Goal: Task Accomplishment & Management: Use online tool/utility

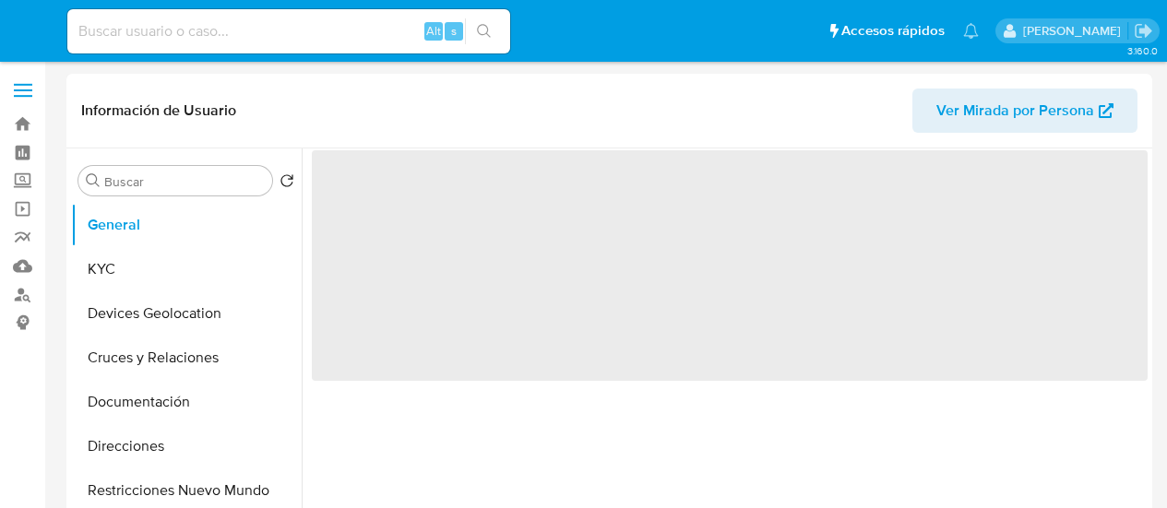
select select "10"
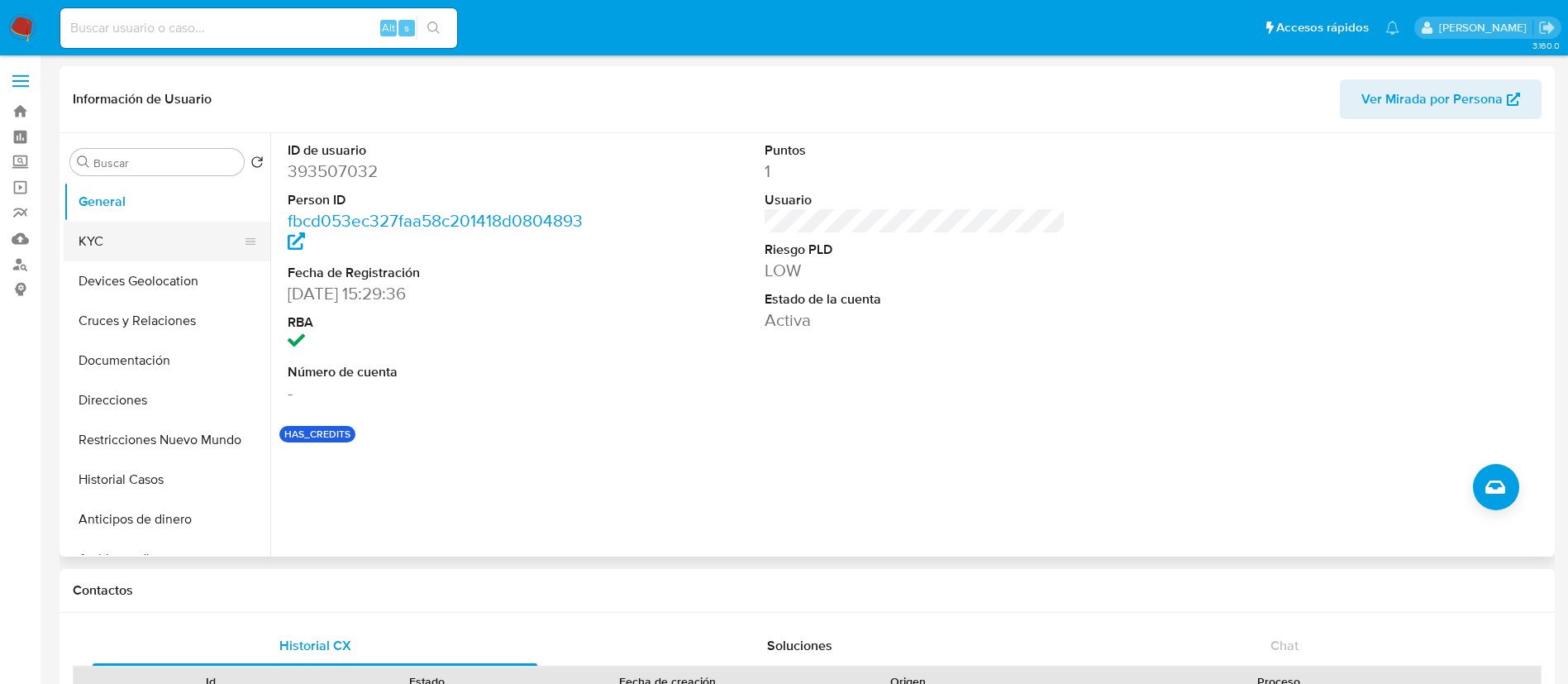
click at [178, 242] on button "KYC" at bounding box center [160, 241] width 194 height 39
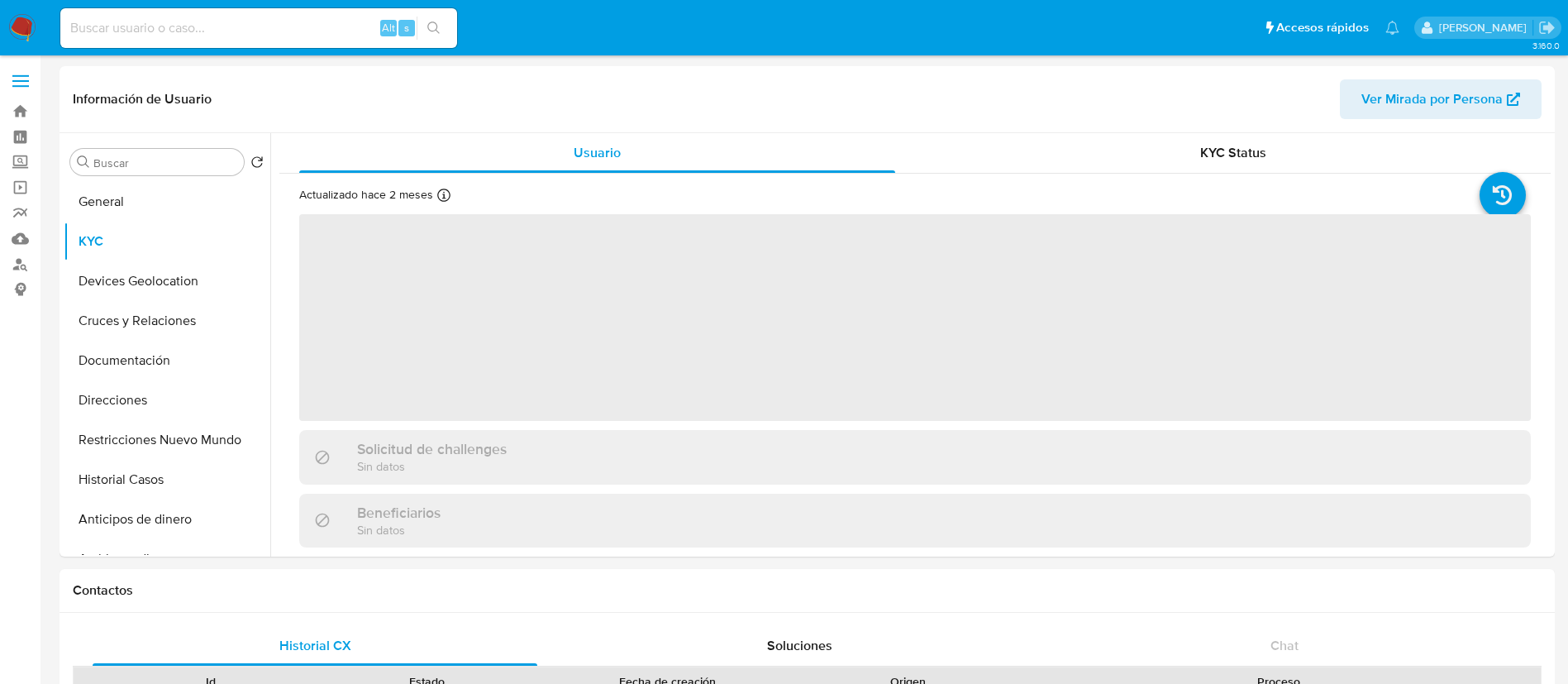
click at [24, 25] on img at bounding box center [22, 28] width 28 height 28
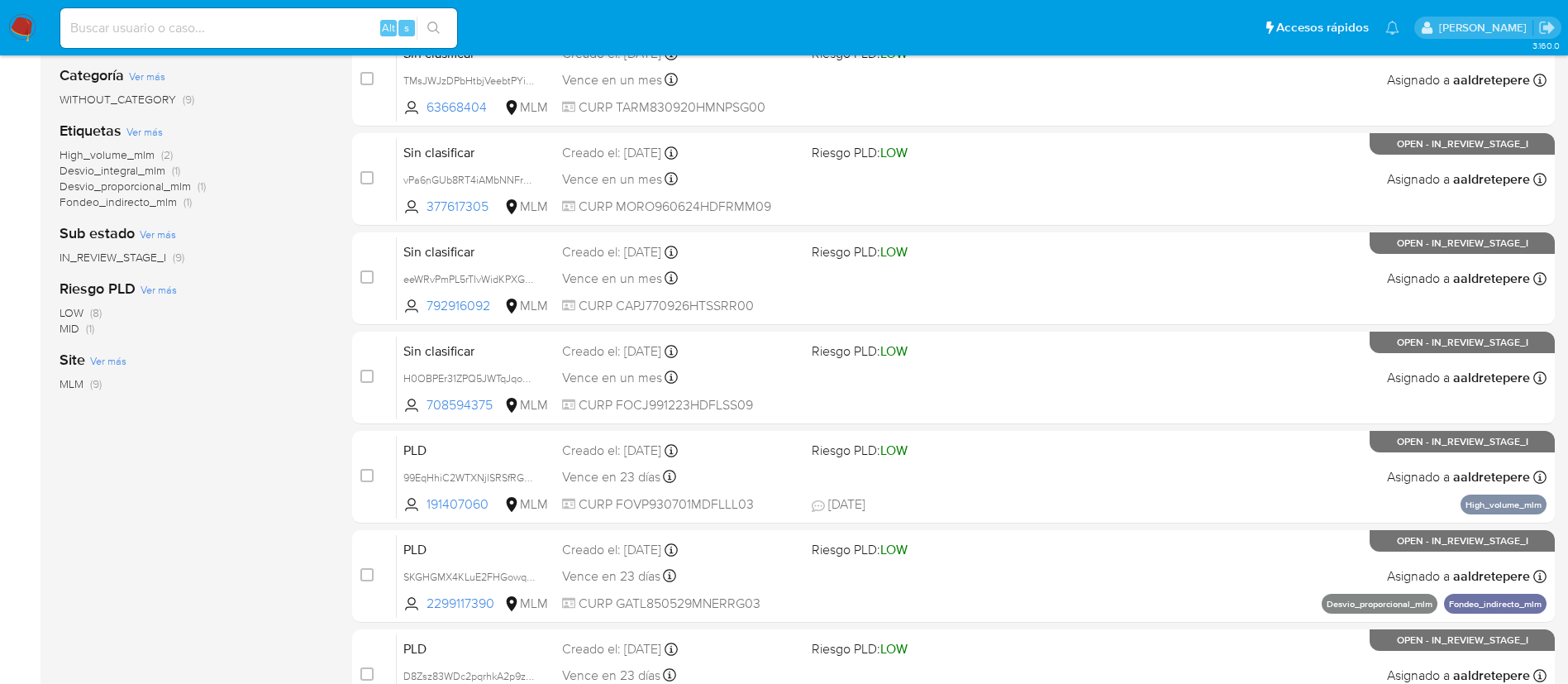
scroll to position [583, 0]
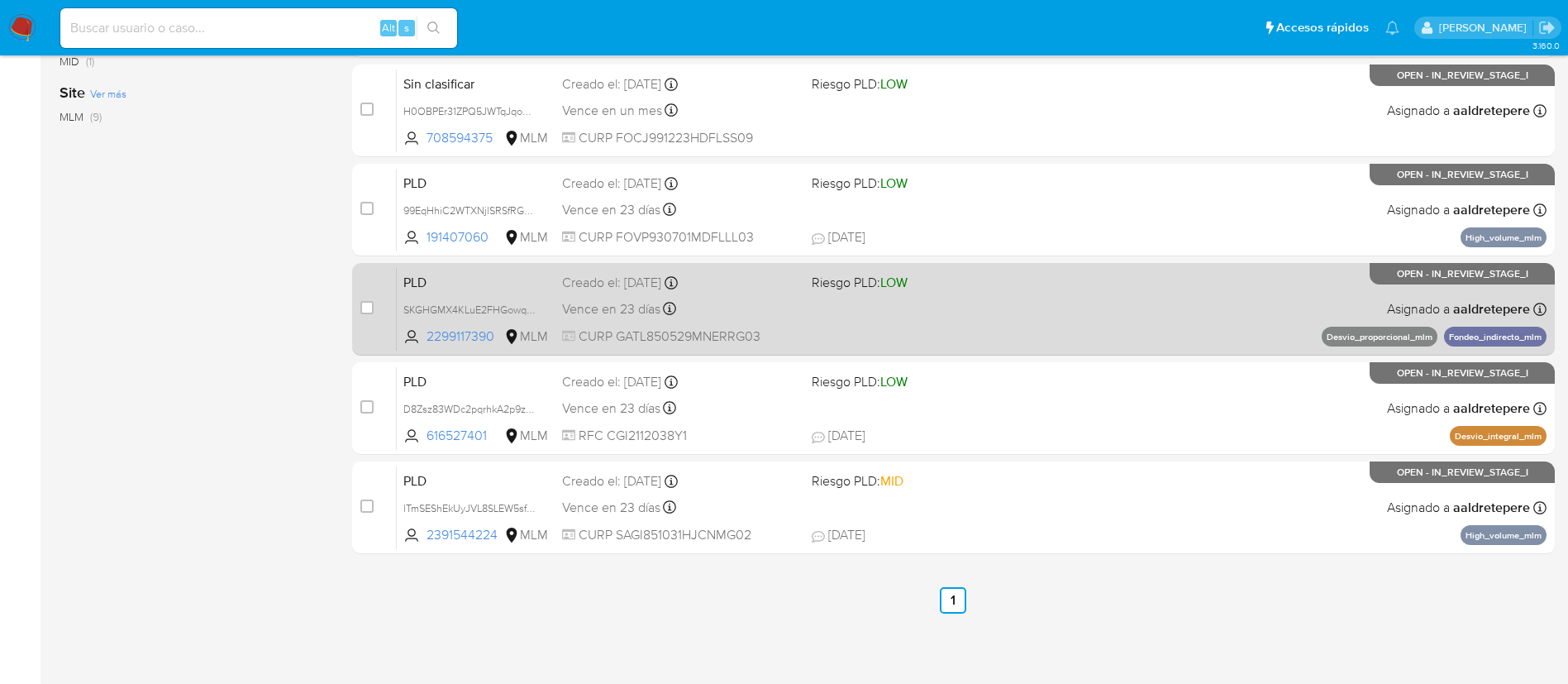
click at [951, 316] on div "PLD SKGHGMX4KLuE2FHGowqGrKmy 2299117390 MLM Riesgo PLD: LOW Creado el: 12/08/20…" at bounding box center [971, 308] width 1150 height 83
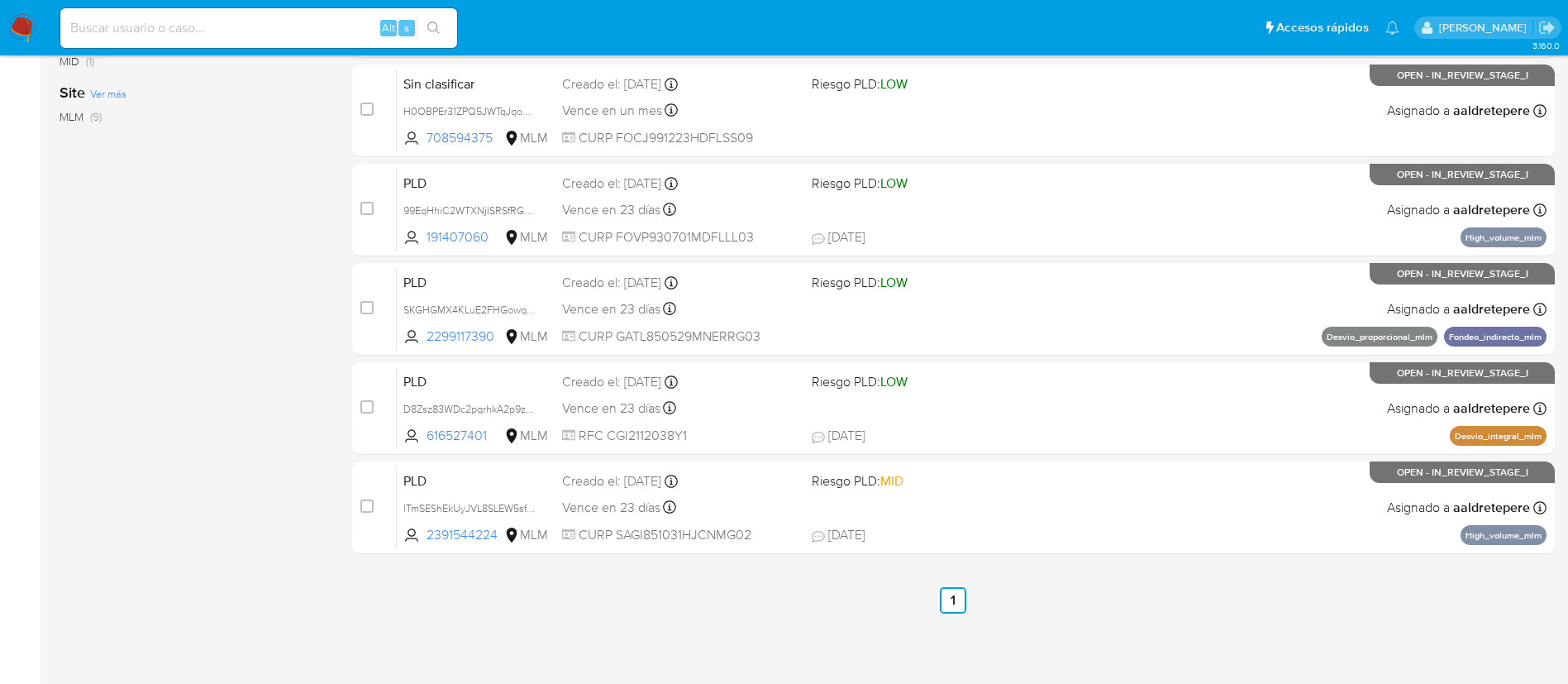
click at [27, 34] on img at bounding box center [22, 28] width 28 height 28
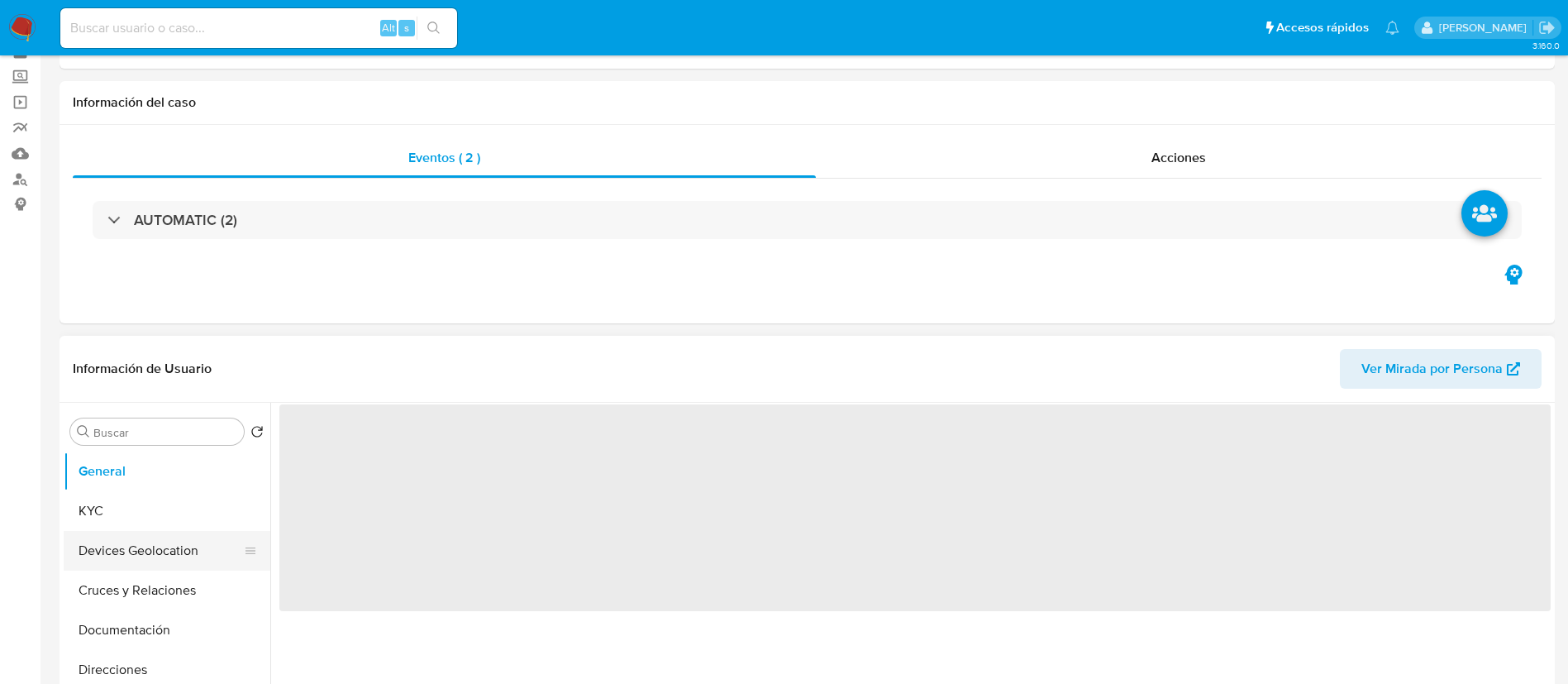
select select "10"
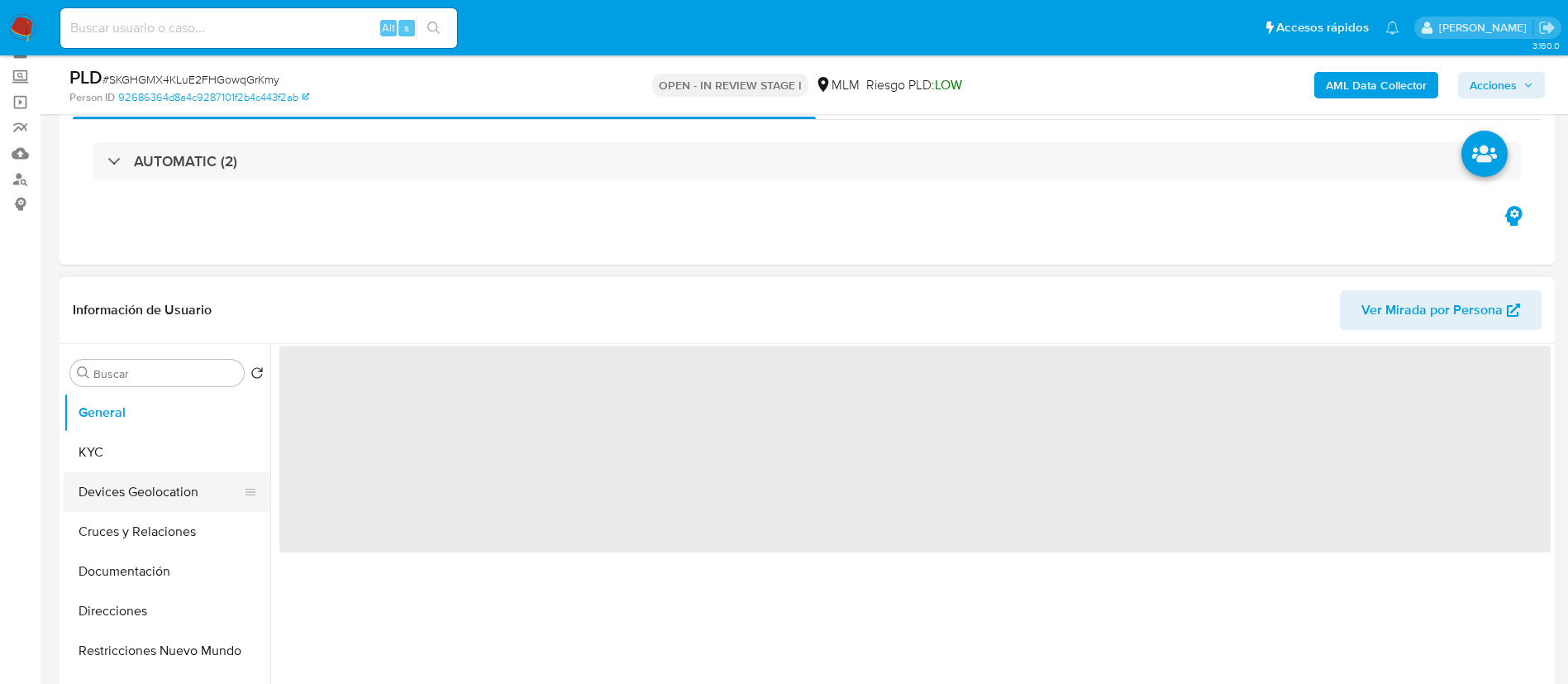
scroll to position [124, 0]
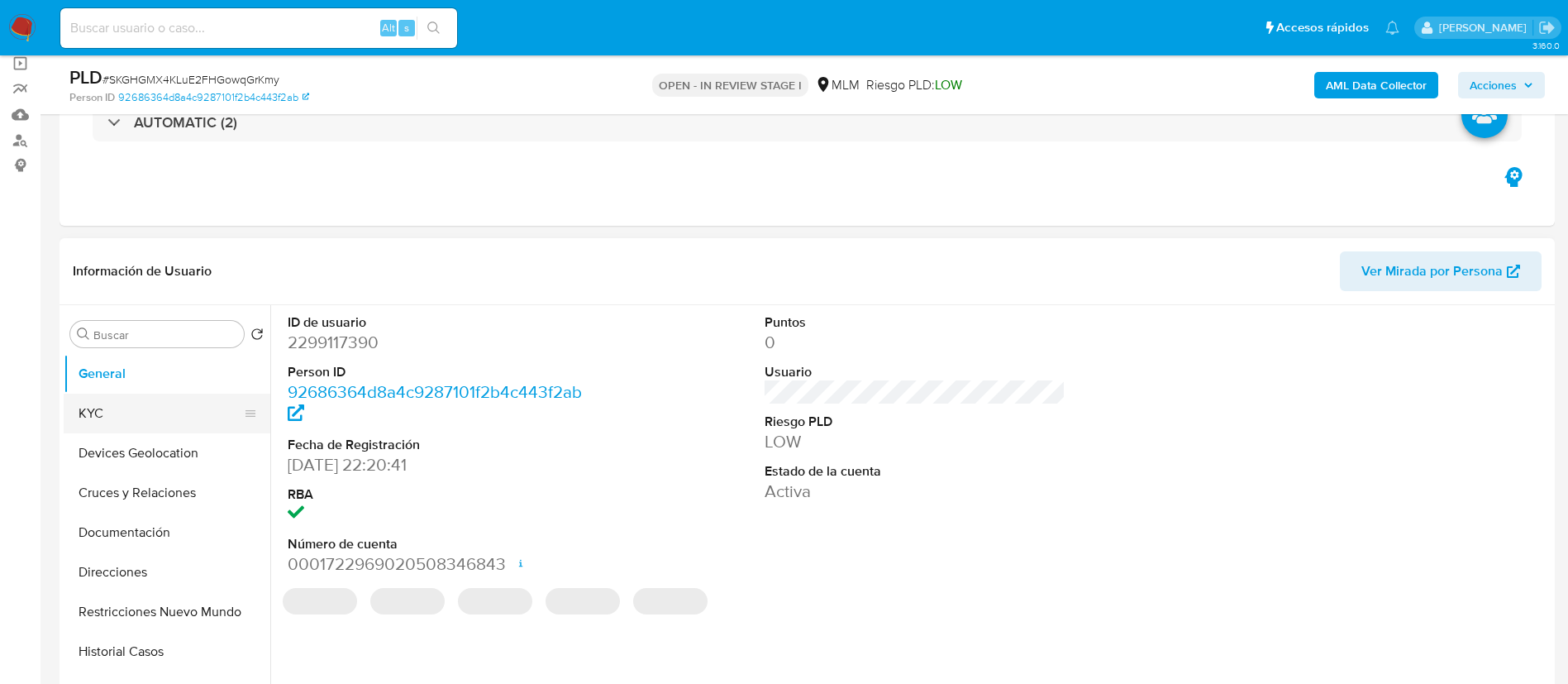
click at [176, 410] on button "KYC" at bounding box center [160, 413] width 194 height 39
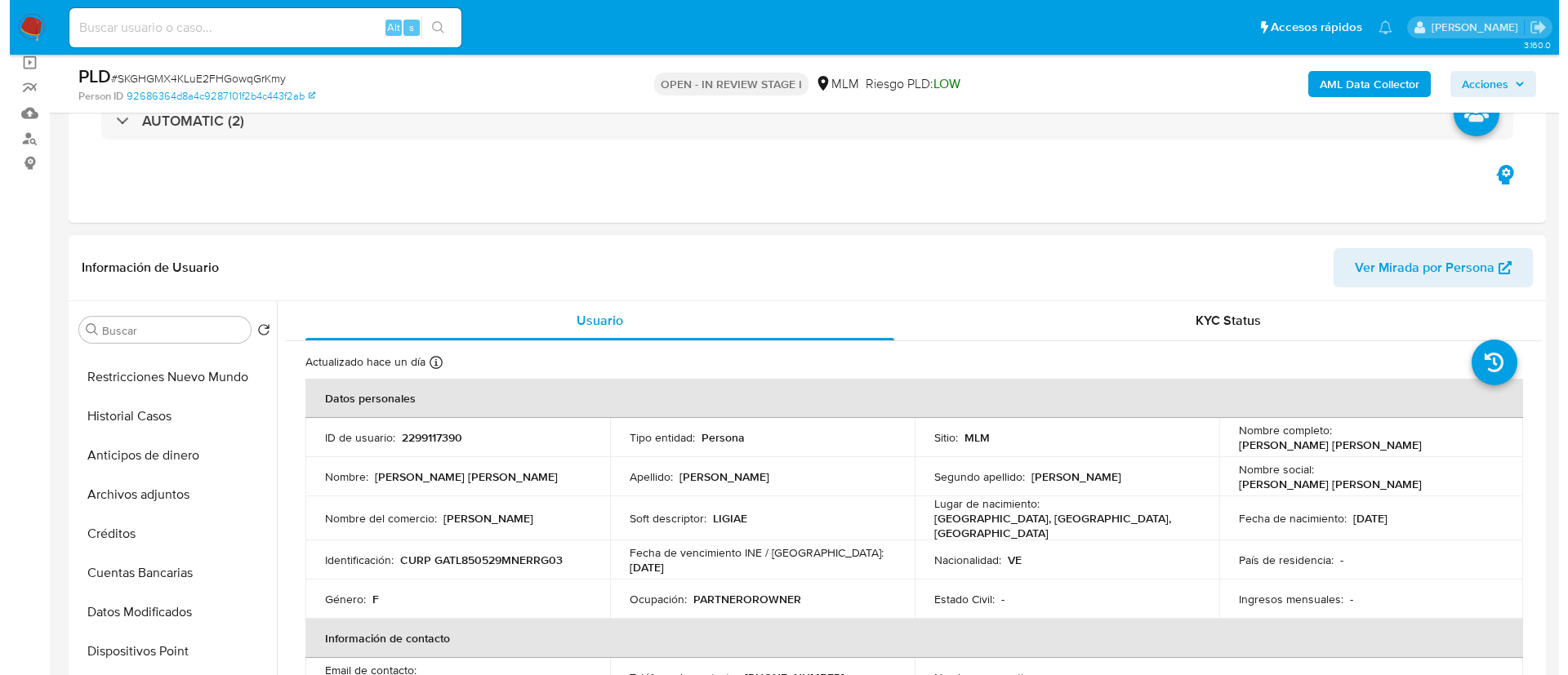
scroll to position [245, 0]
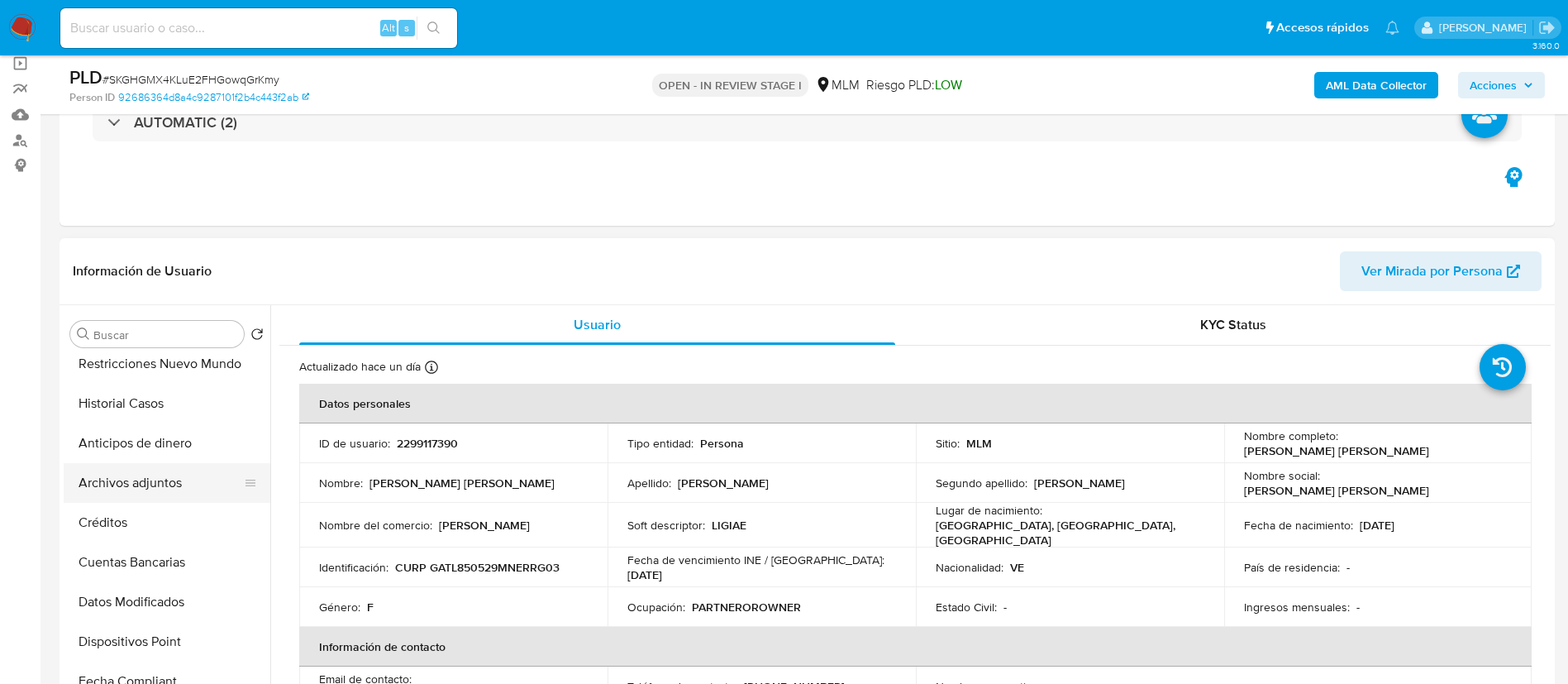
click at [164, 487] on button "Archivos adjuntos" at bounding box center [160, 483] width 194 height 39
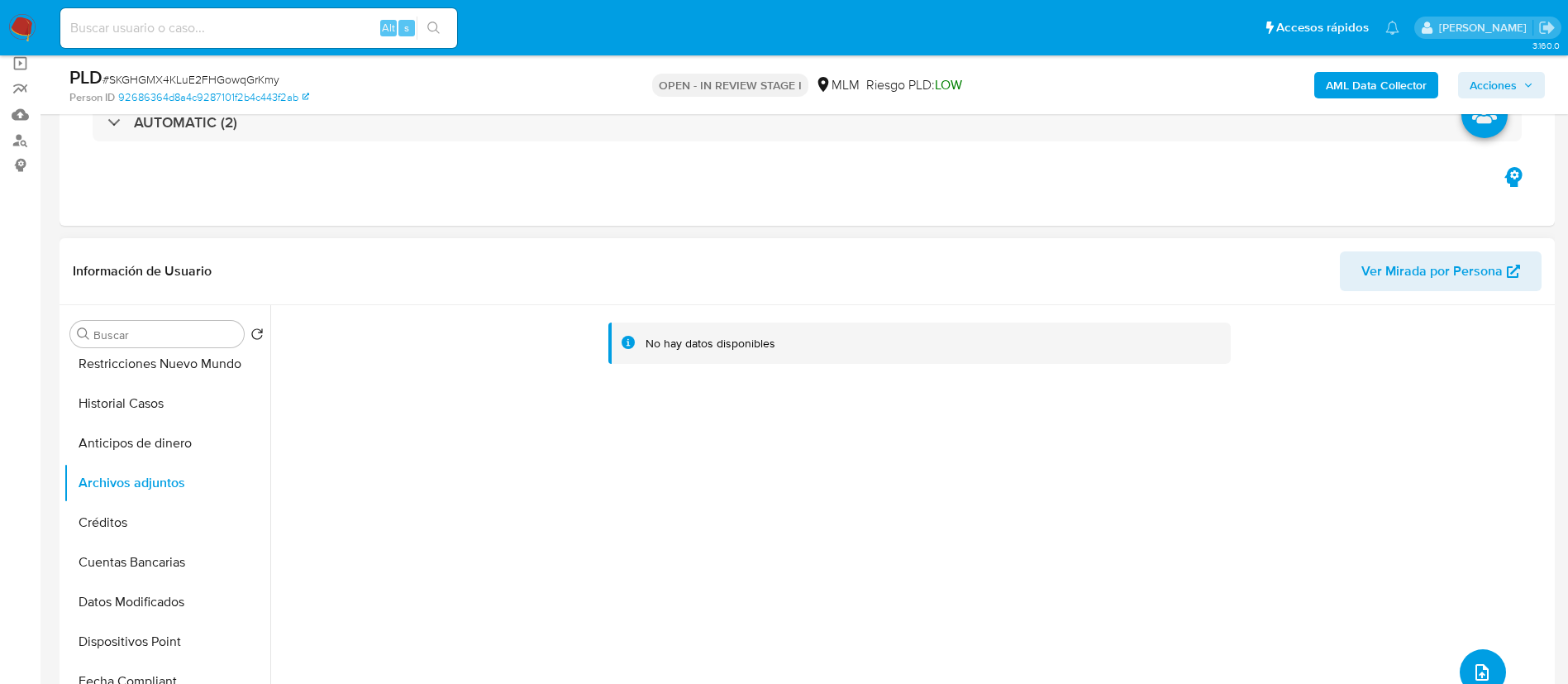
click at [1494, 663] on button "upload-file" at bounding box center [1483, 672] width 47 height 47
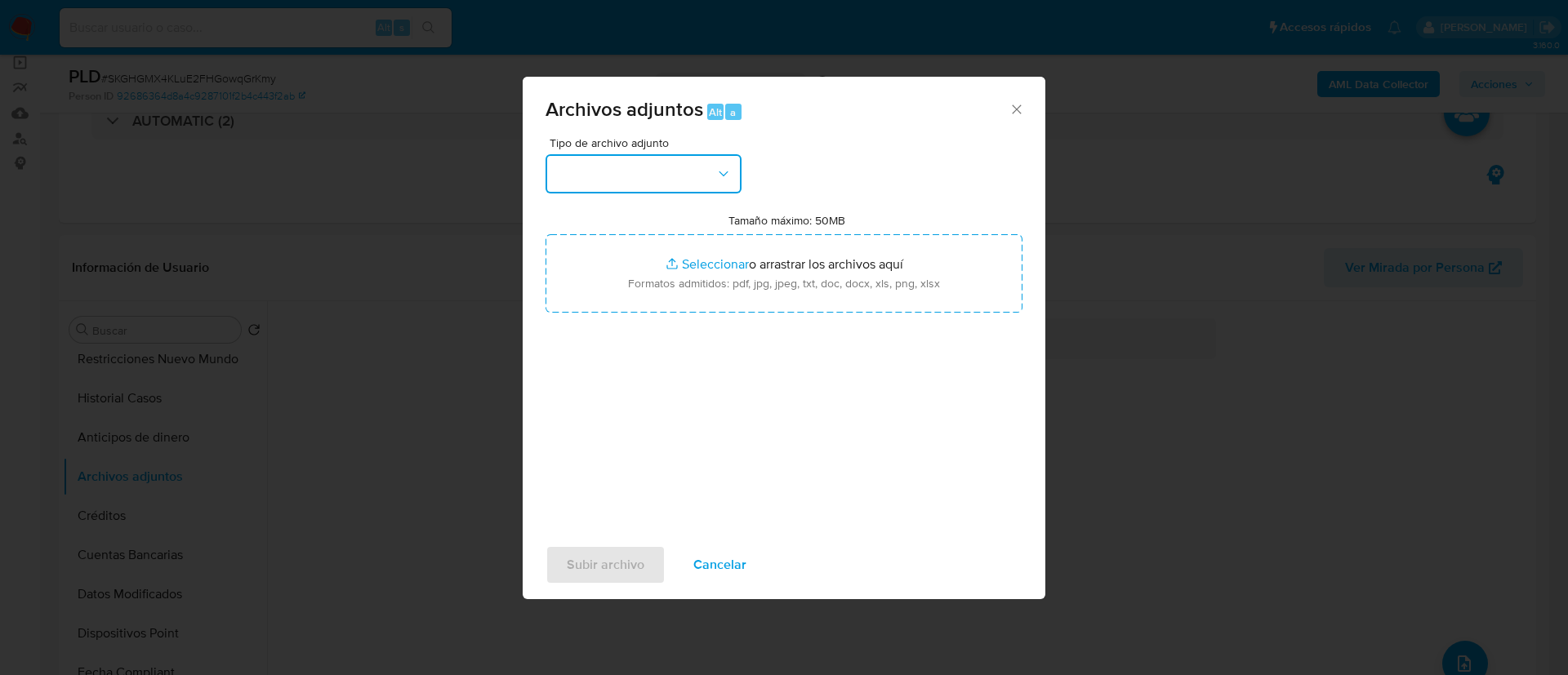
click at [653, 163] on button "button" at bounding box center [642, 173] width 196 height 39
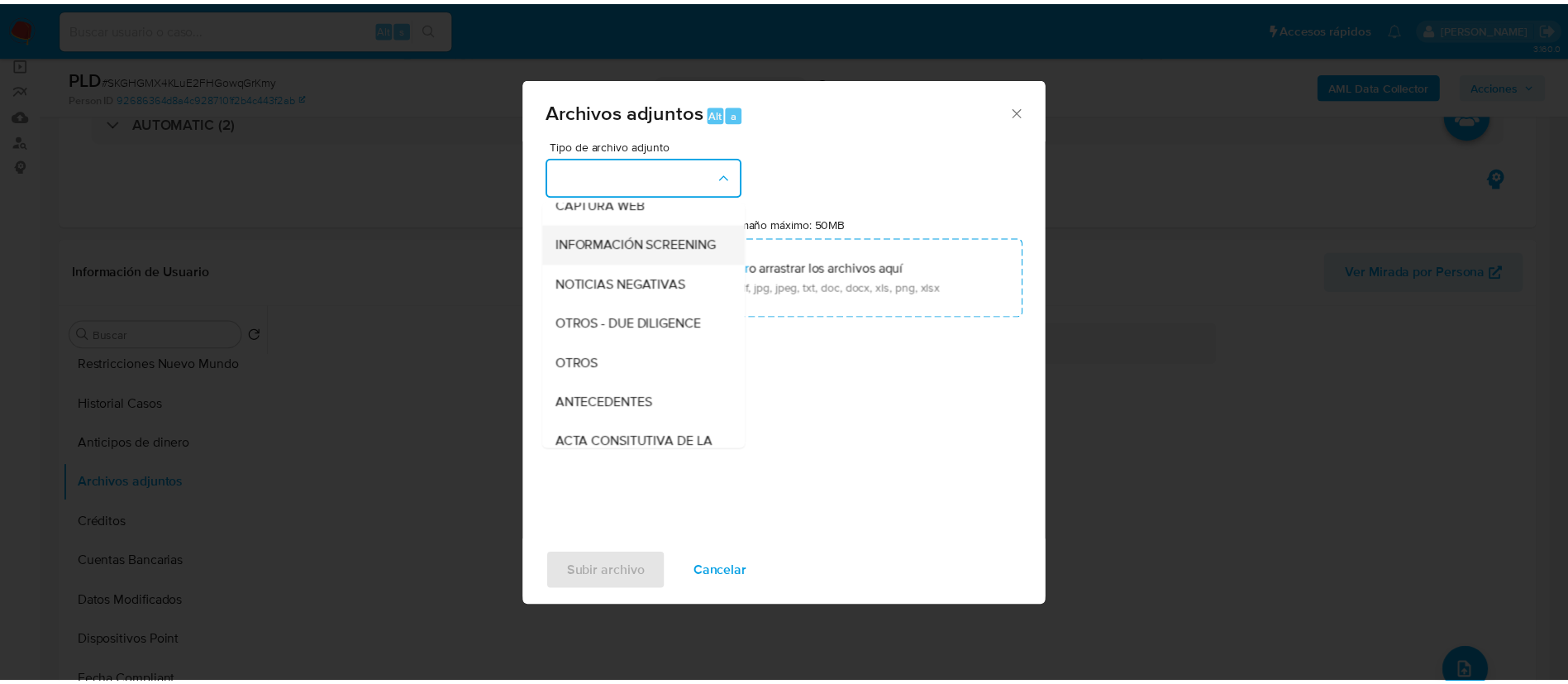
scroll to position [170, 0]
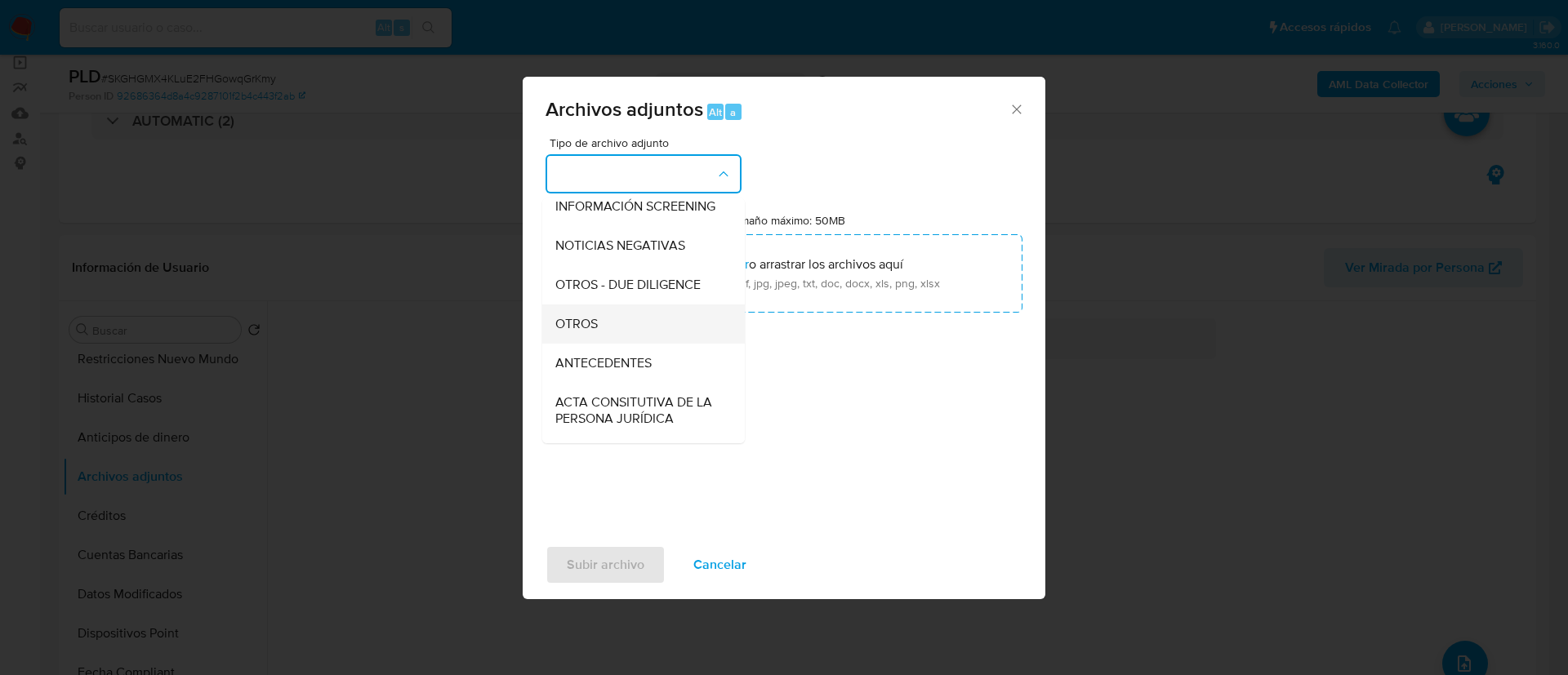
click at [617, 336] on div "OTROS" at bounding box center [638, 324] width 166 height 39
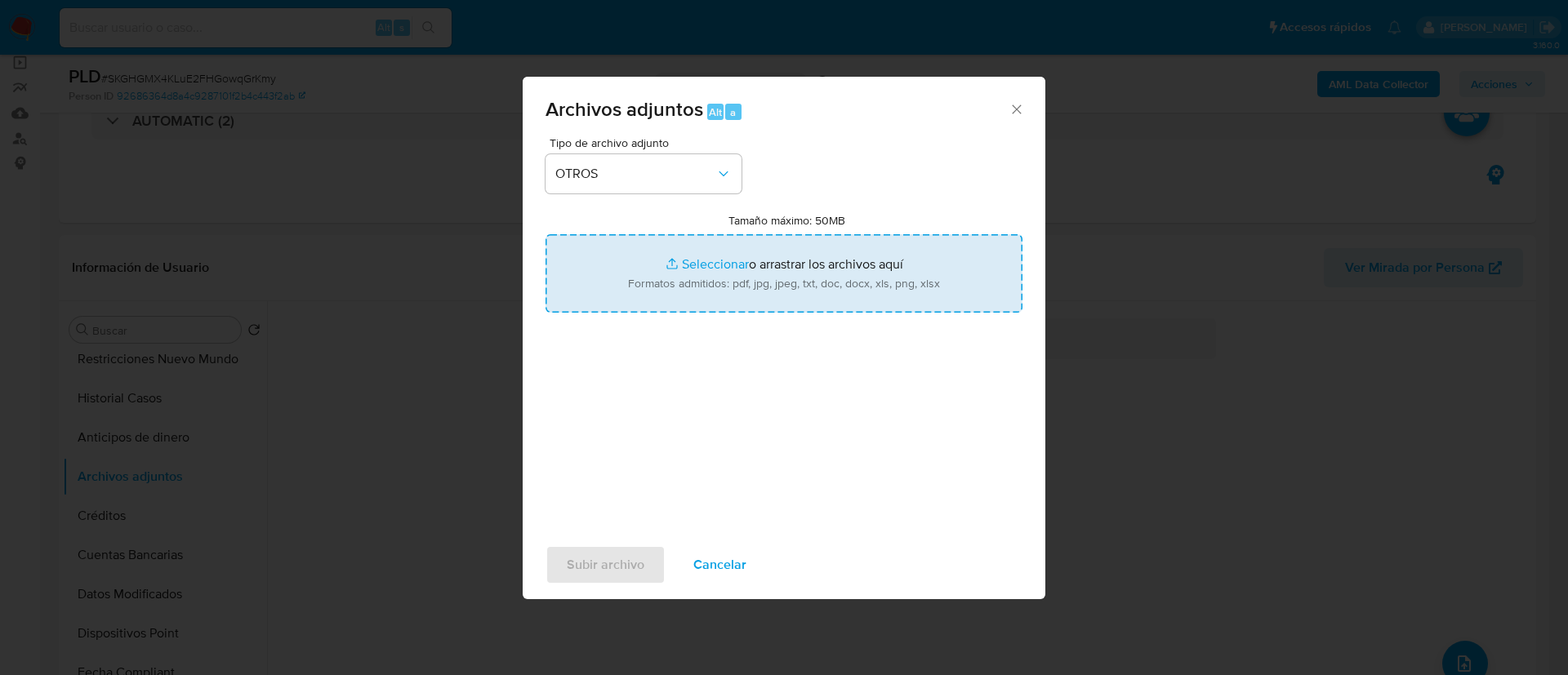
click at [721, 244] on input "Tamaño máximo: 50MB Seleccionar archivos" at bounding box center [783, 273] width 477 height 79
type input "C:\fakepath\2299117390_Ligia Elena Garcia Torres_AGOSTO 2025.pdf"
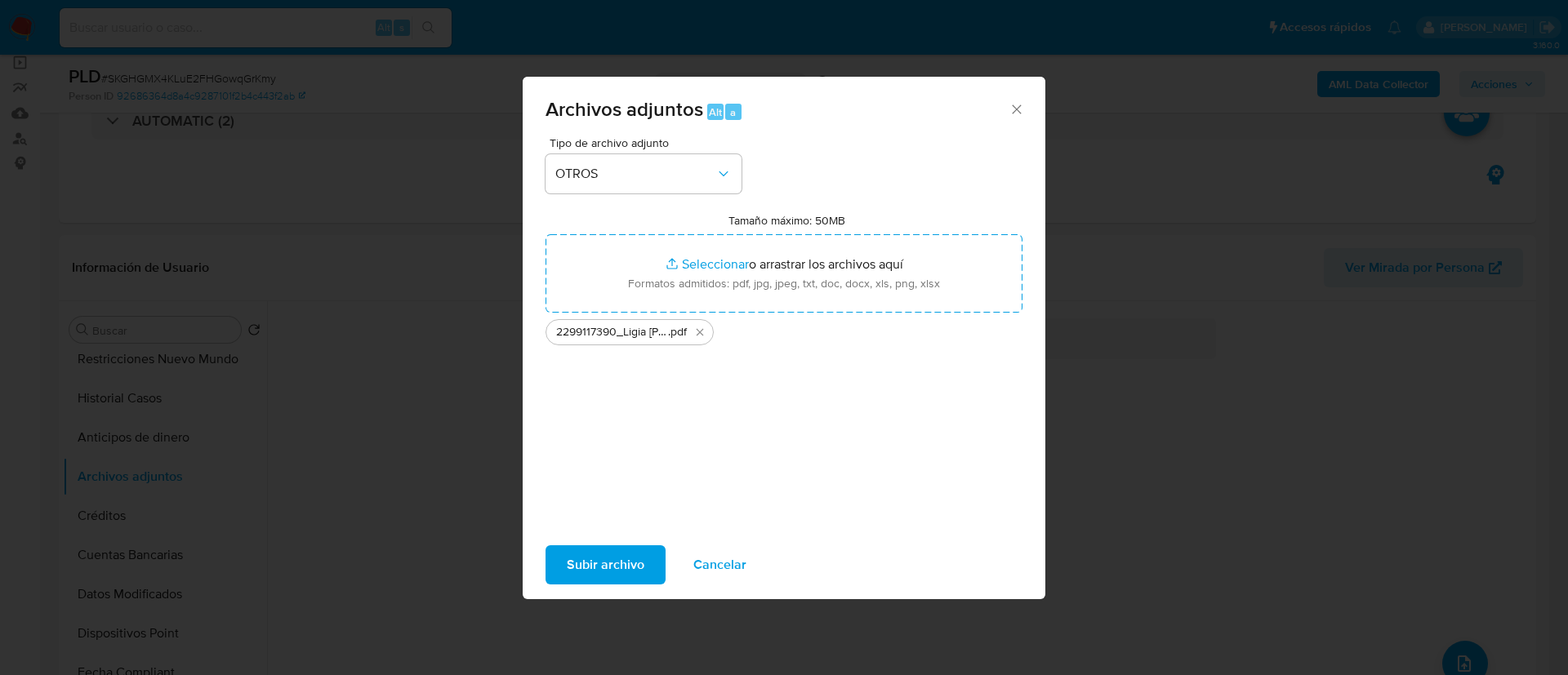
click at [581, 564] on span "Subir archivo" at bounding box center [605, 564] width 78 height 36
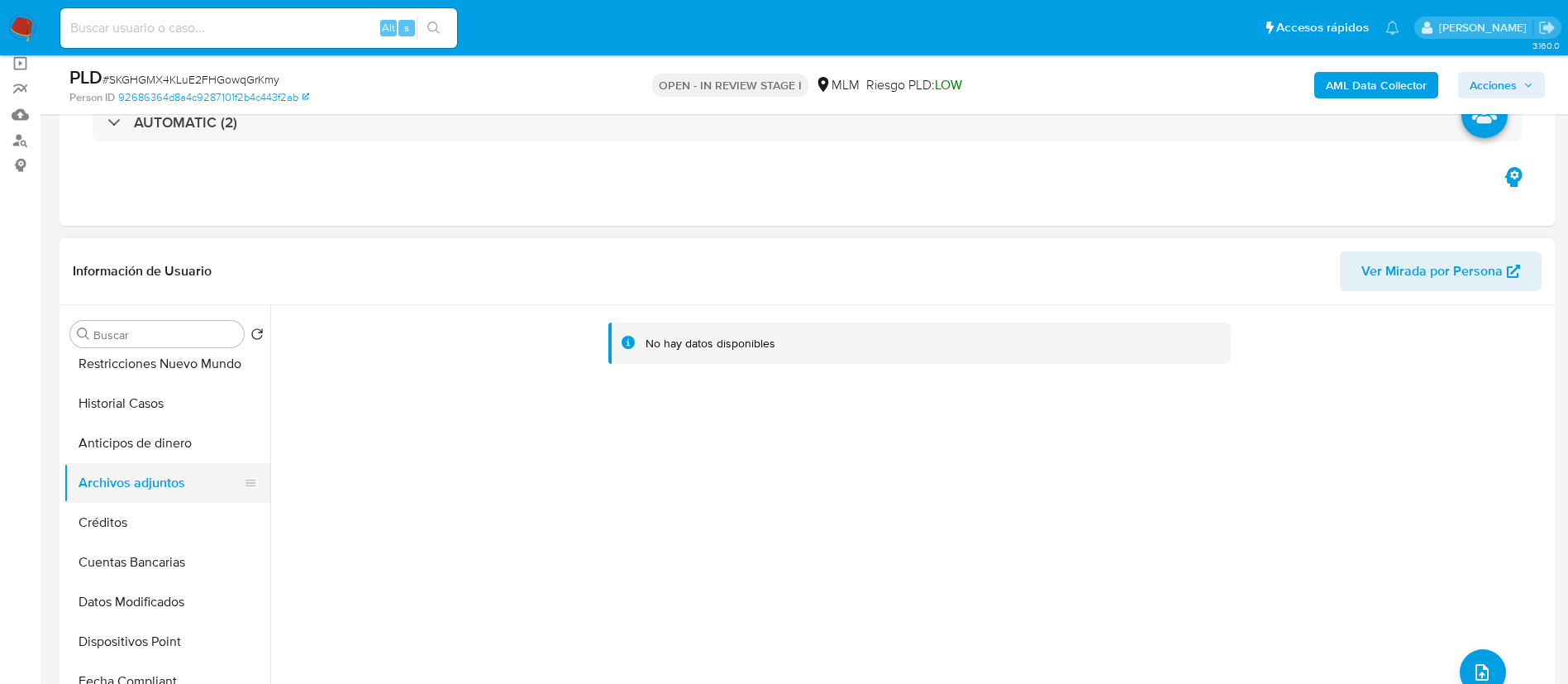
click at [103, 516] on button "Créditos" at bounding box center [167, 523] width 207 height 39
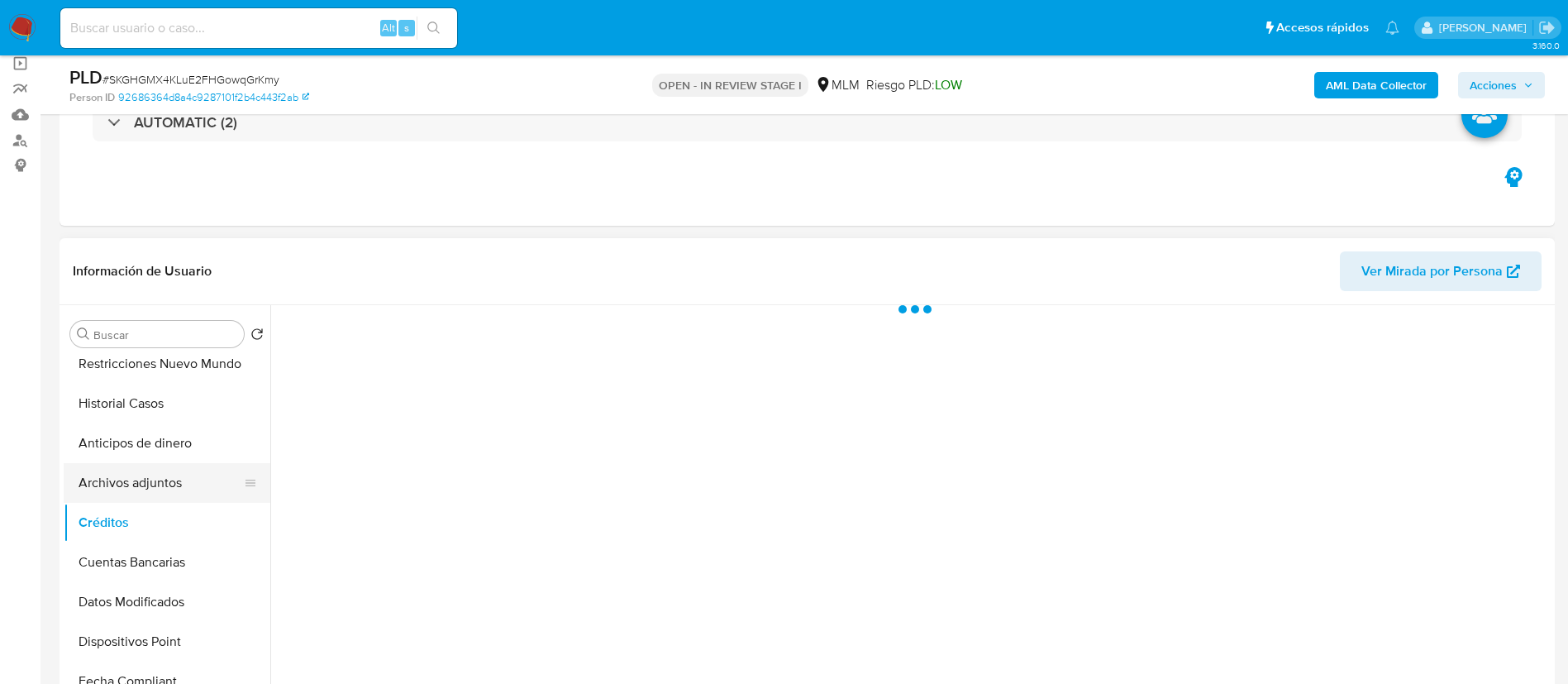
click at [108, 482] on button "Archivos adjuntos" at bounding box center [160, 483] width 194 height 39
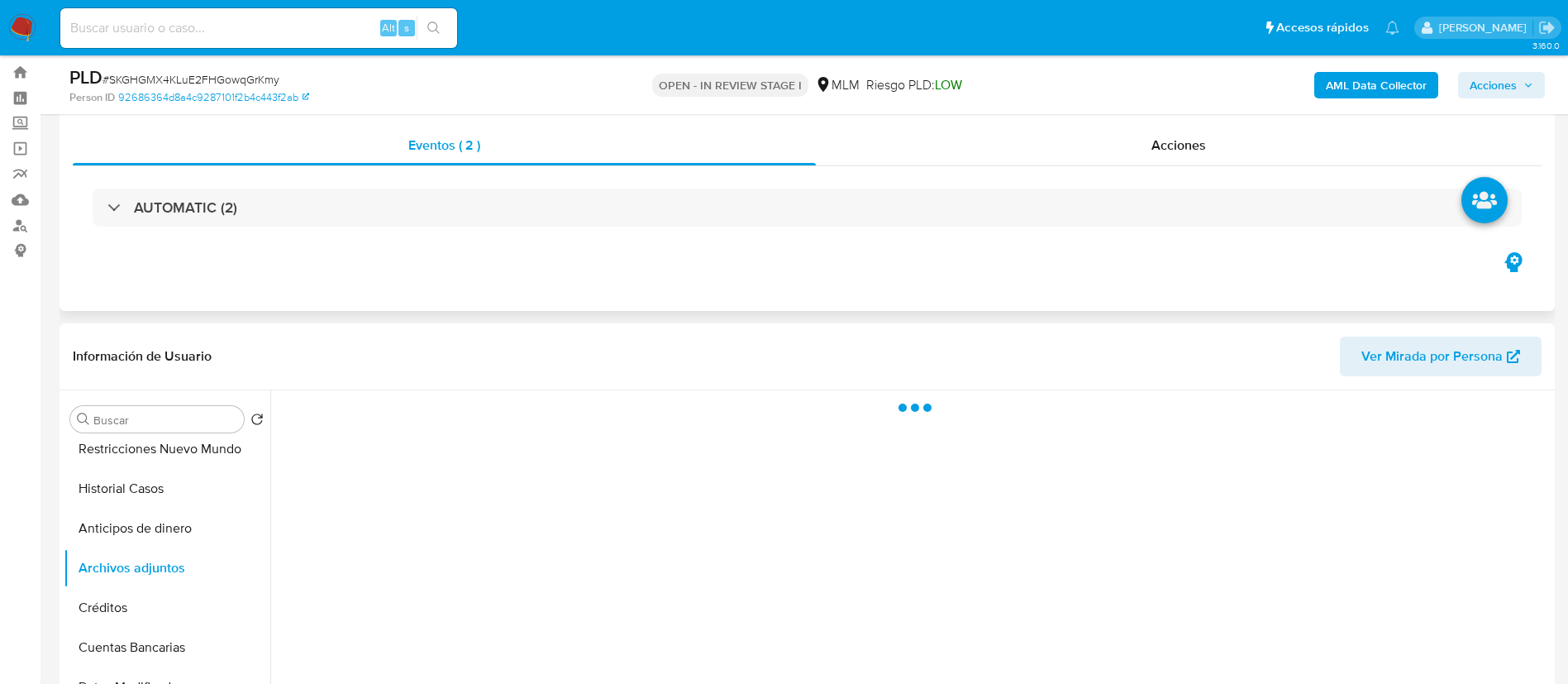
scroll to position [0, 0]
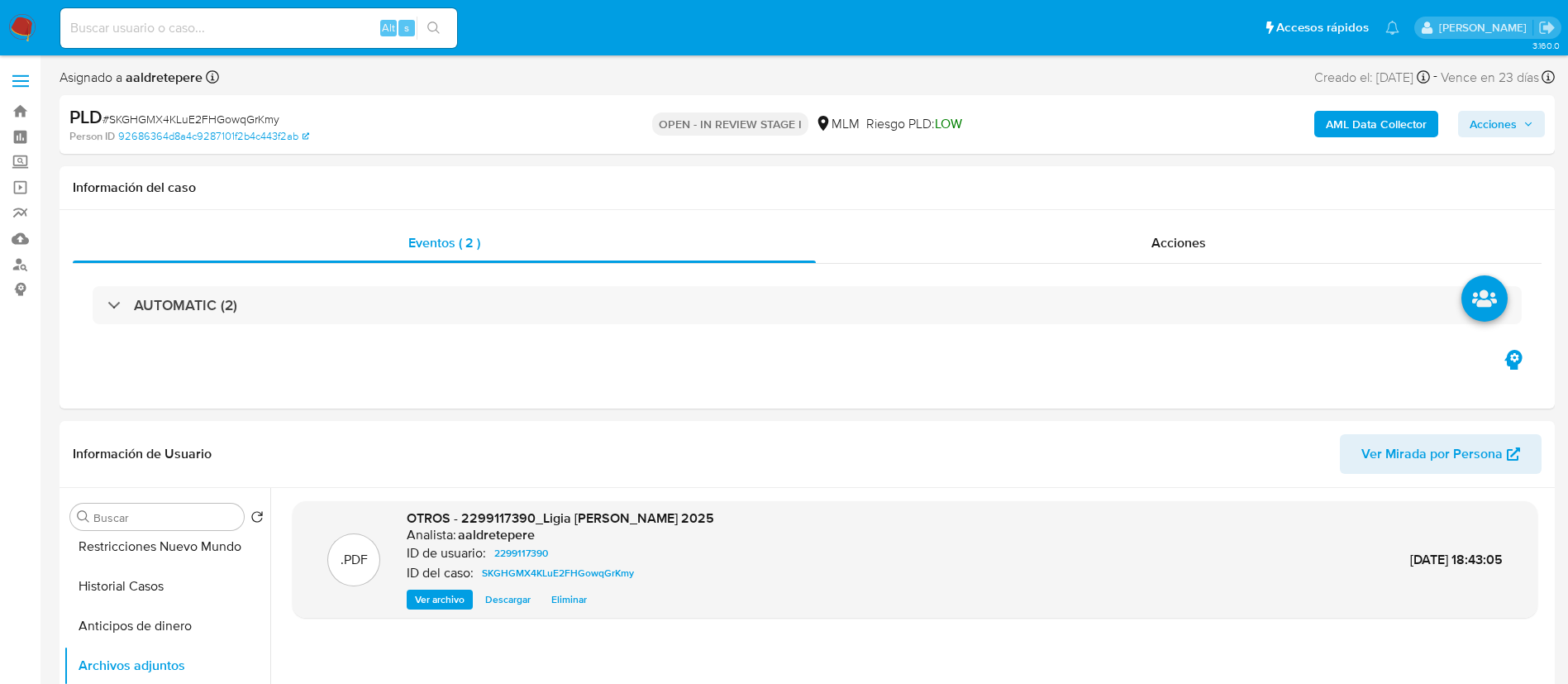
click at [1505, 134] on span "Acciones" at bounding box center [1493, 125] width 47 height 27
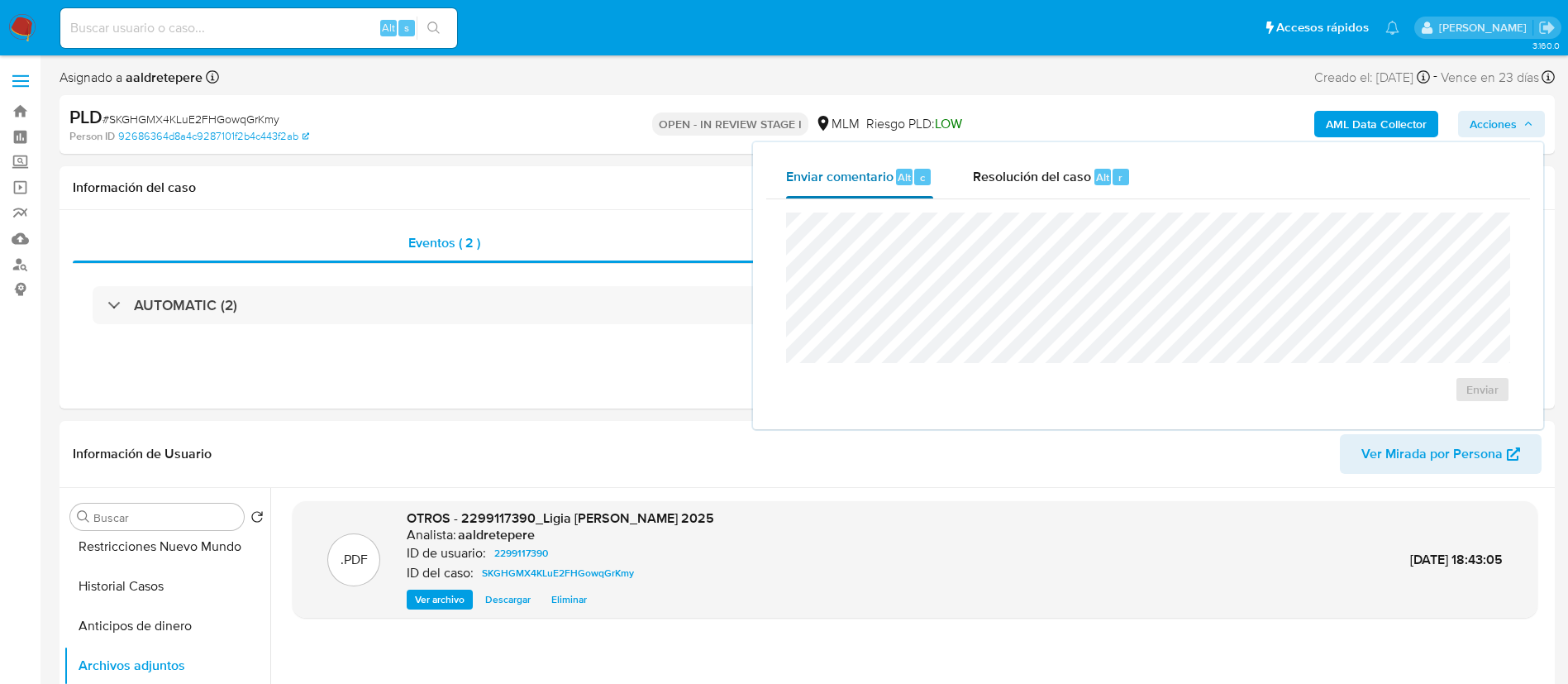
click at [887, 180] on span "Enviar comentario" at bounding box center [840, 176] width 108 height 19
click at [1491, 388] on span "Enviar" at bounding box center [1483, 390] width 32 height 23
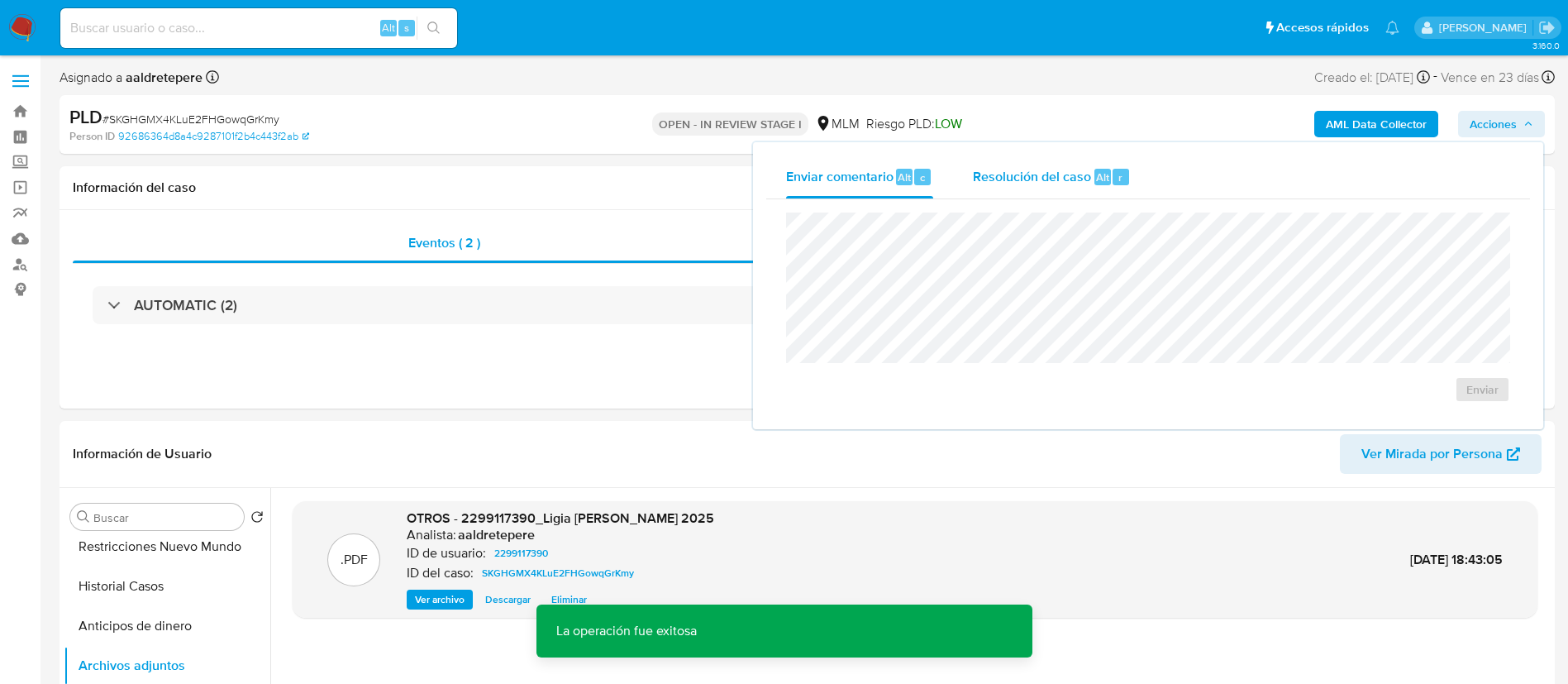
click at [999, 171] on span "Resolución del caso" at bounding box center [1032, 176] width 118 height 19
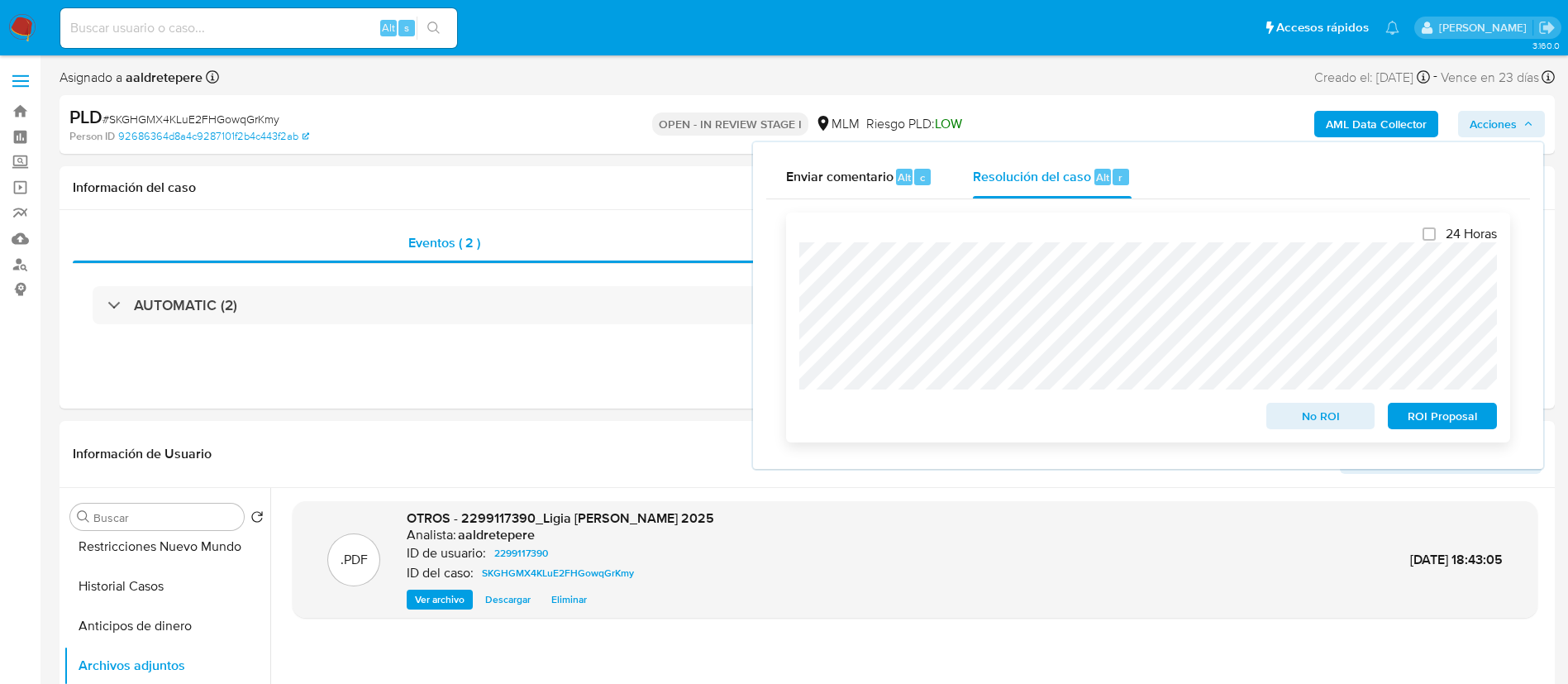
click at [1509, 428] on div "24 Horas No ROI ROI Proposal" at bounding box center [1148, 327] width 724 height 230
click at [1485, 422] on span "ROI Proposal" at bounding box center [1443, 416] width 86 height 23
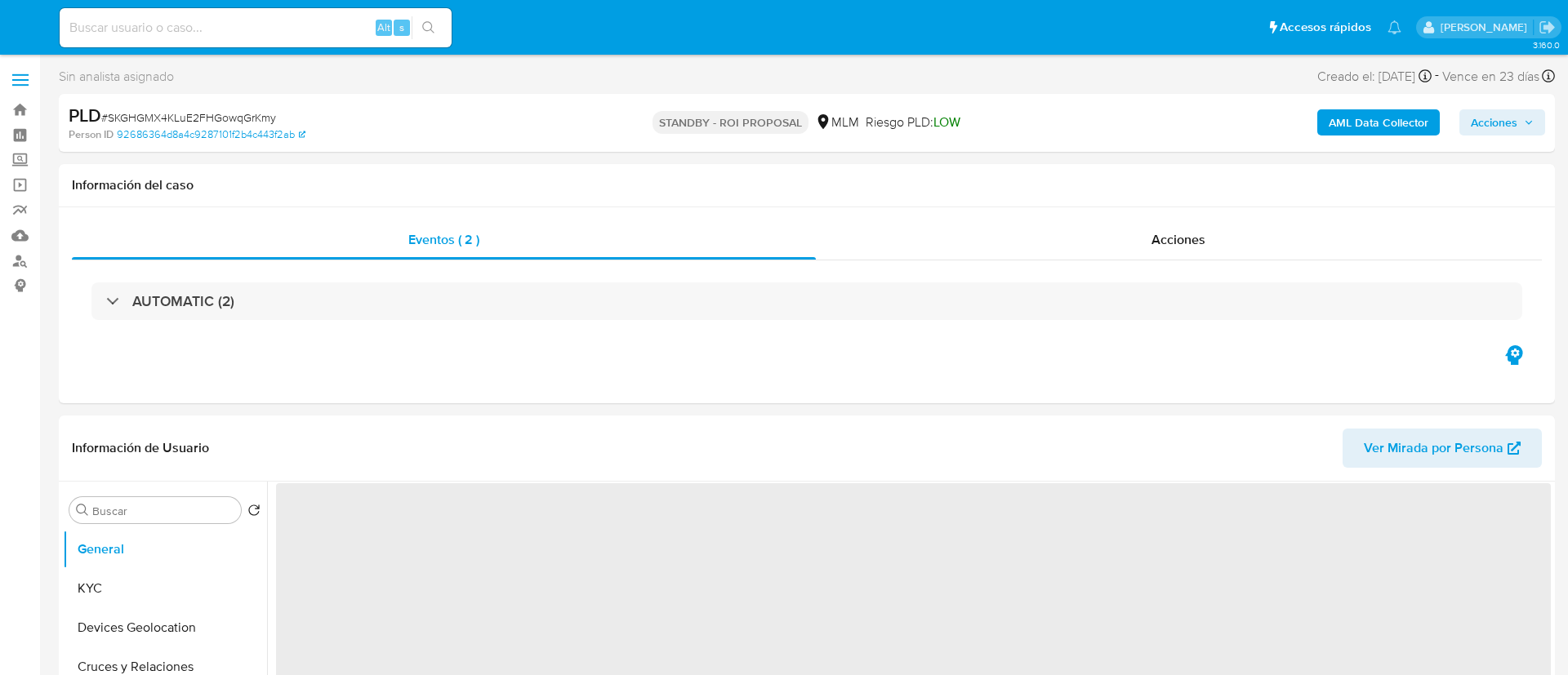
select select "10"
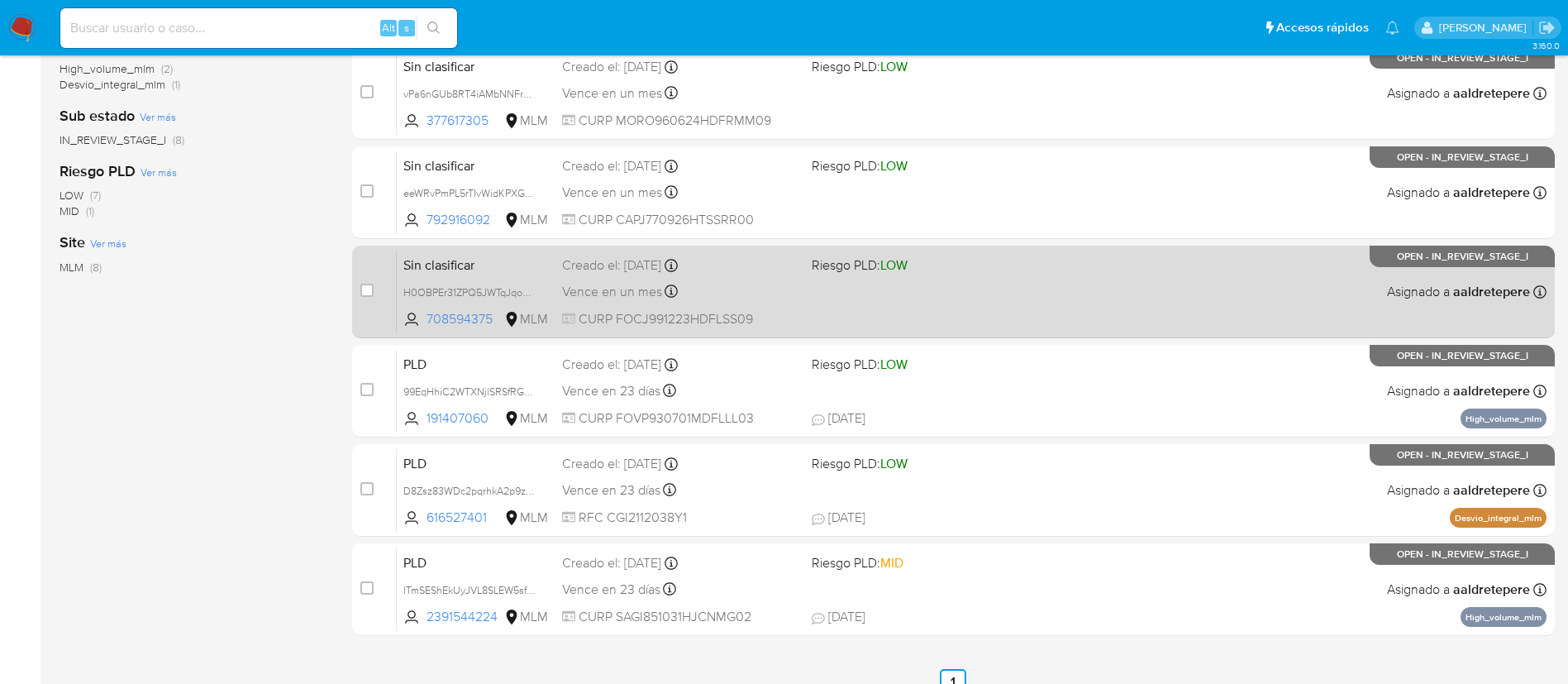
scroll to position [483, 0]
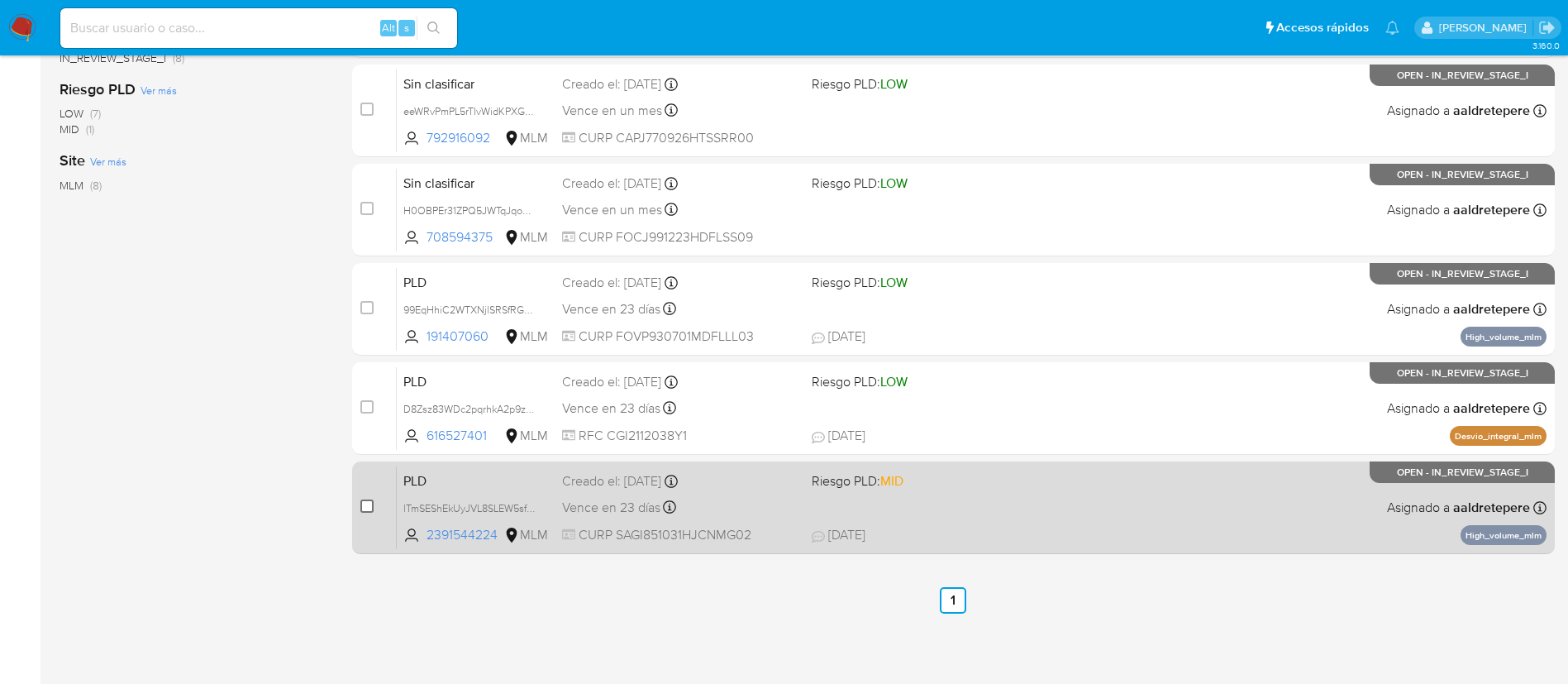
click at [369, 508] on input "checkbox" at bounding box center [366, 506] width 13 height 13
checkbox input "true"
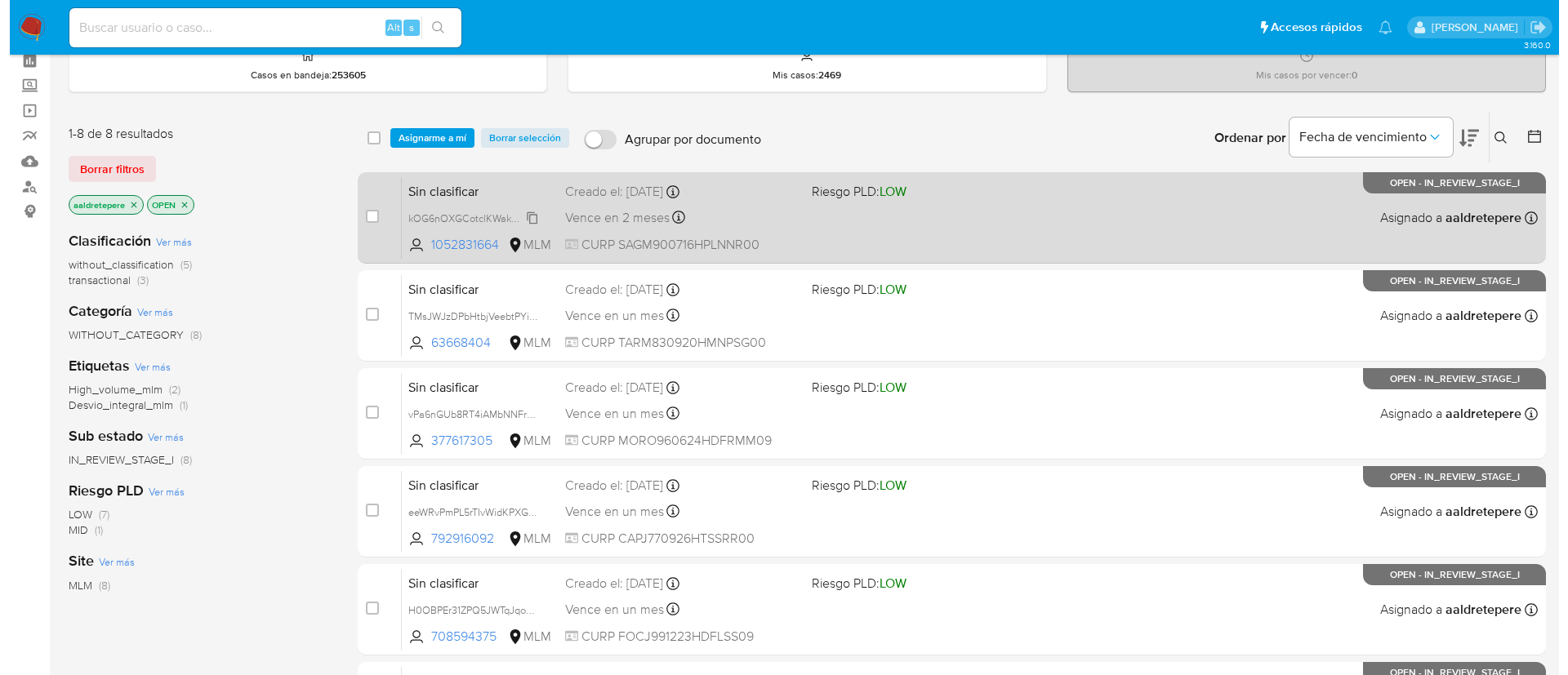
scroll to position [0, 0]
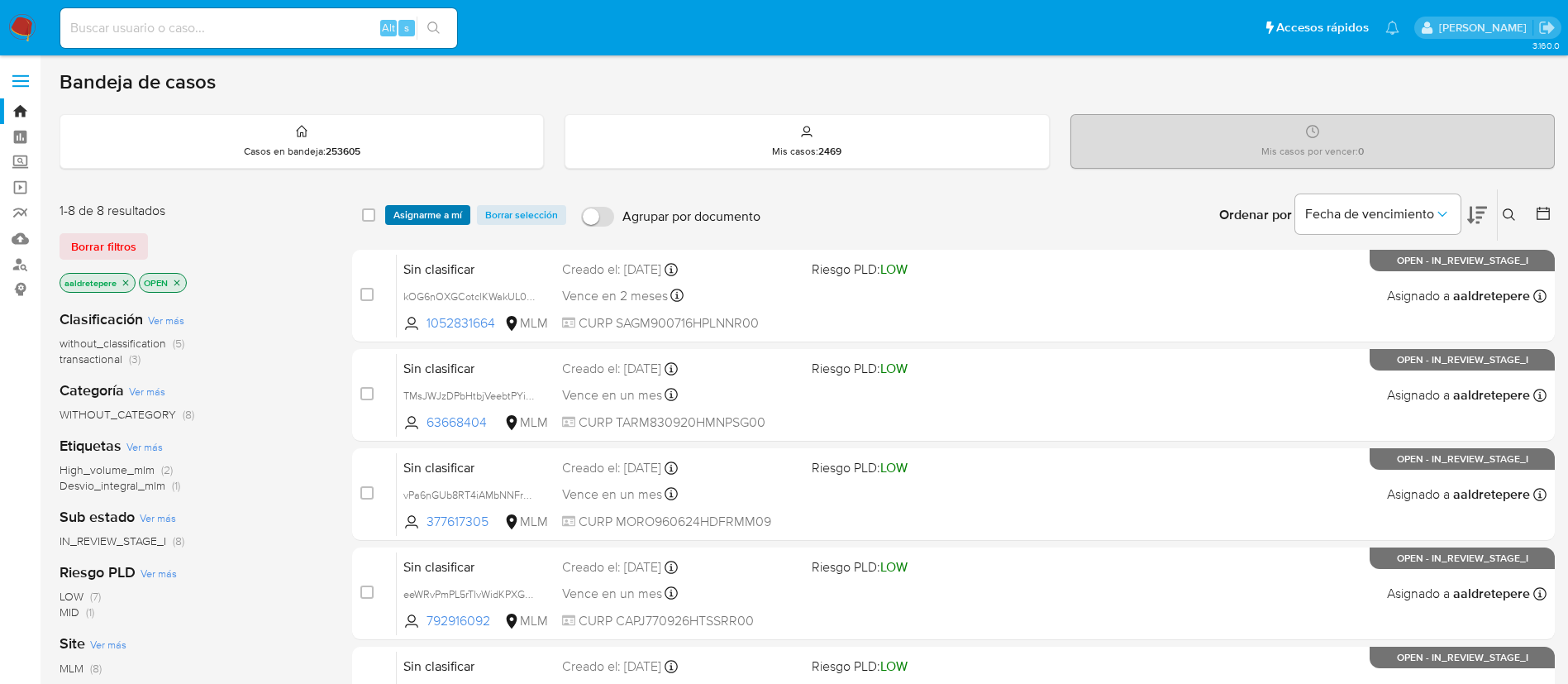
click at [435, 207] on span "Asignarme a mí" at bounding box center [427, 215] width 69 height 16
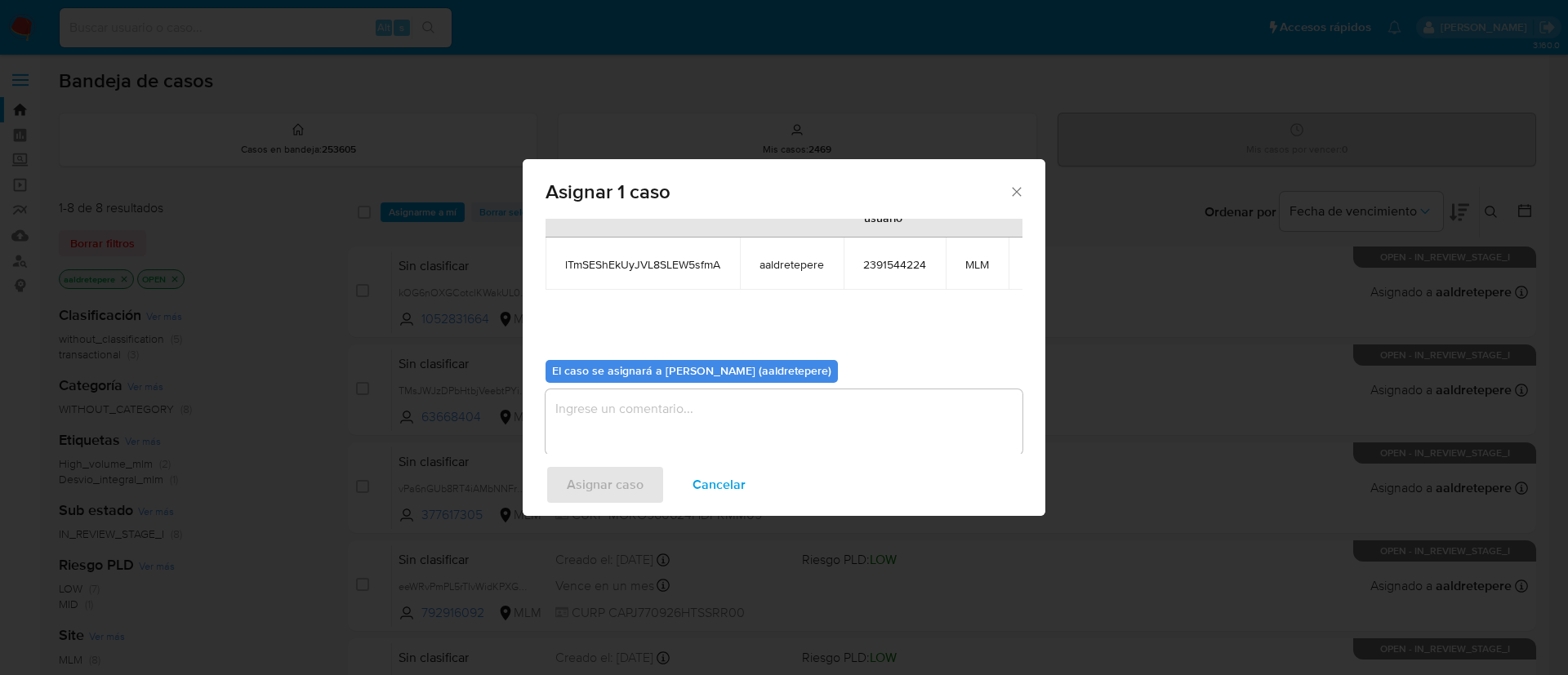
scroll to position [104, 0]
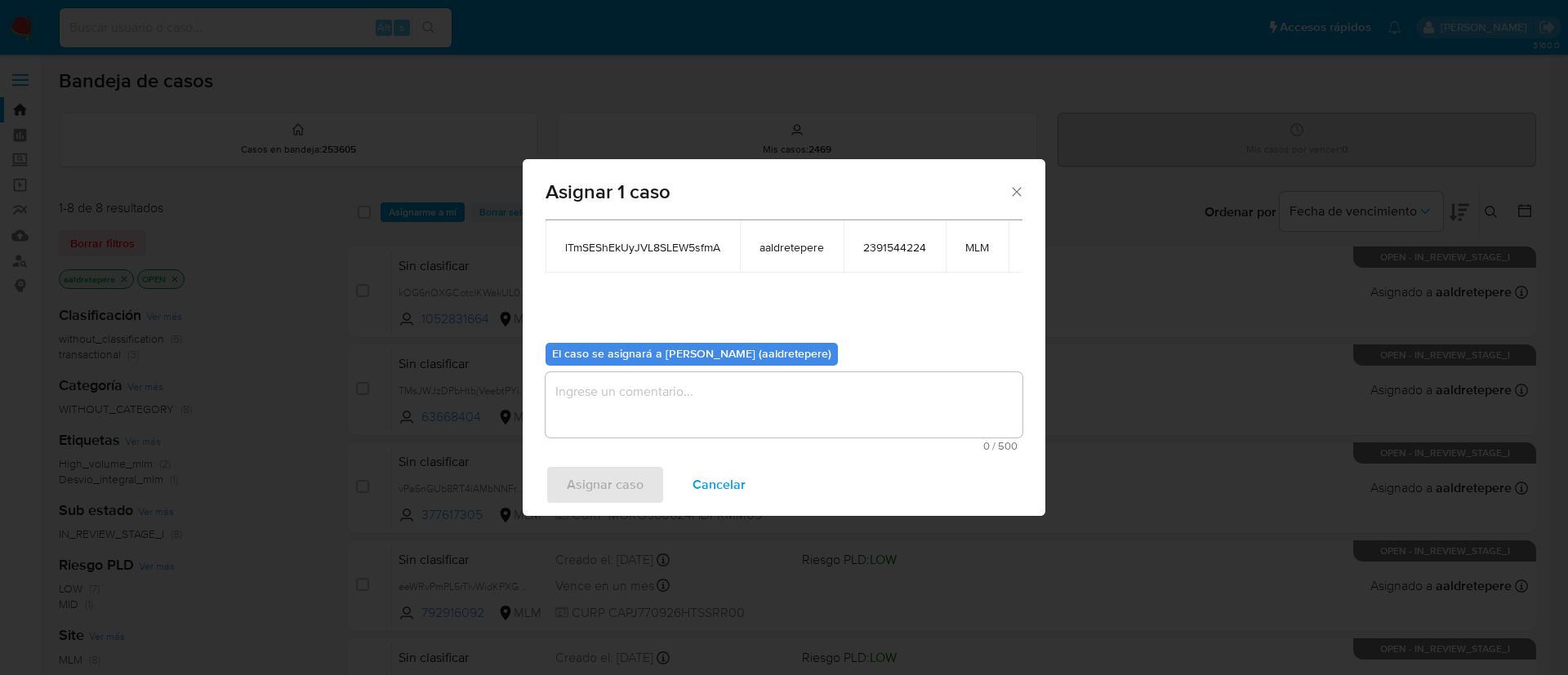
drag, startPoint x: 754, startPoint y: 370, endPoint x: 738, endPoint y: 410, distance: 43.1
click at [755, 372] on textarea "assign-modal" at bounding box center [783, 405] width 477 height 65
click at [565, 504] on div "Asignar caso Cancelar" at bounding box center [784, 485] width 523 height 62
click at [576, 502] on span "Asignar caso" at bounding box center [604, 485] width 77 height 36
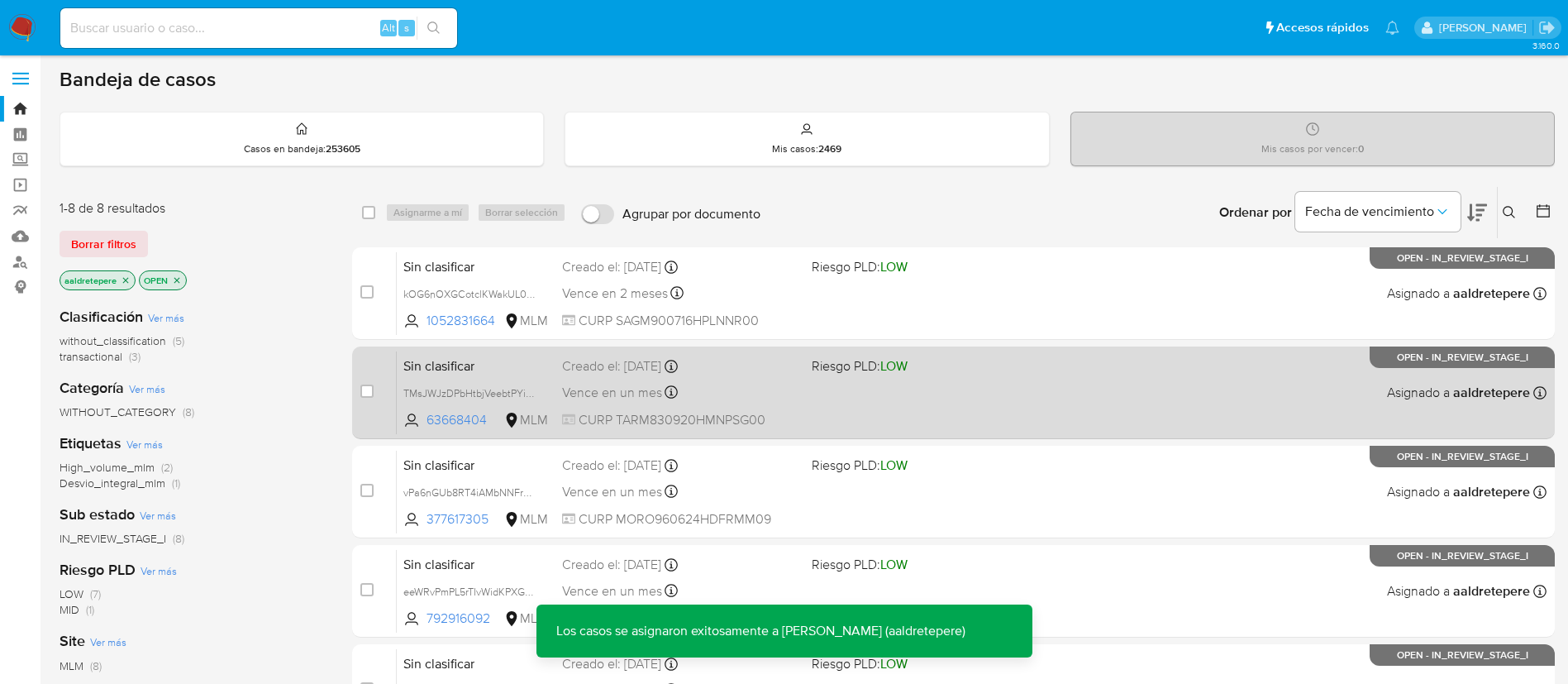
scroll to position [483, 0]
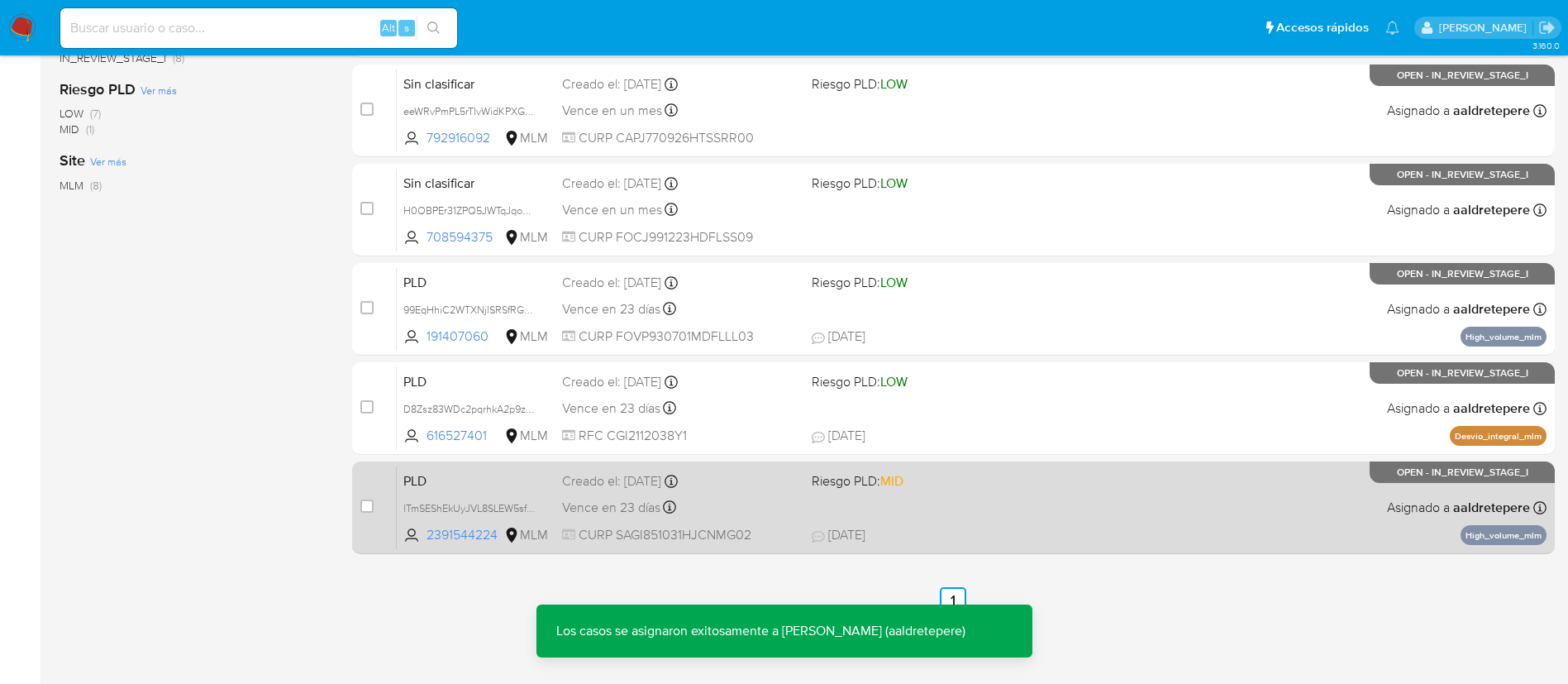
click at [843, 482] on span "Riesgo PLD: MID" at bounding box center [857, 481] width 91 height 18
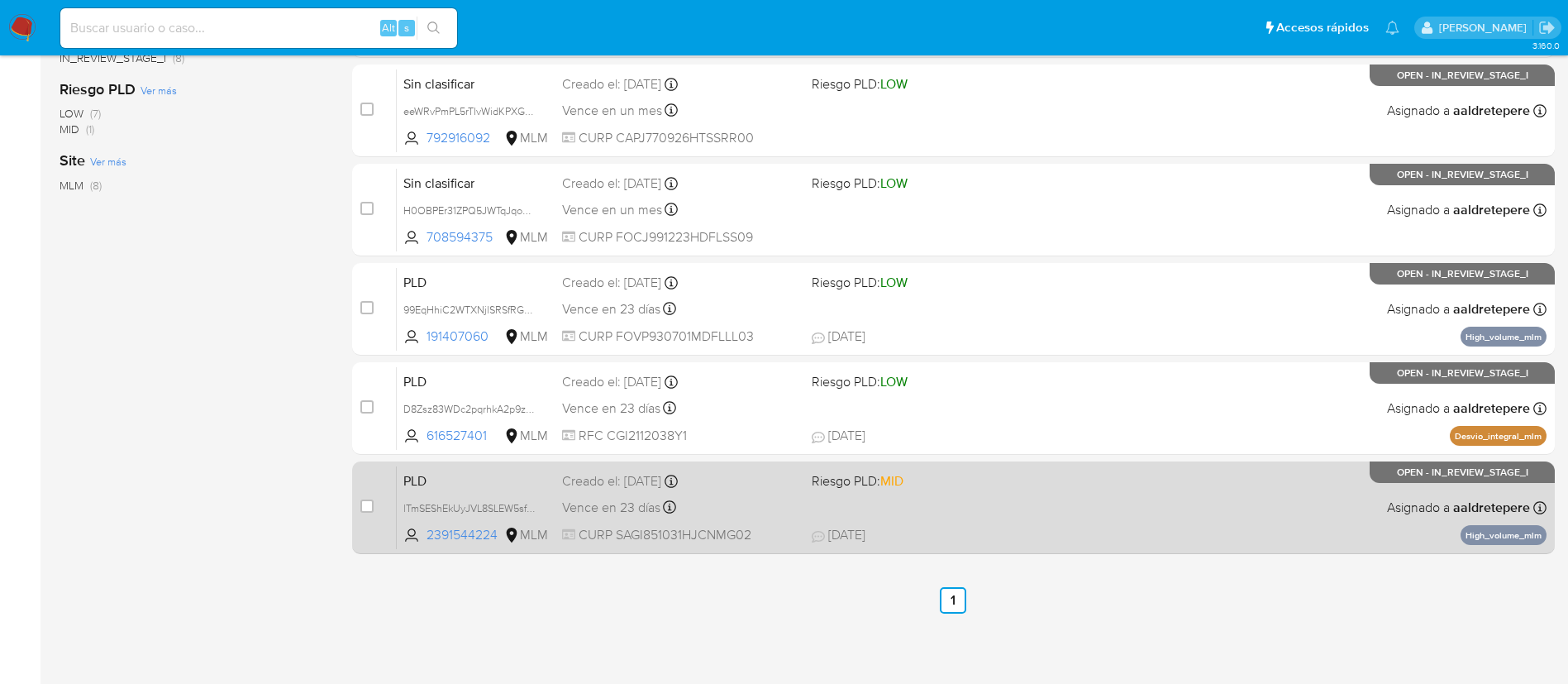
click at [1111, 515] on div "PLD lTmSEShEkUyJVL8SLEW5sfmA 2391544224 MLM Riesgo PLD: MID Creado el: 12/08/20…" at bounding box center [971, 507] width 1150 height 83
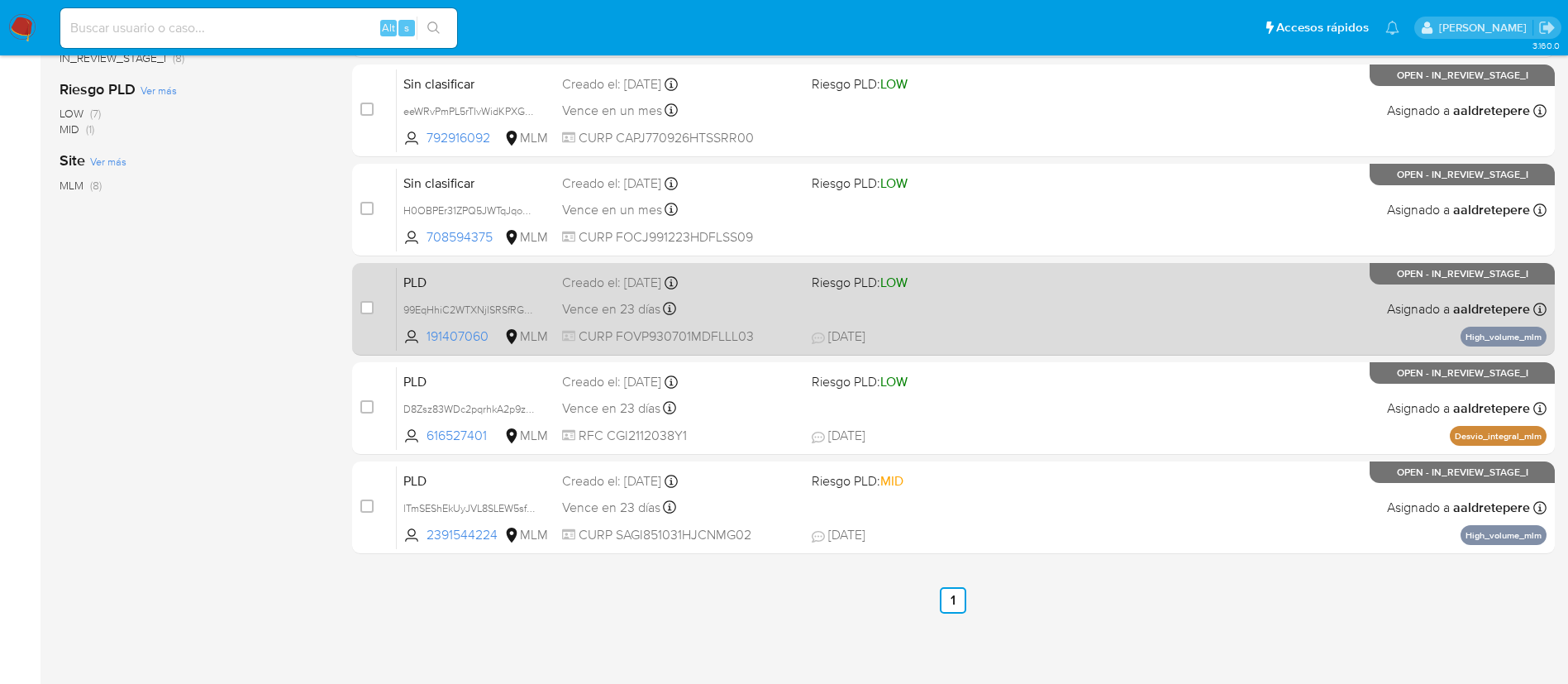
click at [920, 299] on div "PLD 99EqHhiC2WTXNjlSRSfRG53f 191407060 MLM Riesgo PLD: LOW Creado el: 12/08/202…" at bounding box center [971, 308] width 1150 height 83
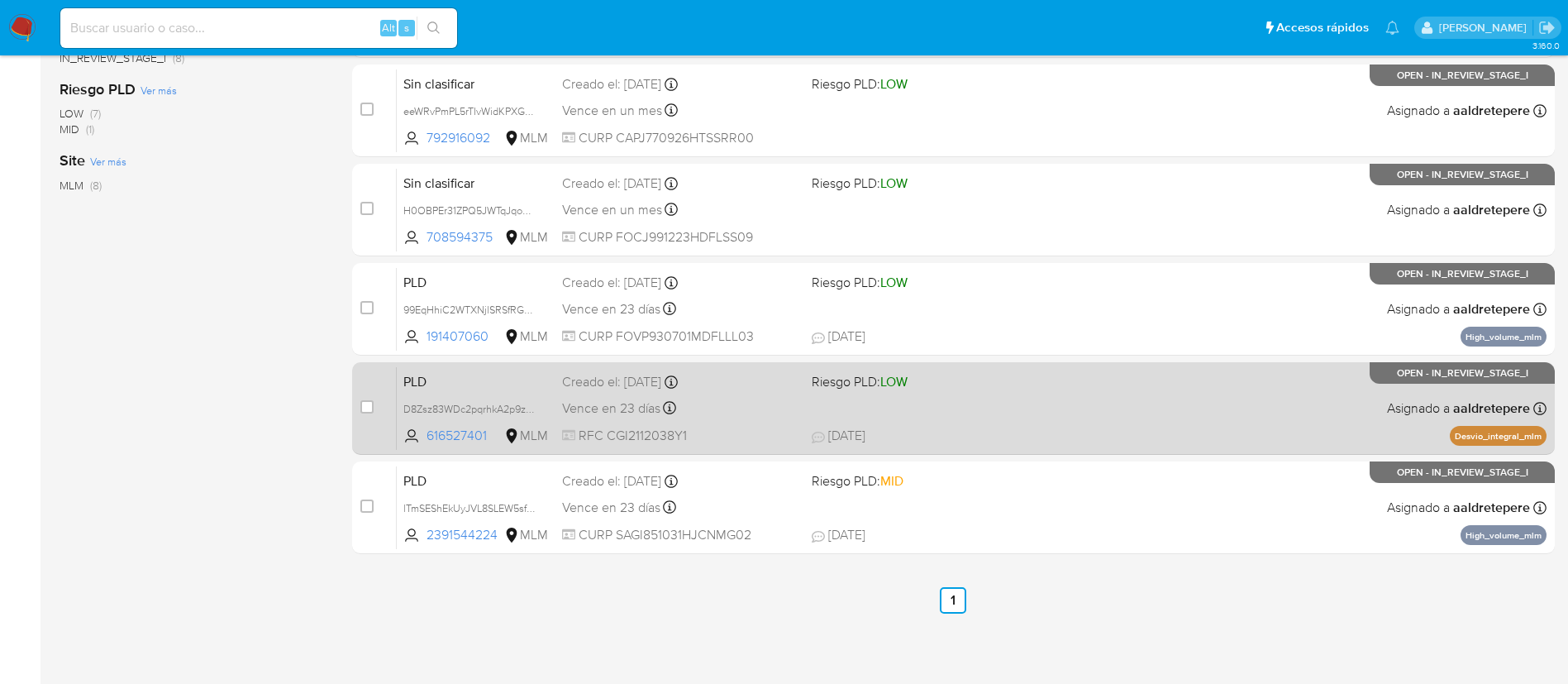
click at [902, 418] on div "PLD D8Zsz83WDc2pqrhkA2p9zOUq 616527401 MLM Riesgo PLD: LOW Creado el: 12/08/202…" at bounding box center [971, 408] width 1150 height 83
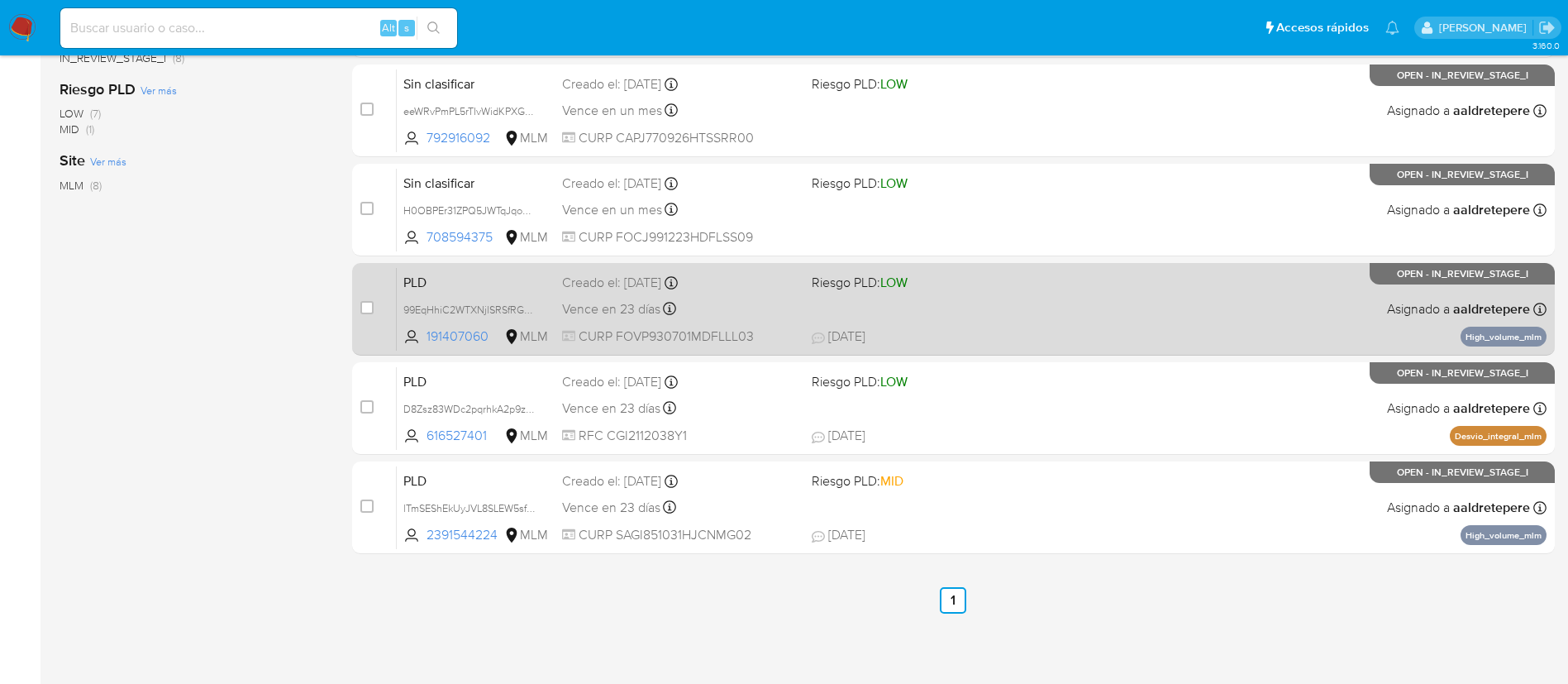
click at [990, 290] on span "Riesgo PLD: LOW" at bounding box center [930, 281] width 237 height 22
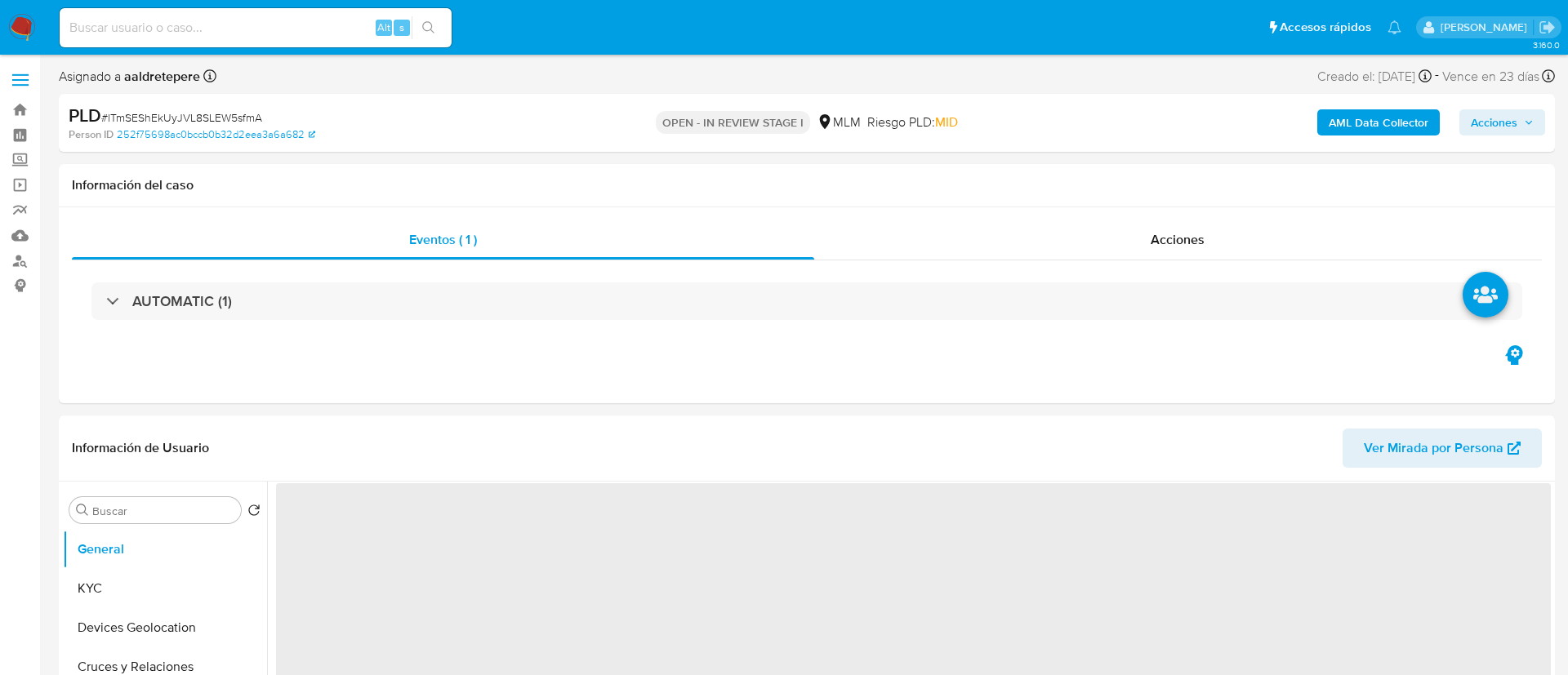
select select "10"
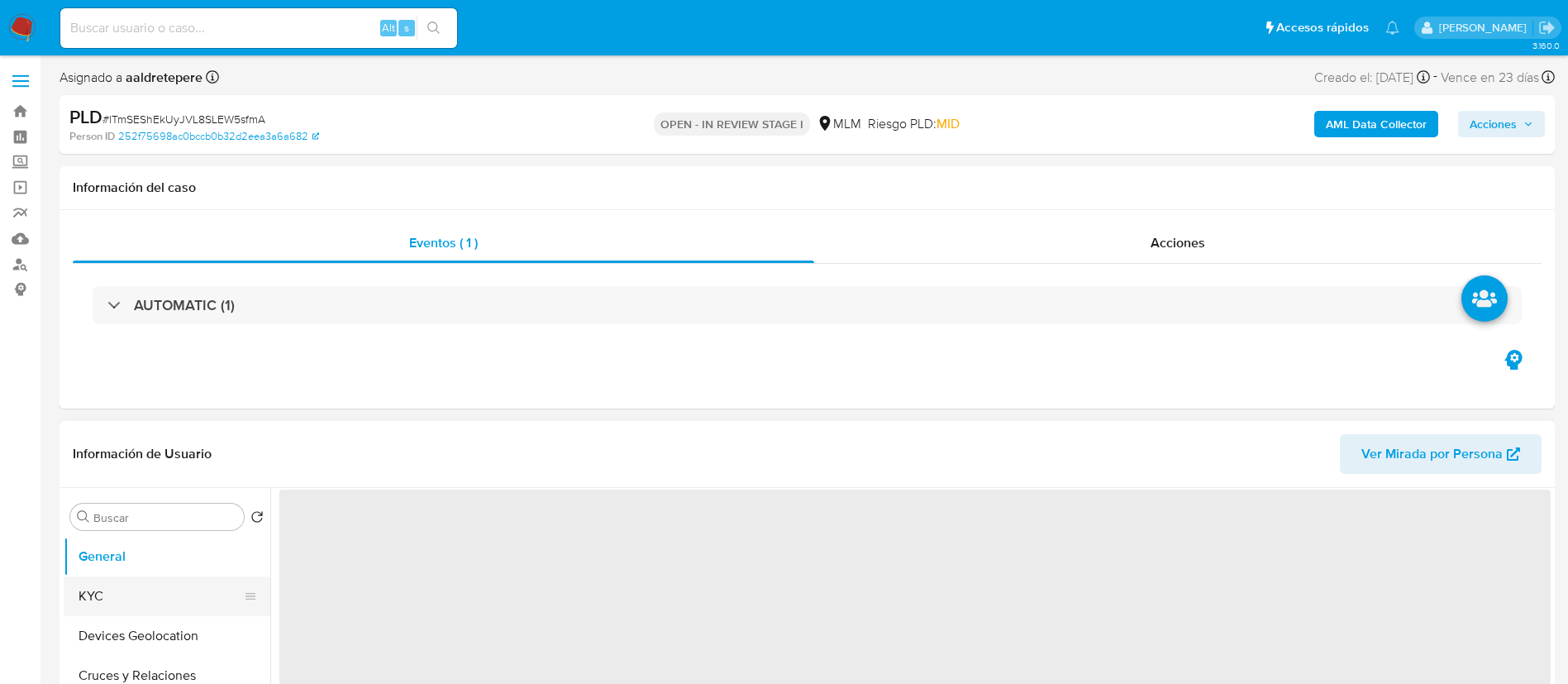
select select "10"
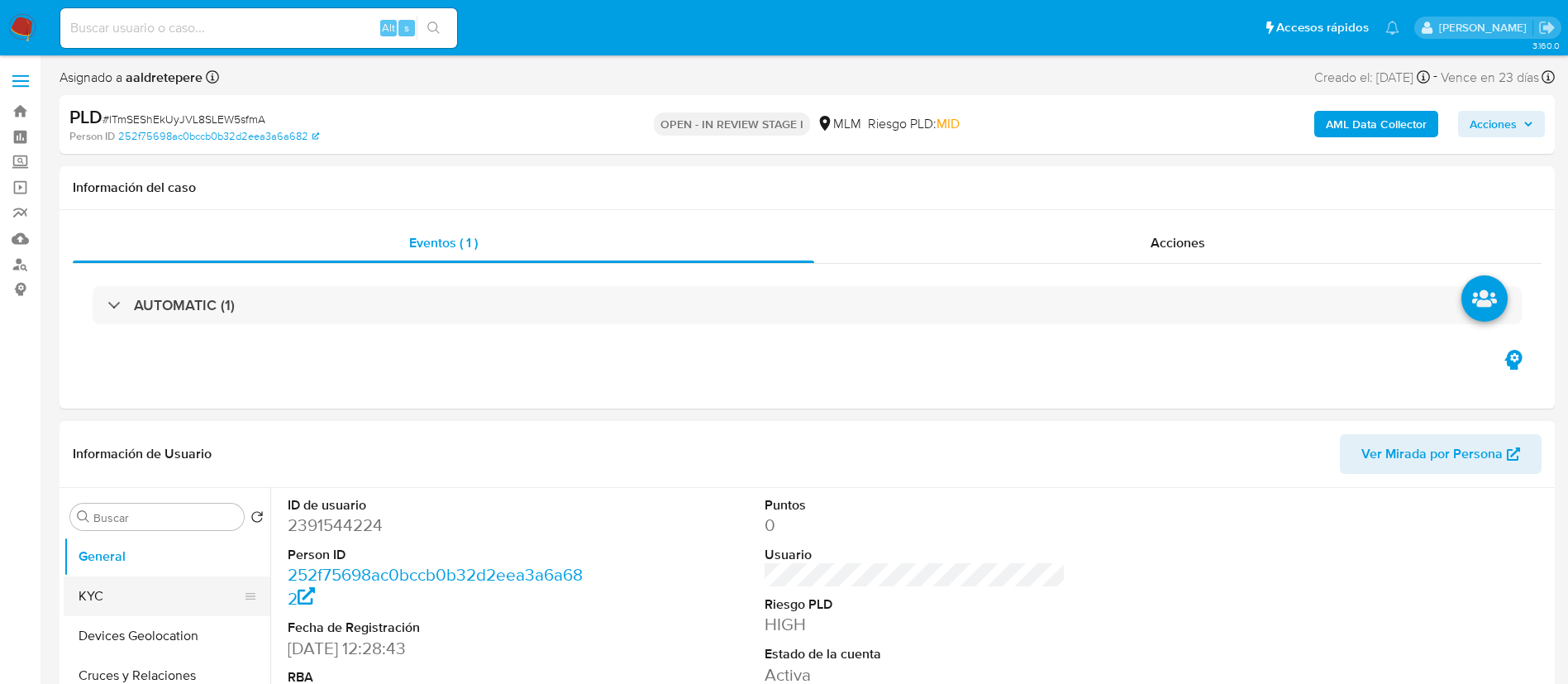
click at [90, 594] on button "KYC" at bounding box center [160, 596] width 194 height 39
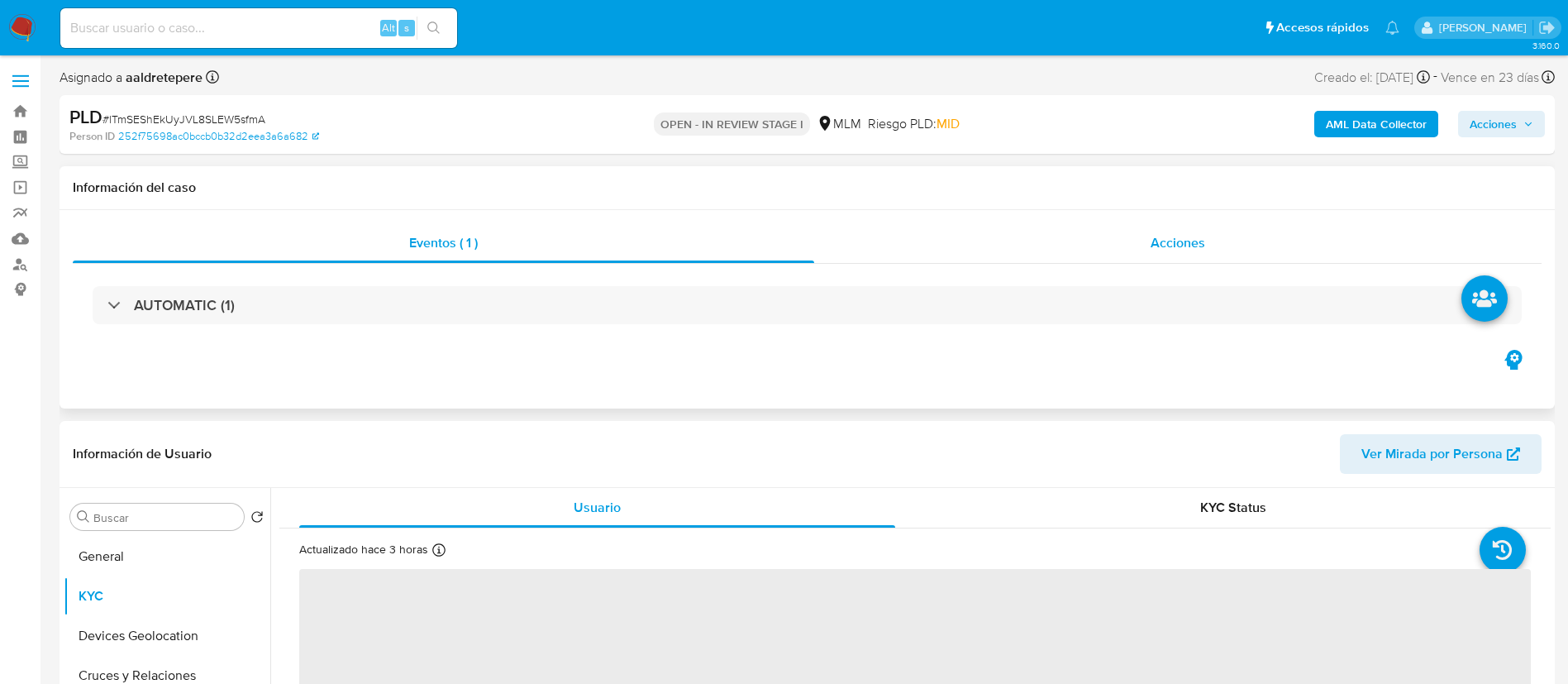
click at [1216, 253] on div "Acciones" at bounding box center [1178, 243] width 728 height 39
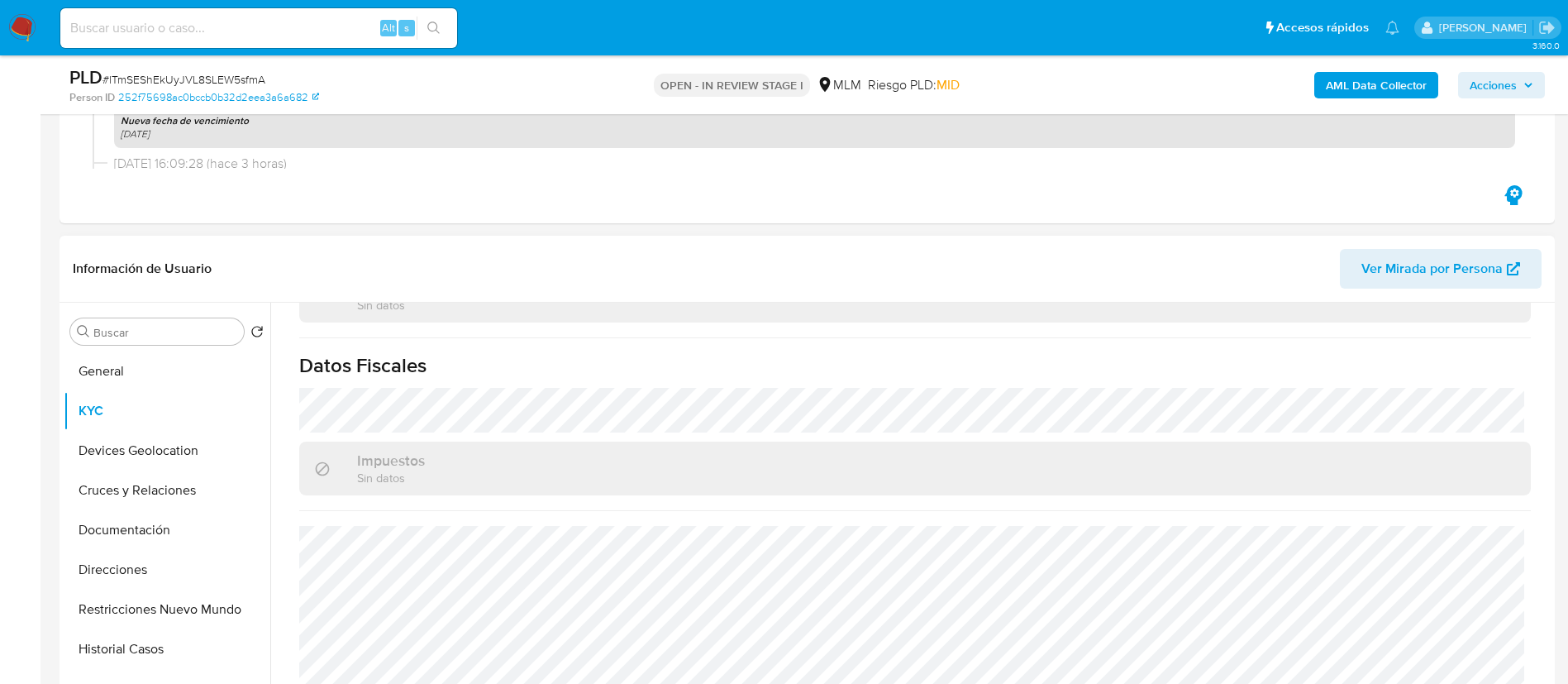
scroll to position [744, 0]
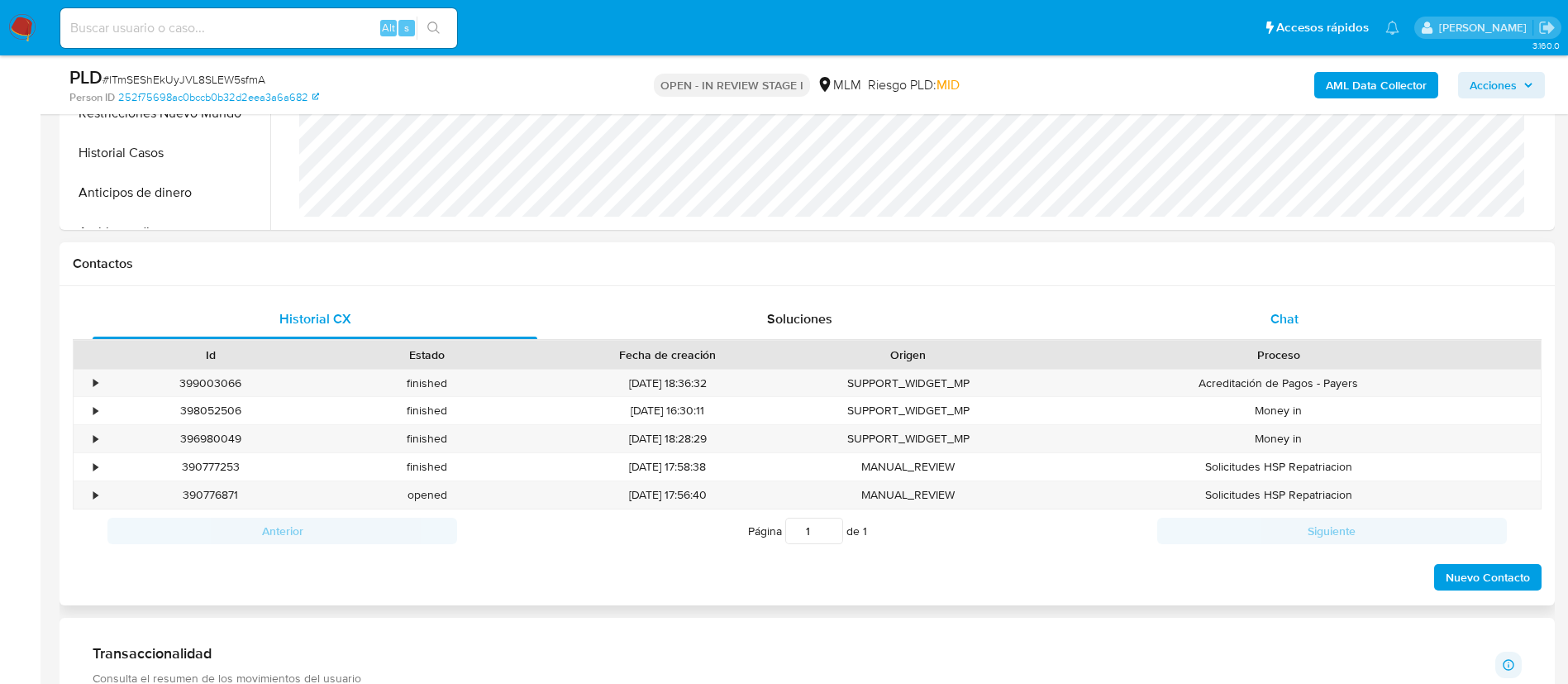
click at [1267, 329] on div "Chat" at bounding box center [1285, 319] width 444 height 39
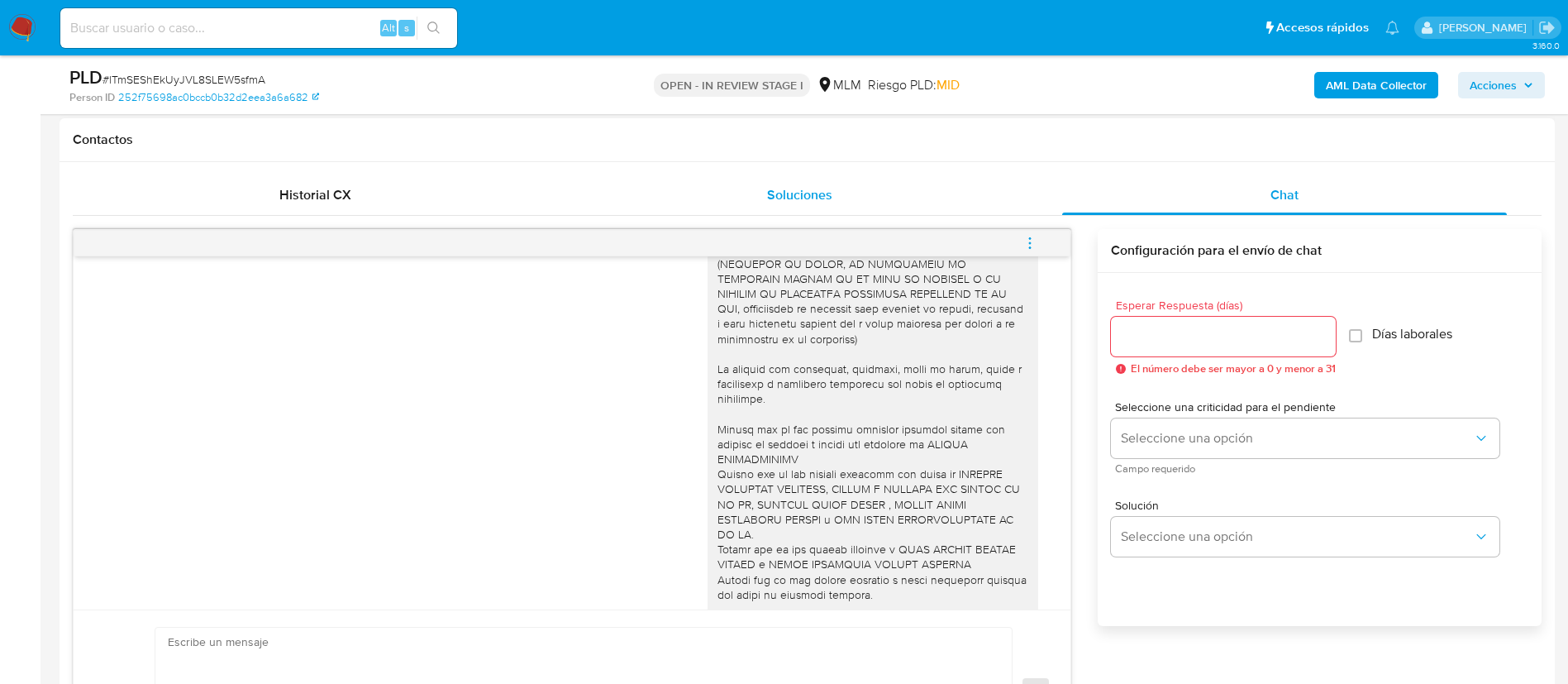
scroll to position [131, 0]
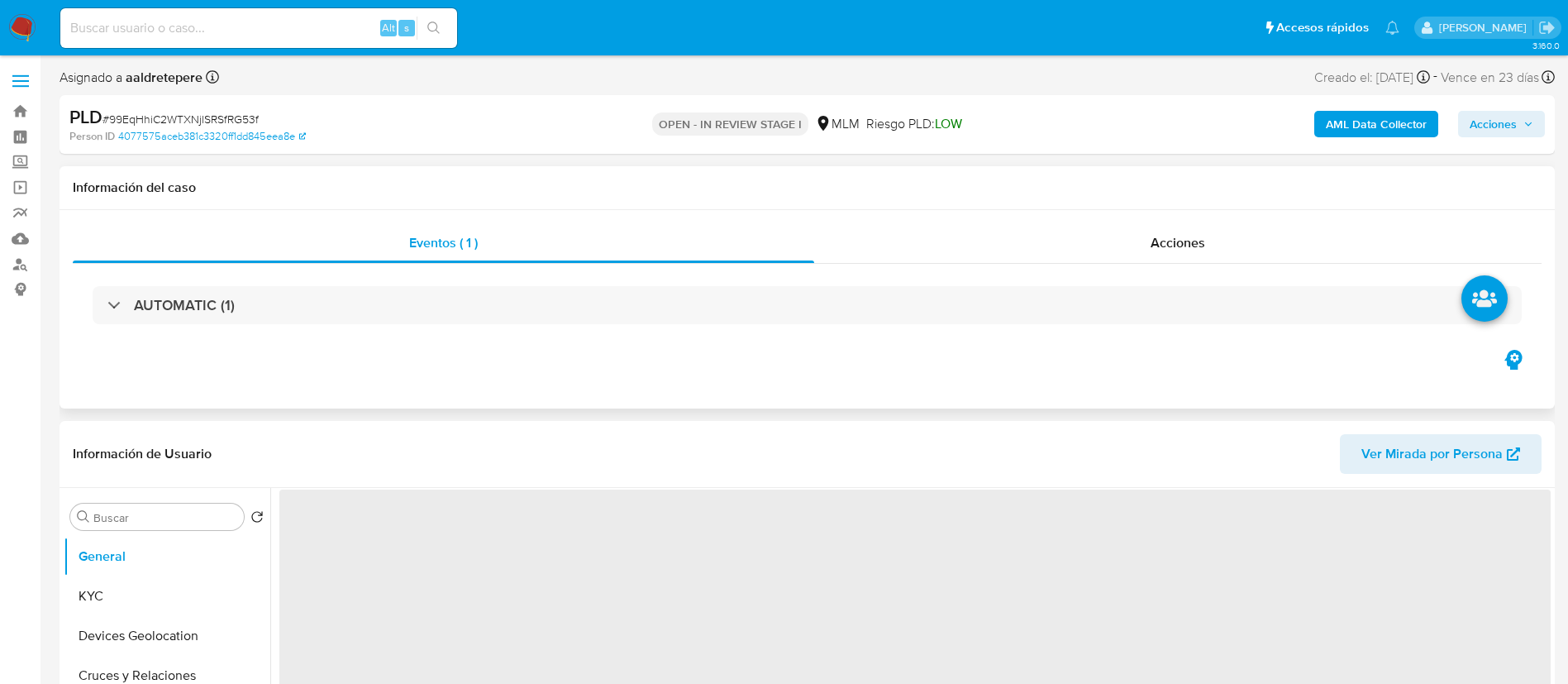
select select "10"
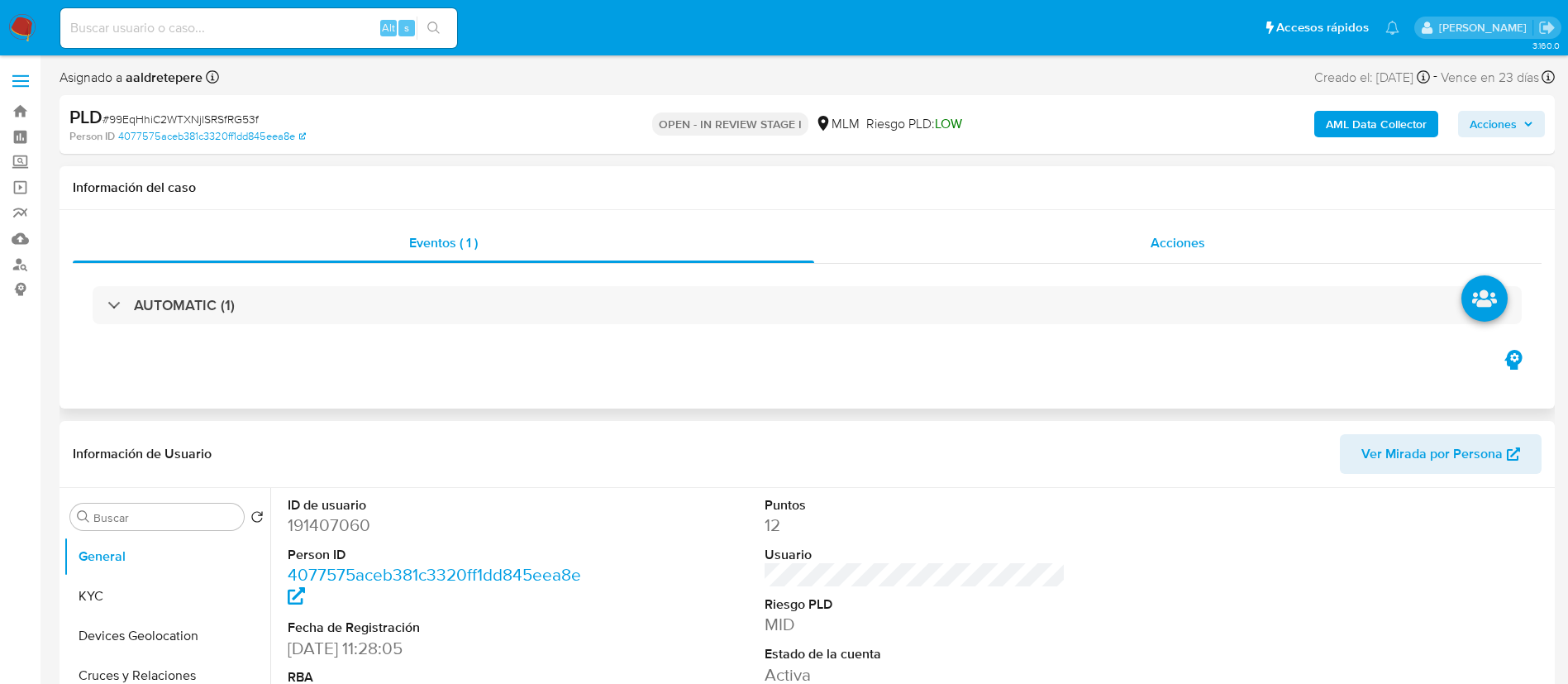
click at [1179, 245] on span "Acciones" at bounding box center [1177, 242] width 55 height 19
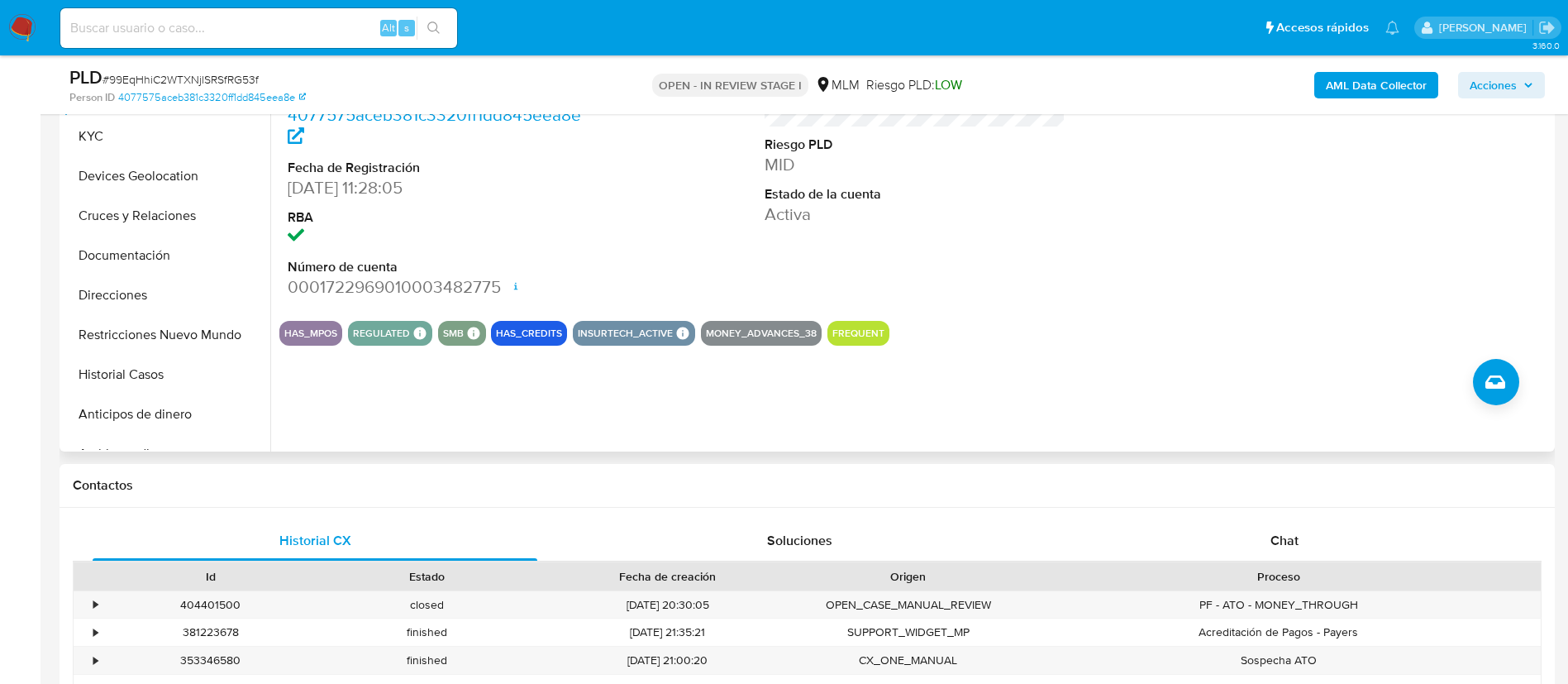
scroll to position [744, 0]
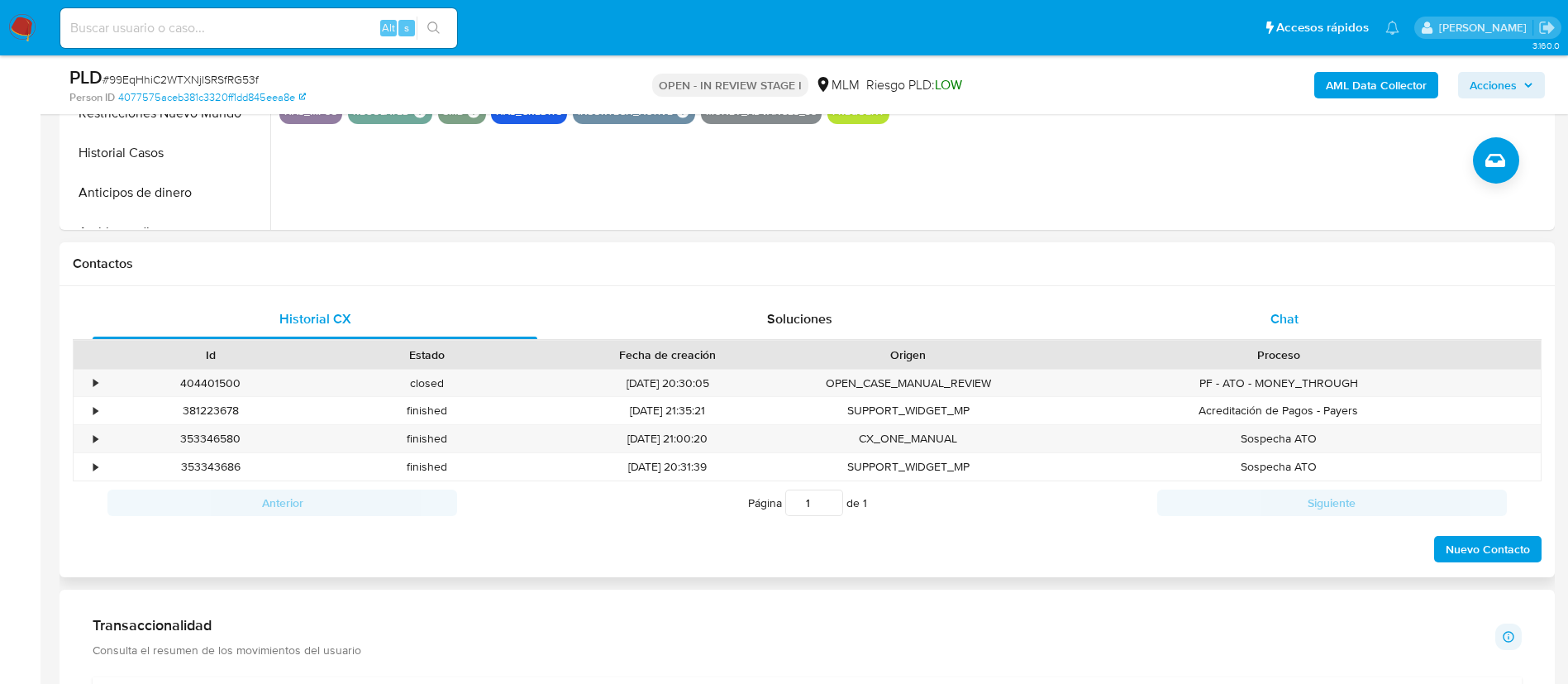
click at [1278, 319] on span "Chat" at bounding box center [1284, 318] width 28 height 19
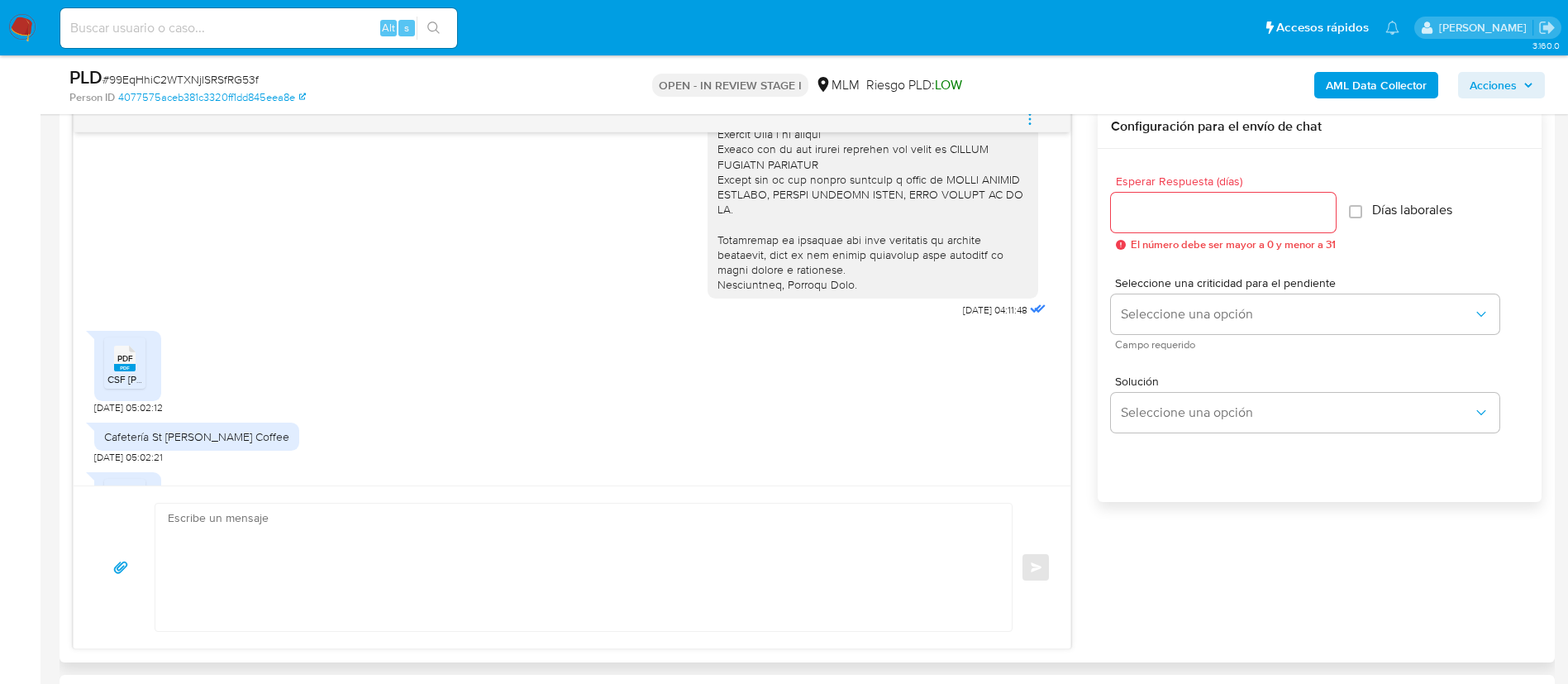
scroll to position [497, 0]
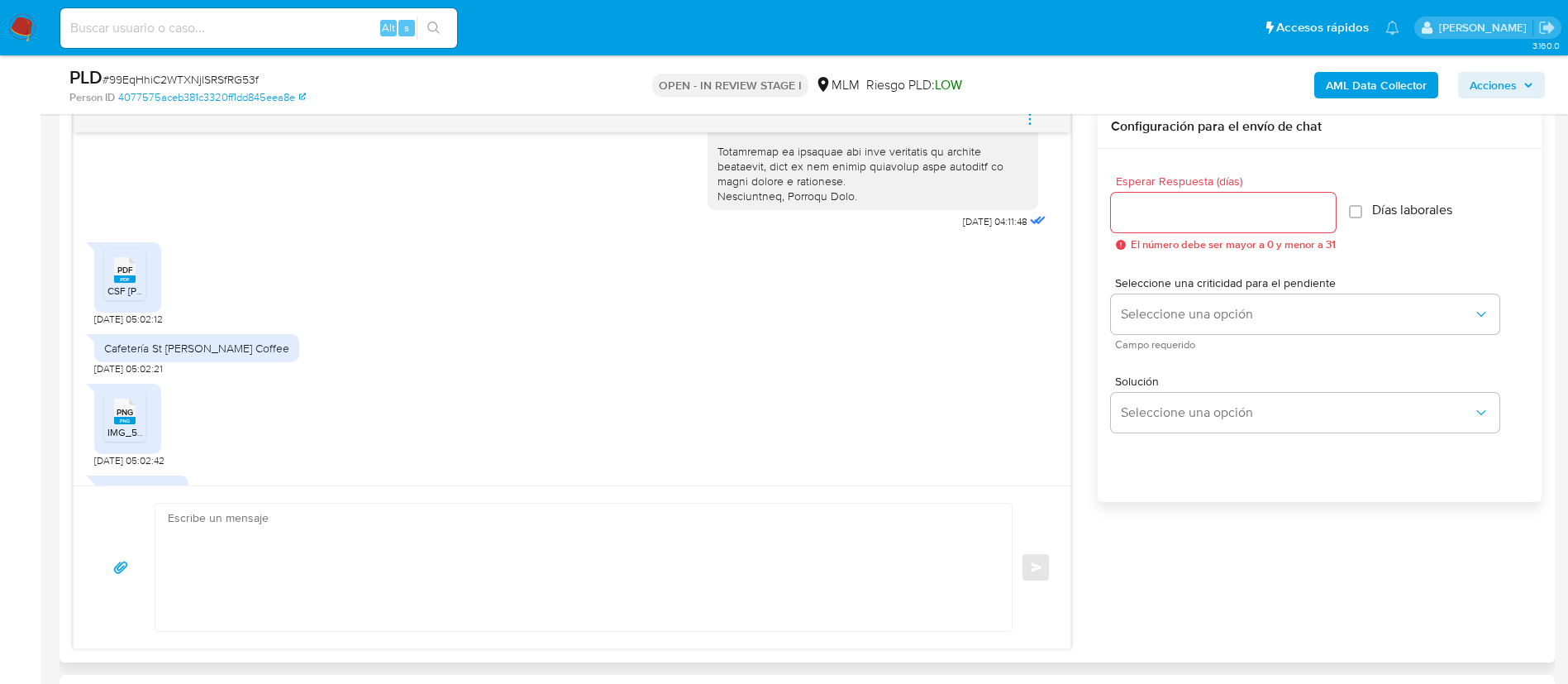
click at [140, 285] on span "CSF Paula.pdf" at bounding box center [164, 290] width 114 height 14
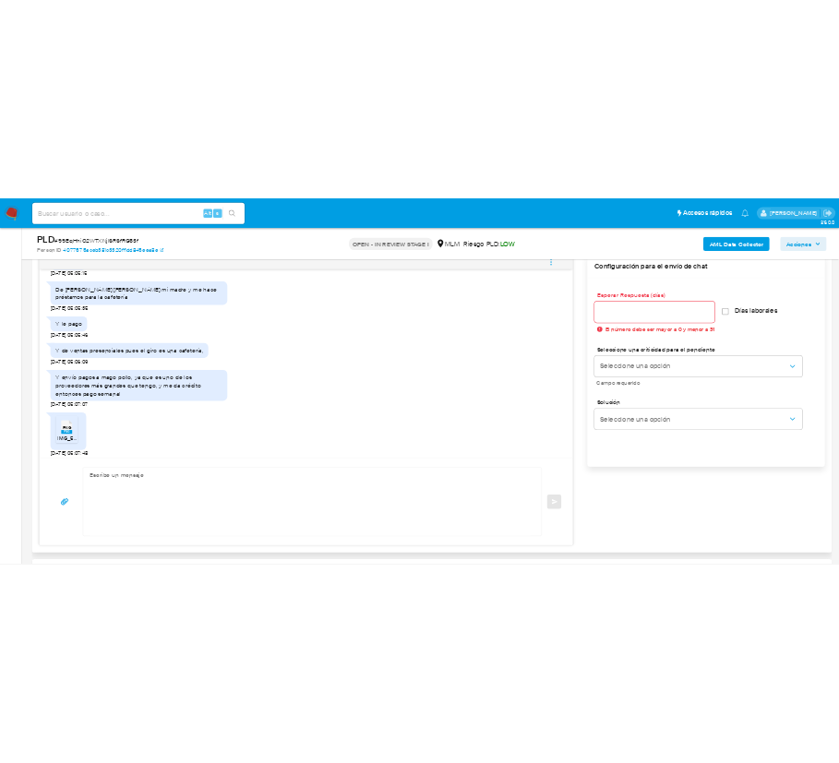
scroll to position [1196, 0]
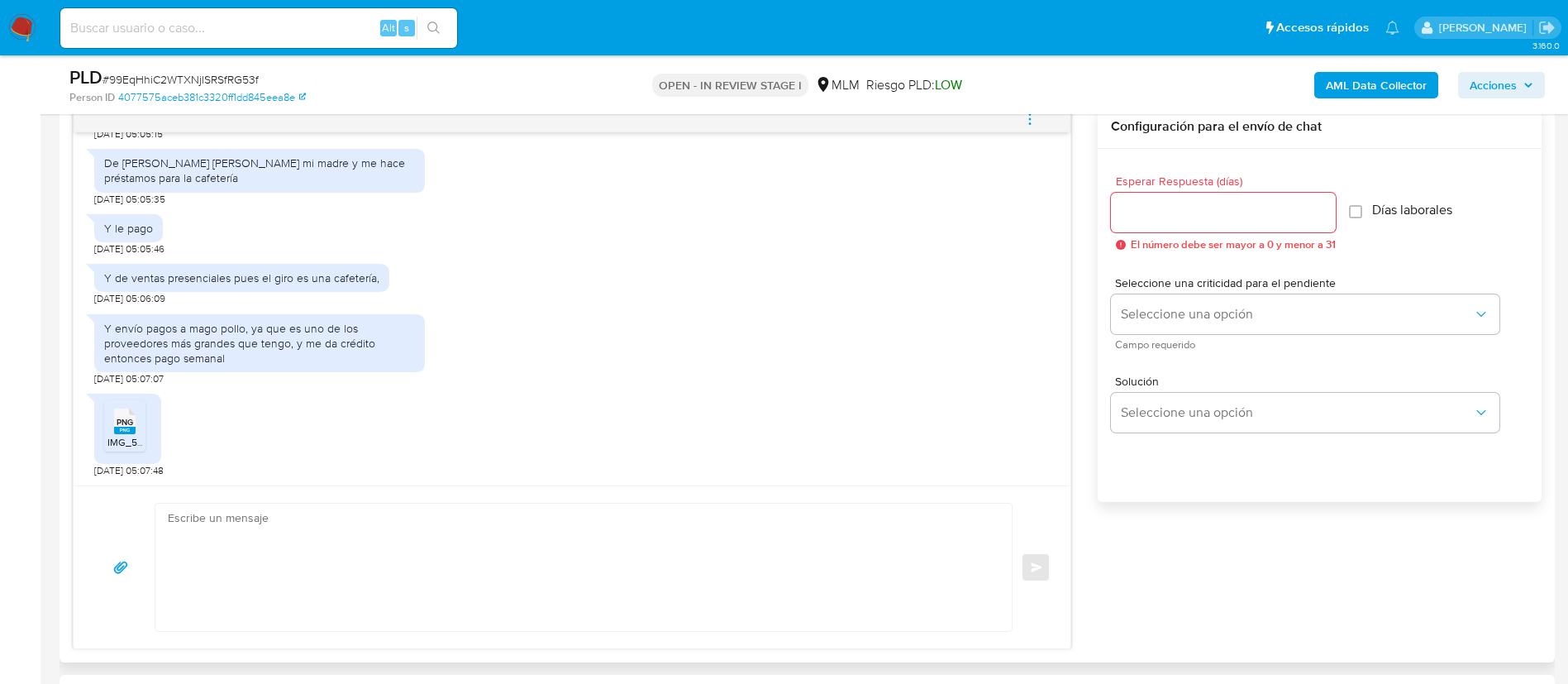
click at [128, 429] on rect at bounding box center [125, 430] width 22 height 7
click at [131, 437] on span "IMG_5310.png" at bounding box center [140, 442] width 65 height 14
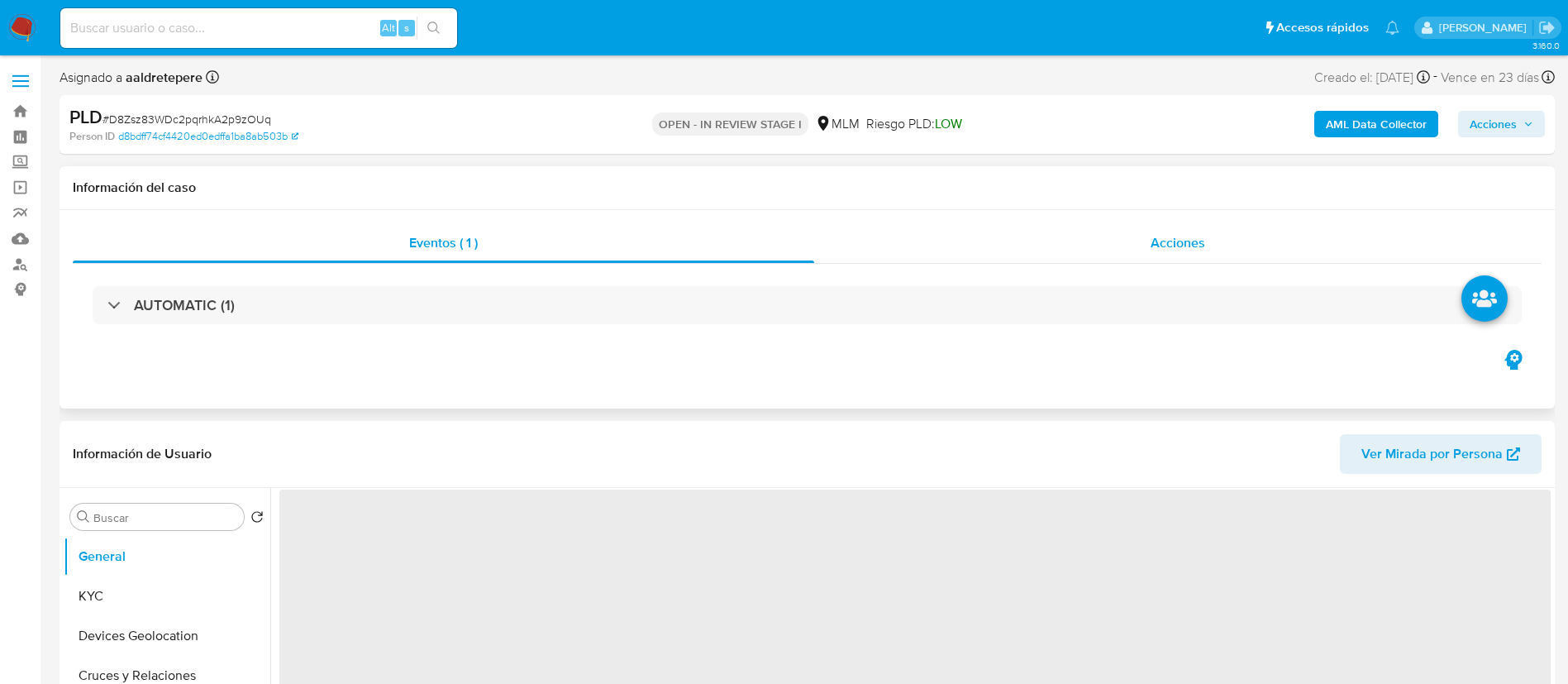
click at [1168, 244] on span "Acciones" at bounding box center [1177, 242] width 55 height 19
select select "10"
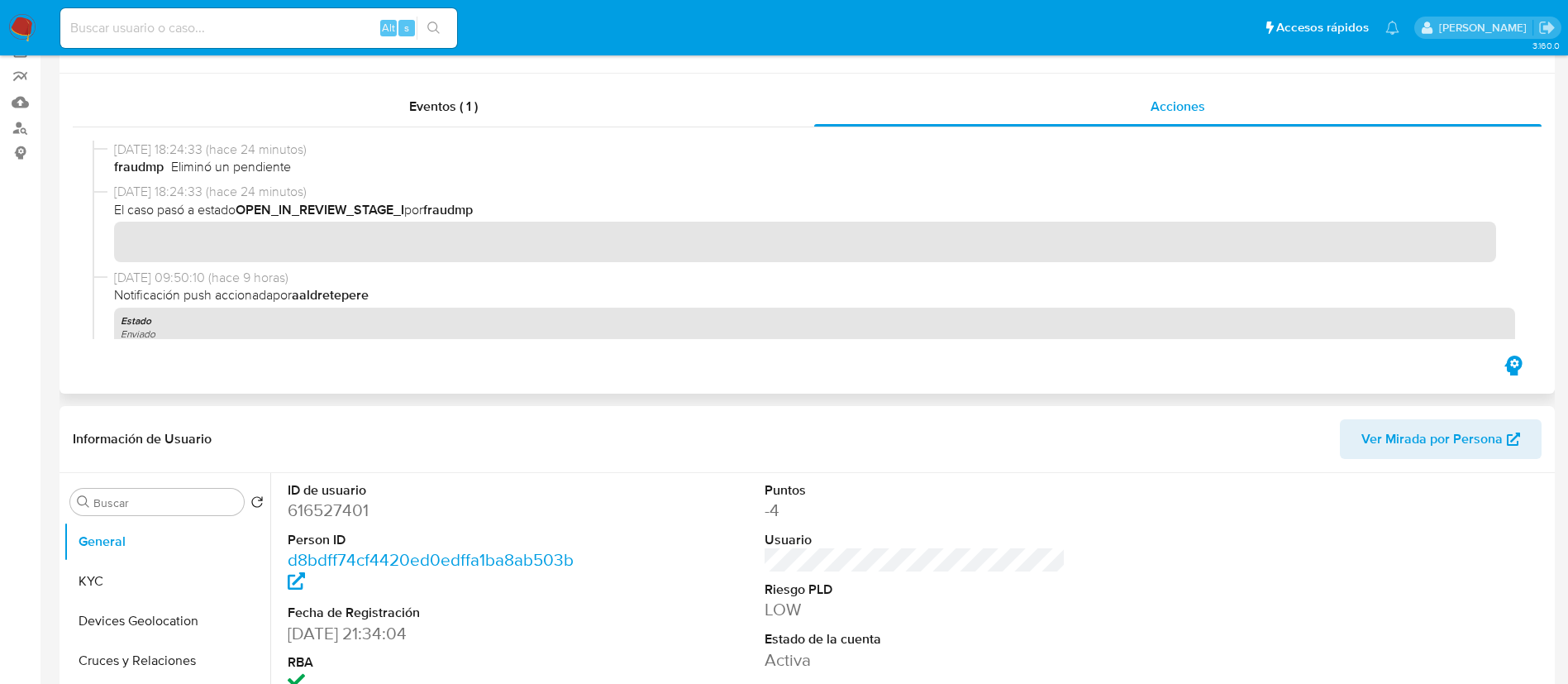
scroll to position [248, 0]
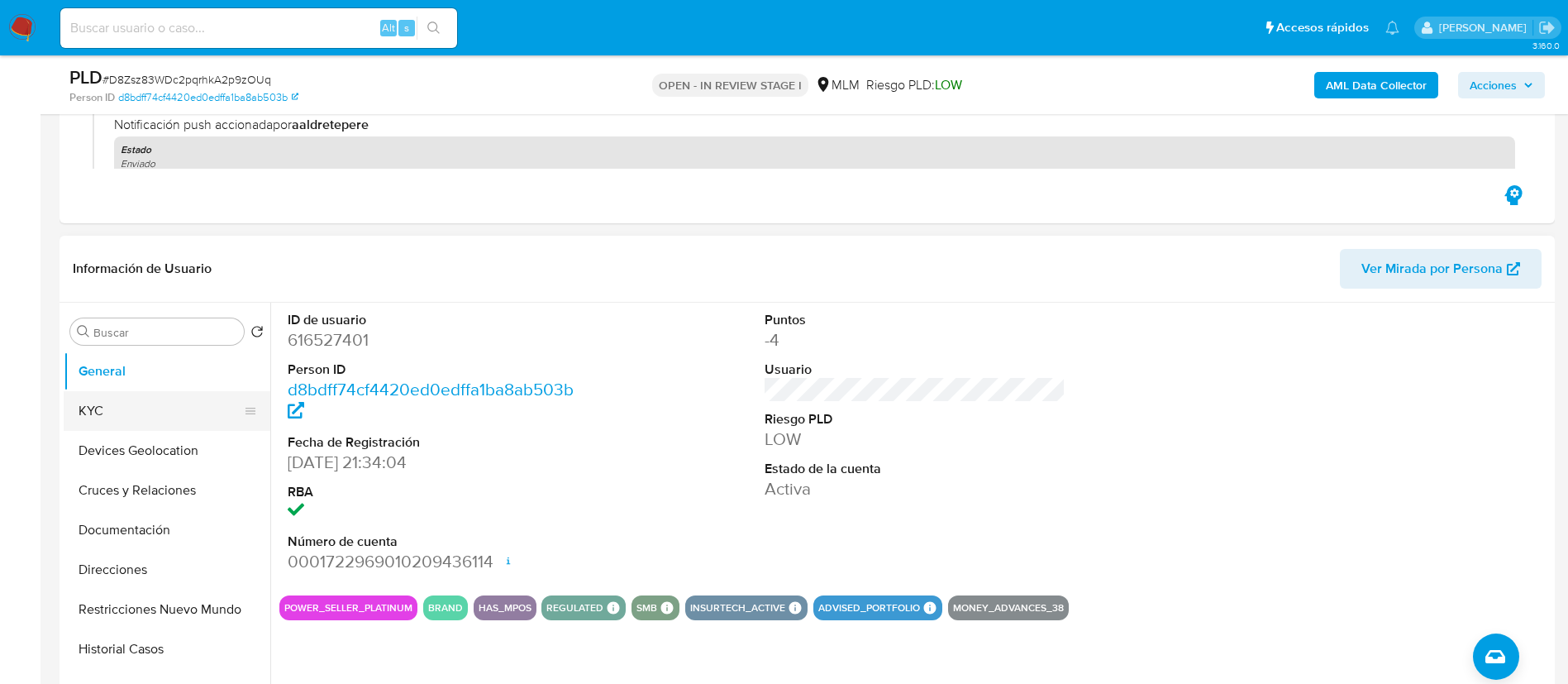
drag, startPoint x: 97, startPoint y: 420, endPoint x: 226, endPoint y: 403, distance: 130.1
click at [97, 419] on button "KYC" at bounding box center [160, 411] width 194 height 39
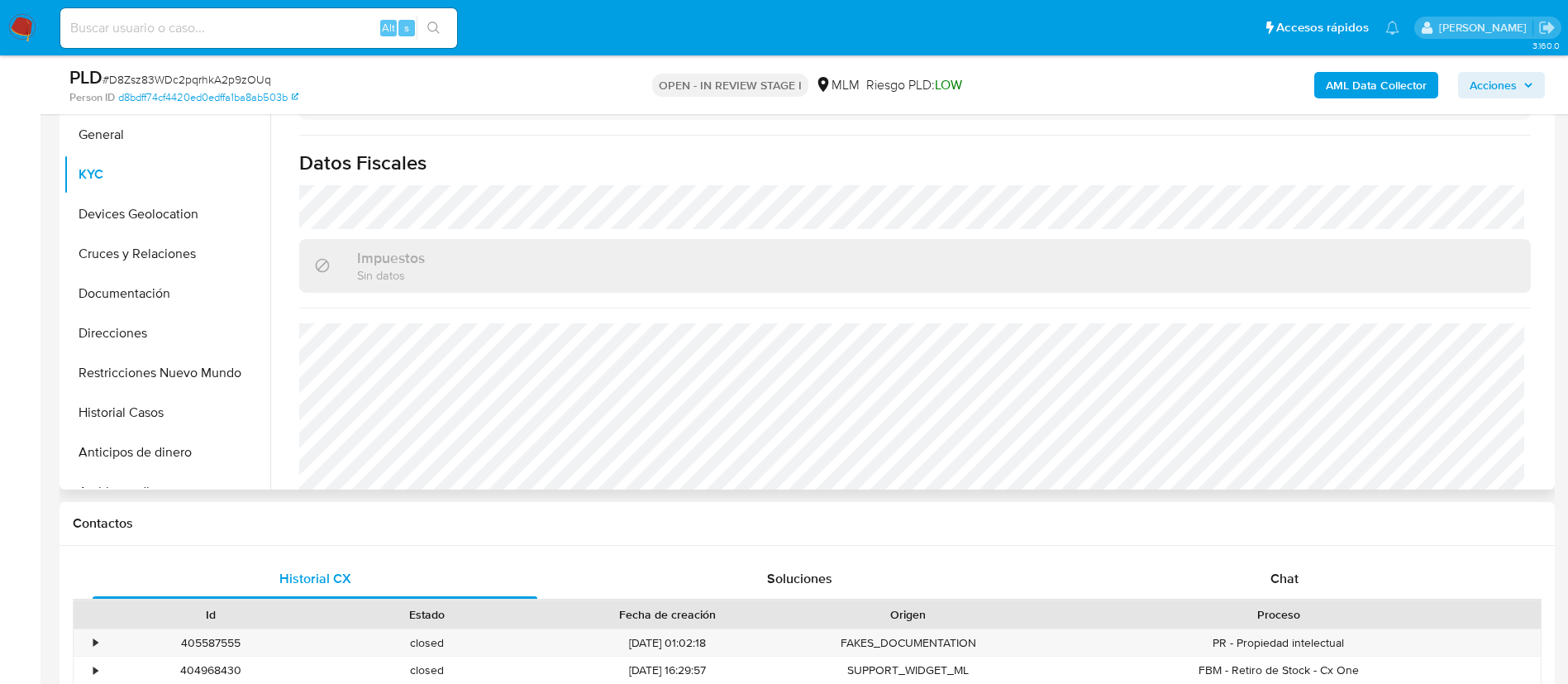
scroll to position [497, 0]
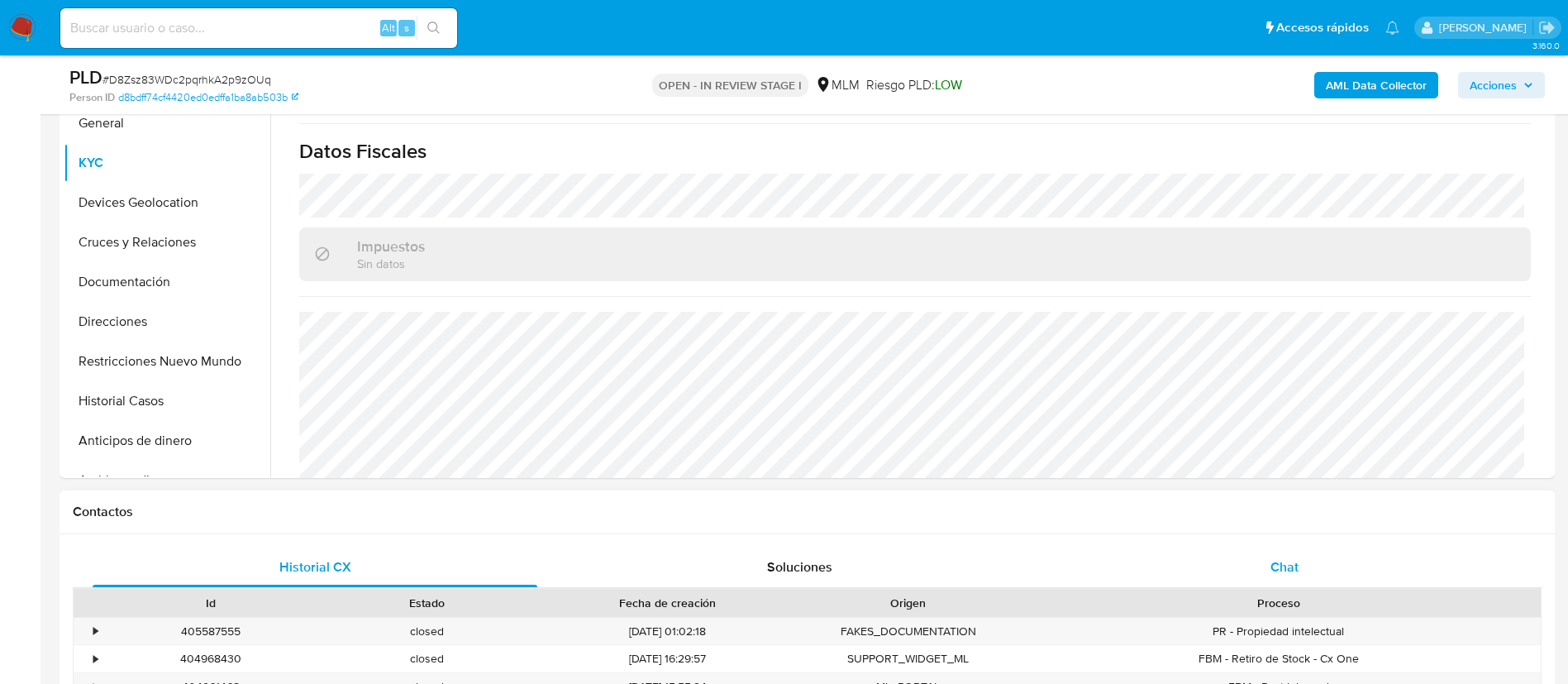
click at [1275, 566] on span "Chat" at bounding box center [1284, 567] width 28 height 19
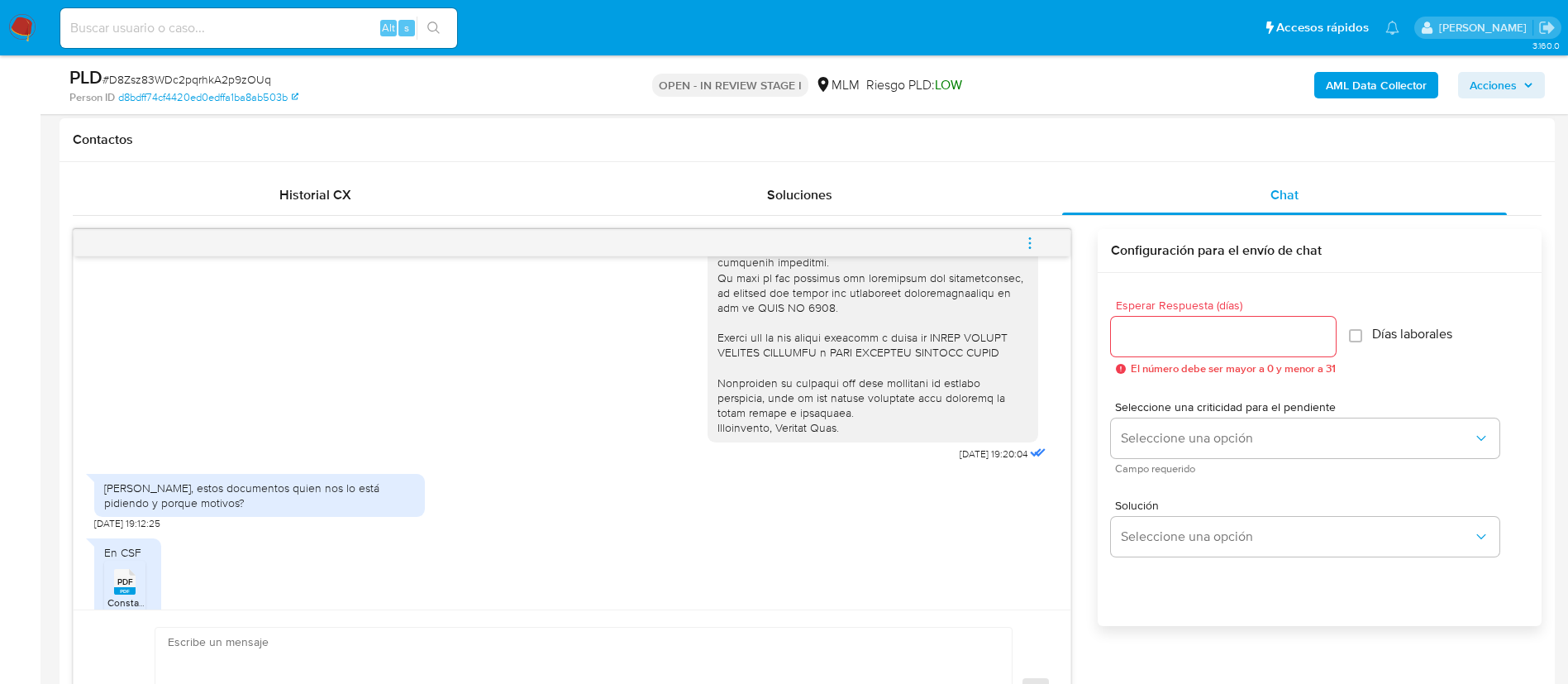
scroll to position [620, 0]
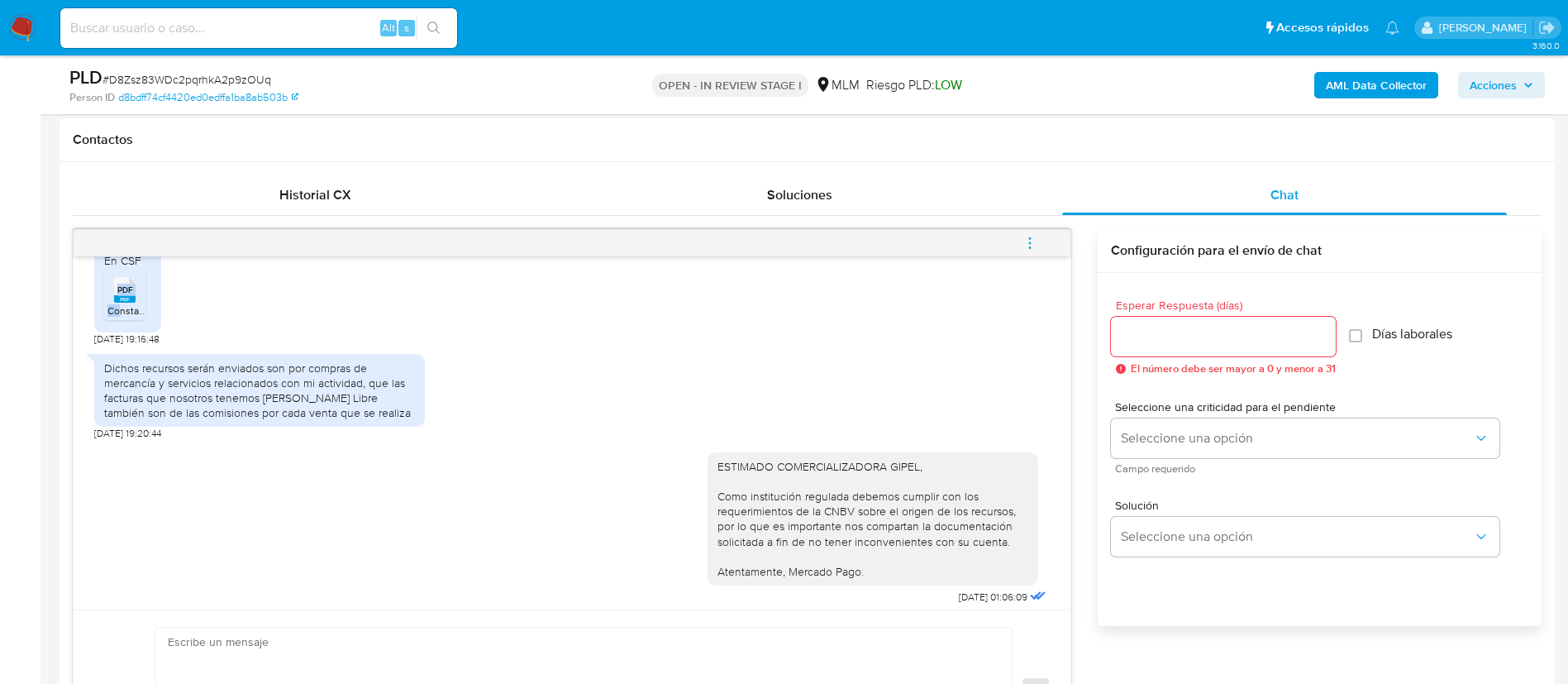
click at [116, 304] on li "PDF PDF Constancia de Situacion Fiscal- Comercializadora Gipel.pdf" at bounding box center [125, 294] width 41 height 51
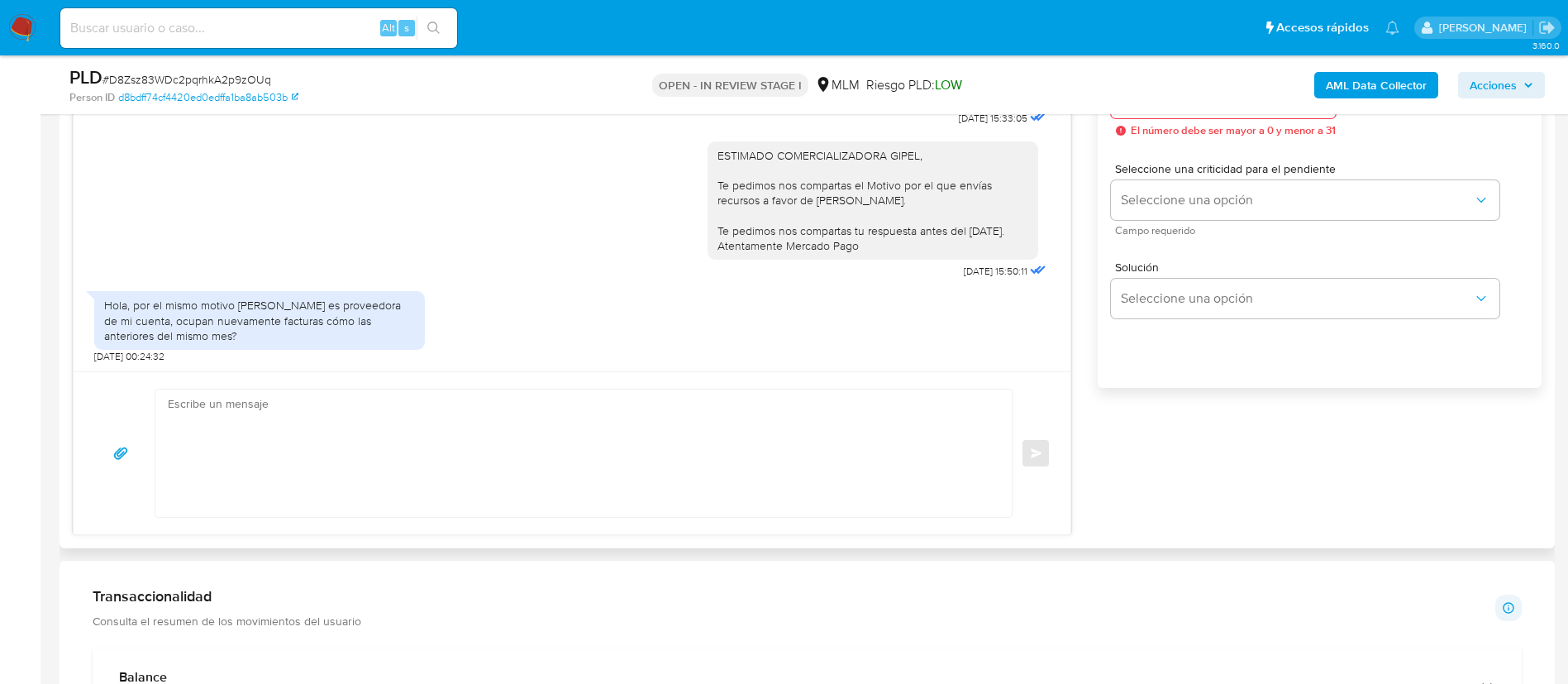
scroll to position [1117, 0]
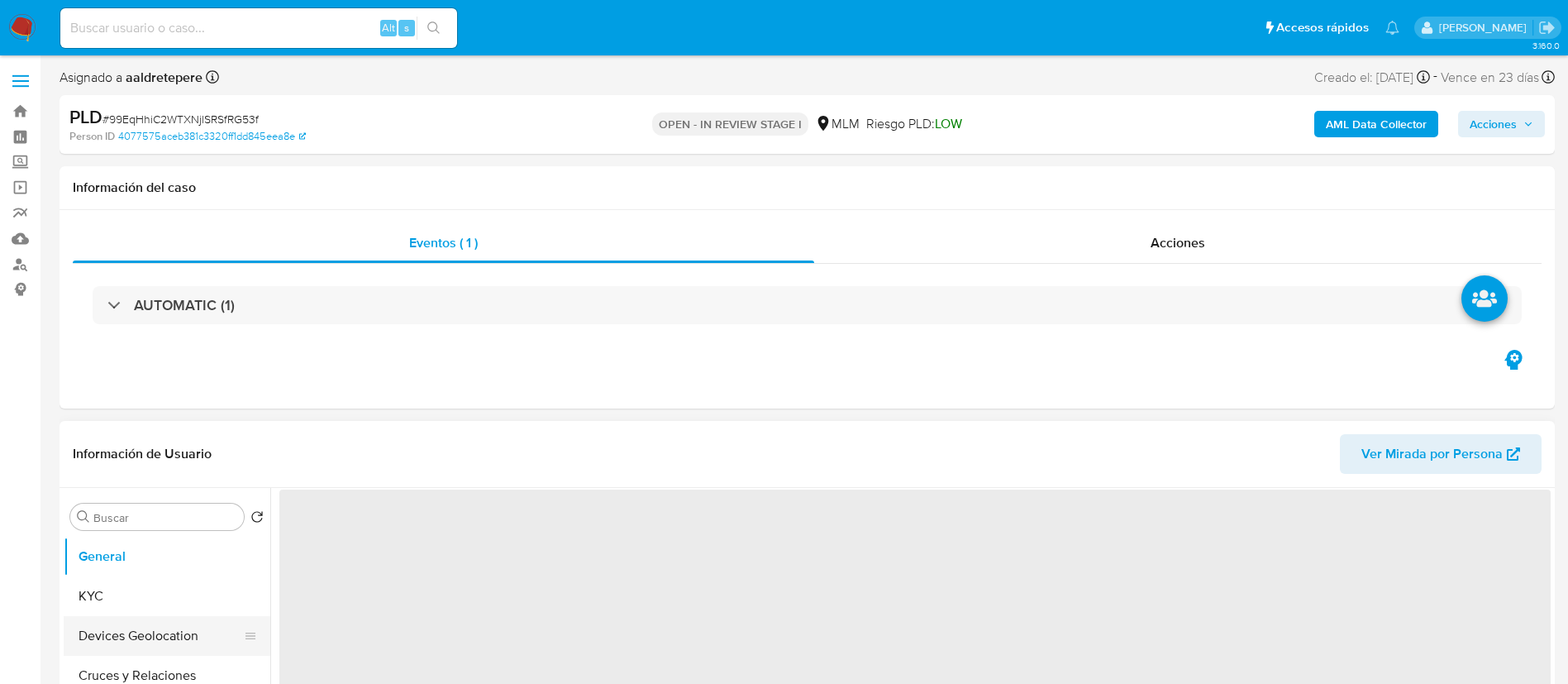
select select "10"
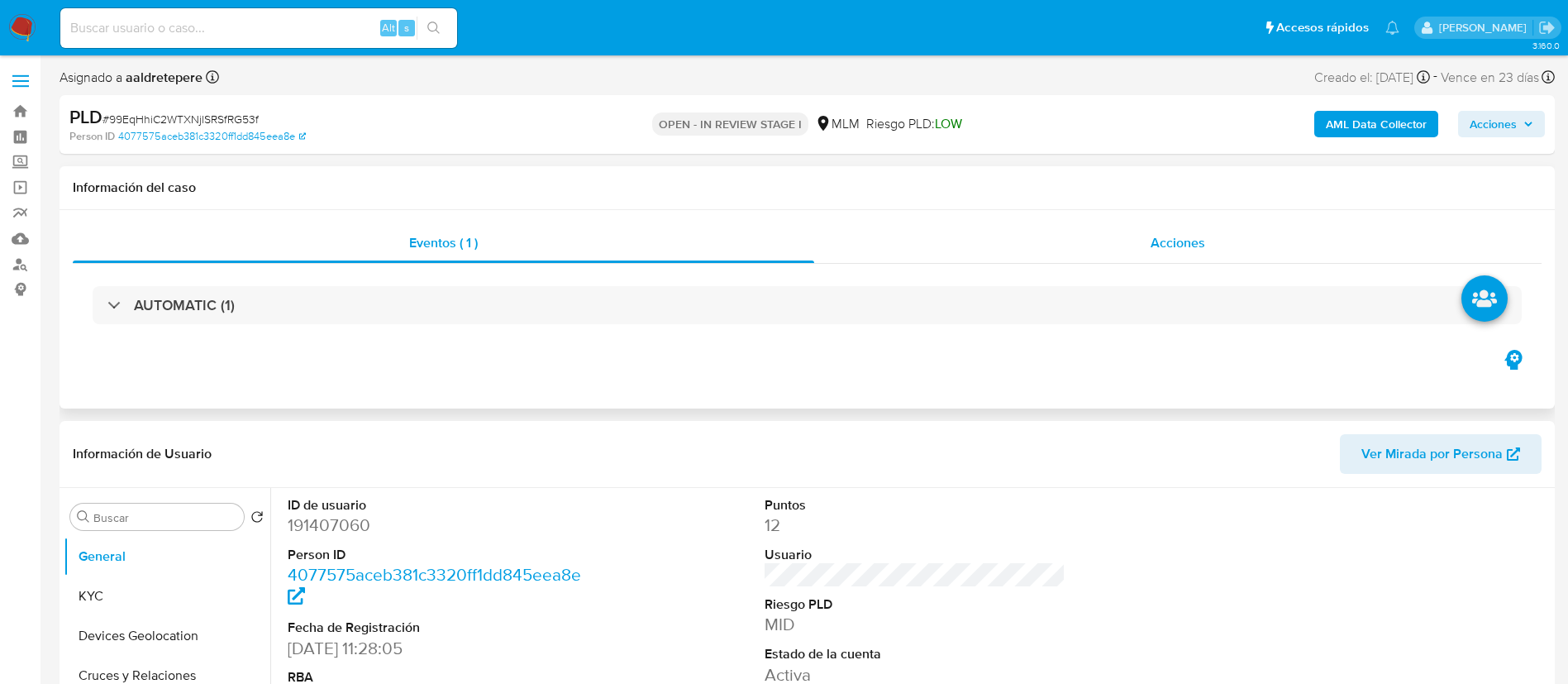
click at [1183, 234] on span "Acciones" at bounding box center [1177, 242] width 55 height 19
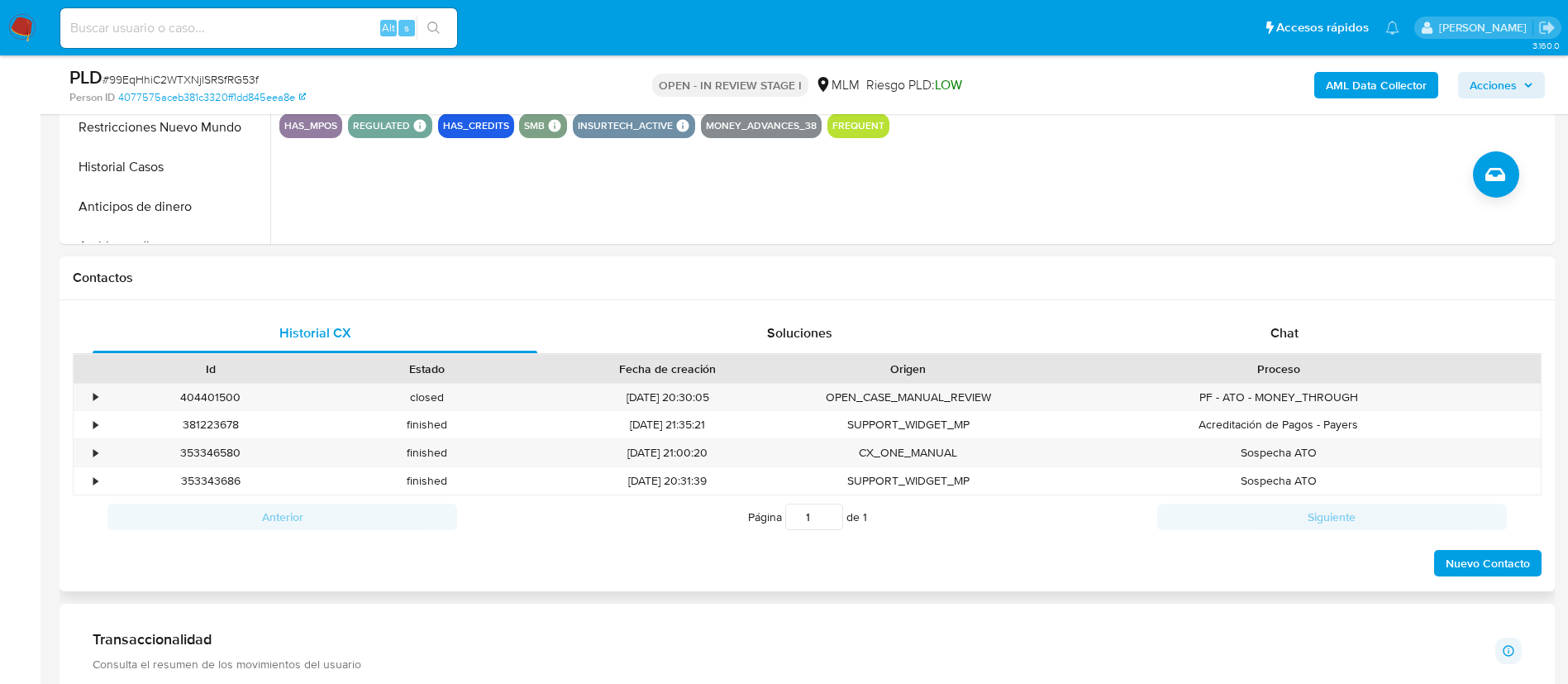
scroll to position [744, 0]
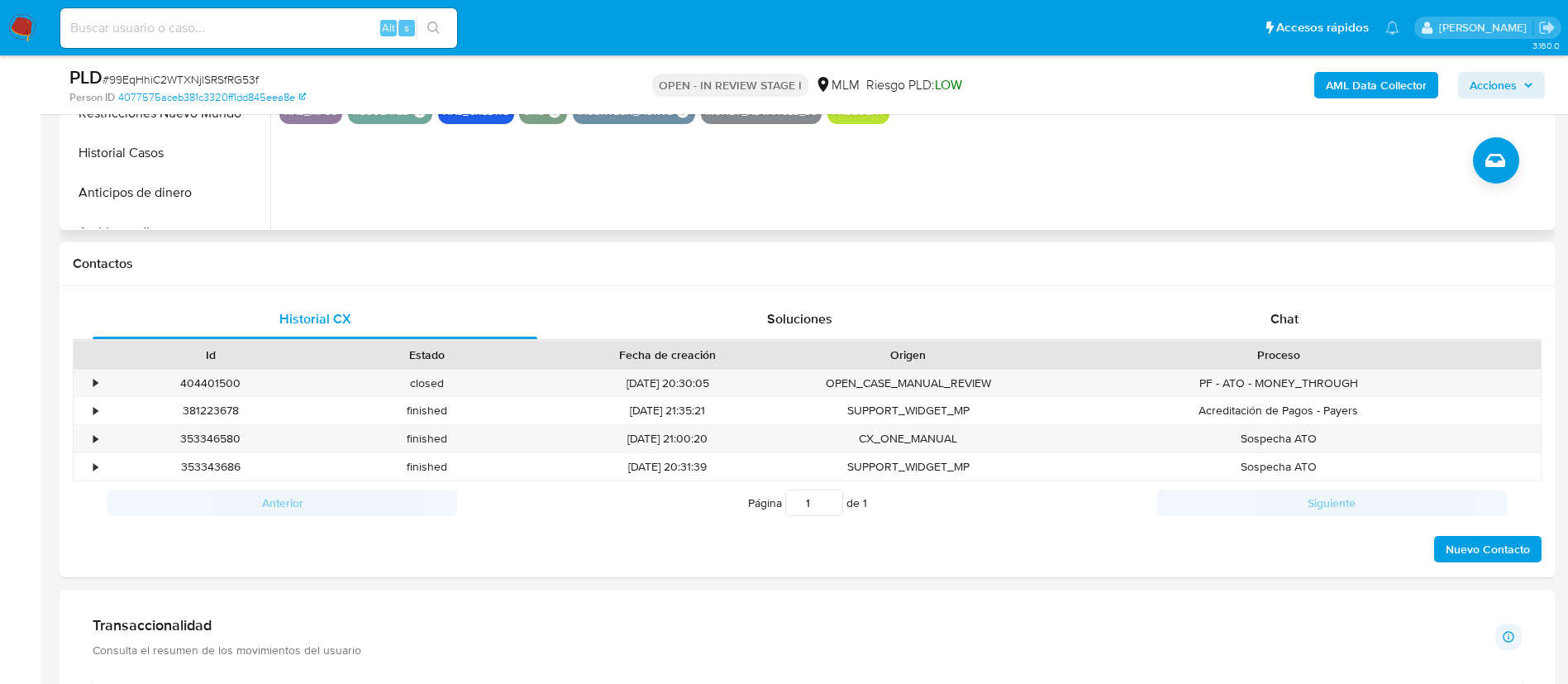
click at [1264, 193] on div "ID de usuario 191407060 Person ID 4077575aceb381c3320ff1dd845eea8e Fecha de Reg…" at bounding box center [910, 18] width 1280 height 423
click at [1278, 310] on span "Chat" at bounding box center [1284, 318] width 28 height 19
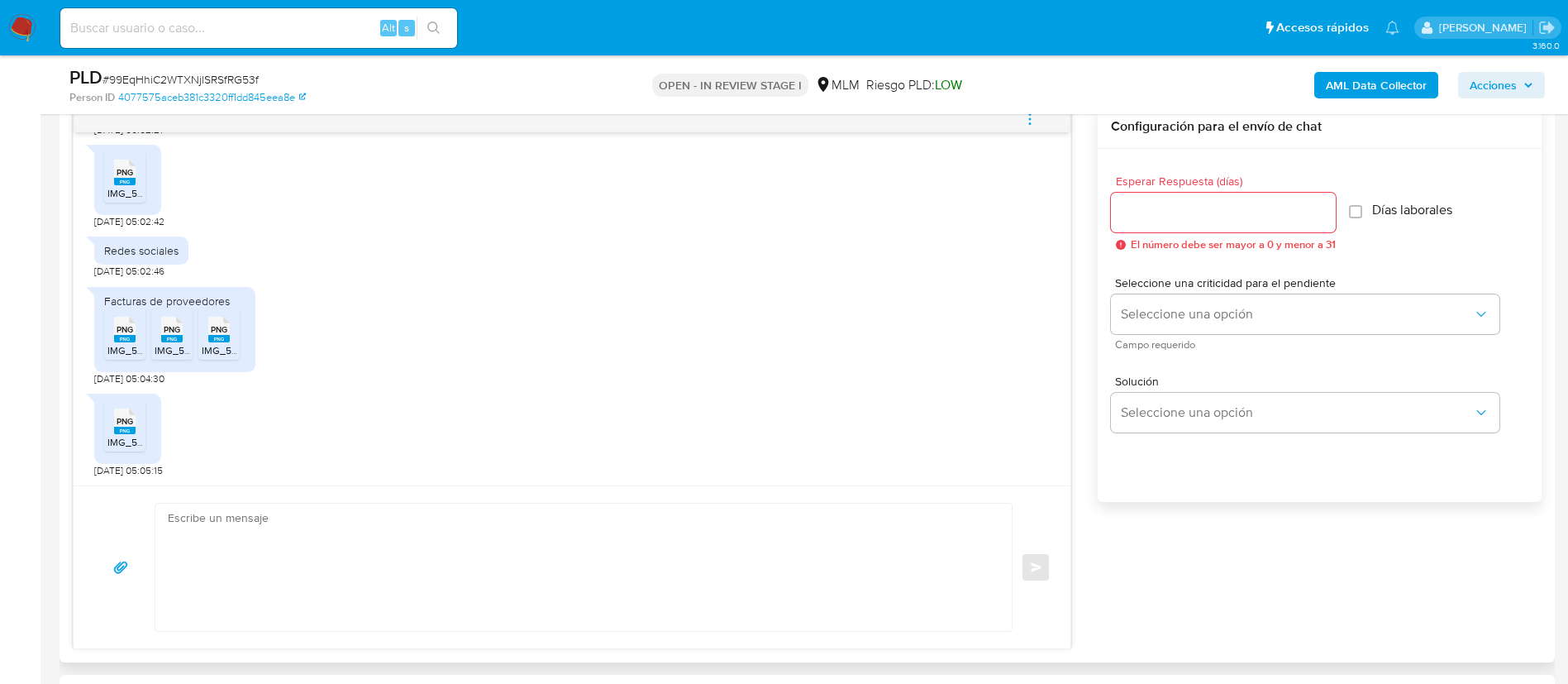
scroll to position [19, 0]
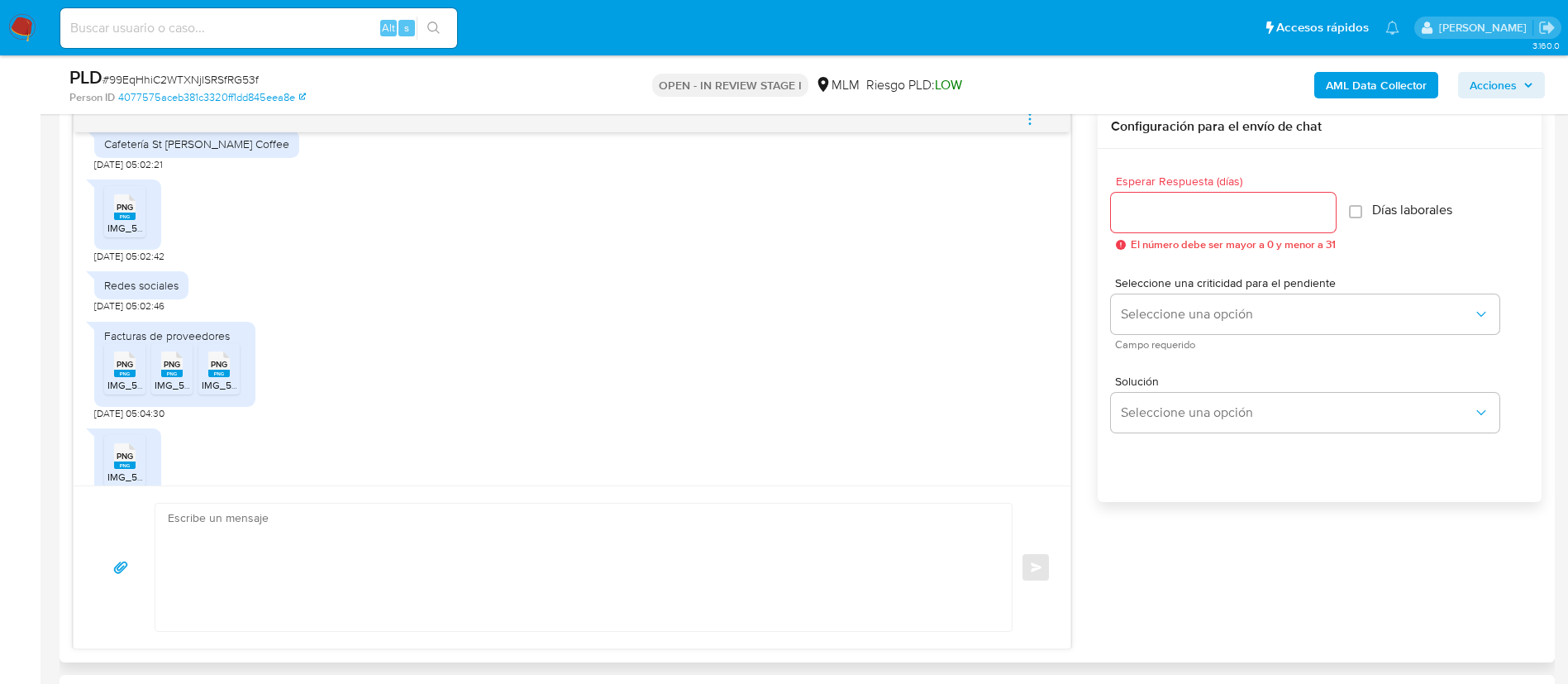
click at [134, 363] on icon at bounding box center [125, 364] width 22 height 26
drag, startPoint x: 161, startPoint y: 363, endPoint x: 204, endPoint y: 363, distance: 43.0
click at [162, 363] on icon at bounding box center [172, 364] width 22 height 26
click at [209, 363] on icon at bounding box center [220, 364] width 22 height 26
